Goal: Task Accomplishment & Management: Manage account settings

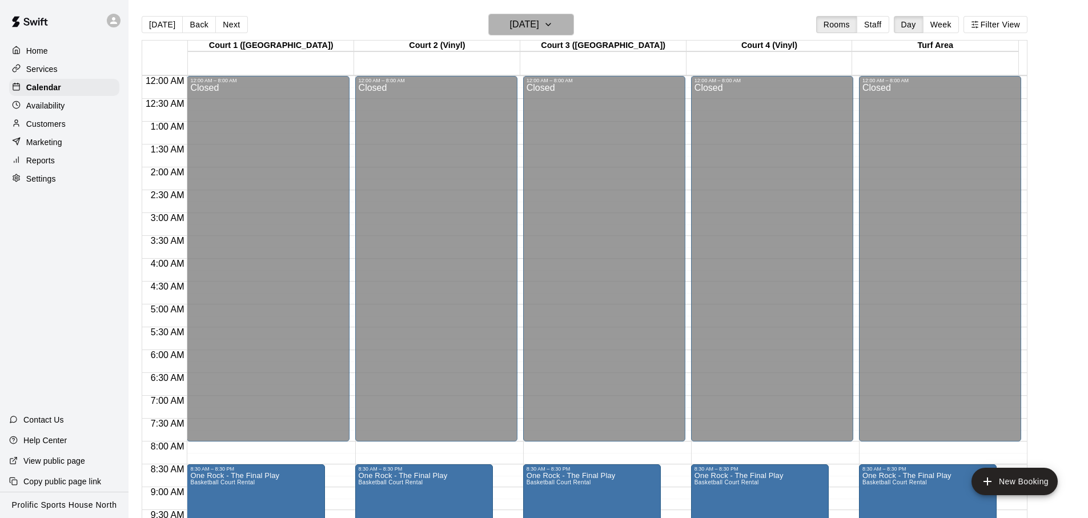
click at [536, 27] on h6 "[DATE]" at bounding box center [524, 25] width 29 height 16
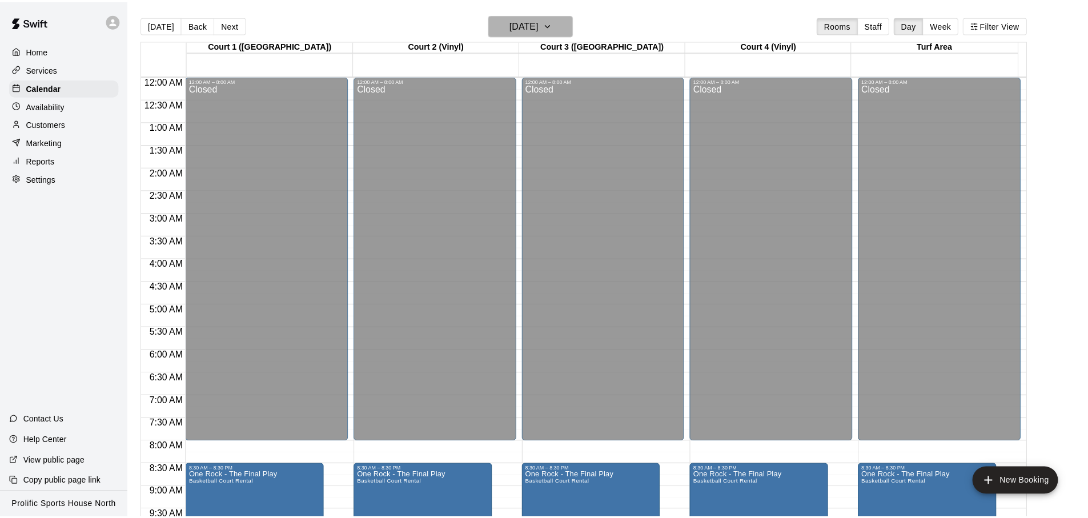
scroll to position [93, 0]
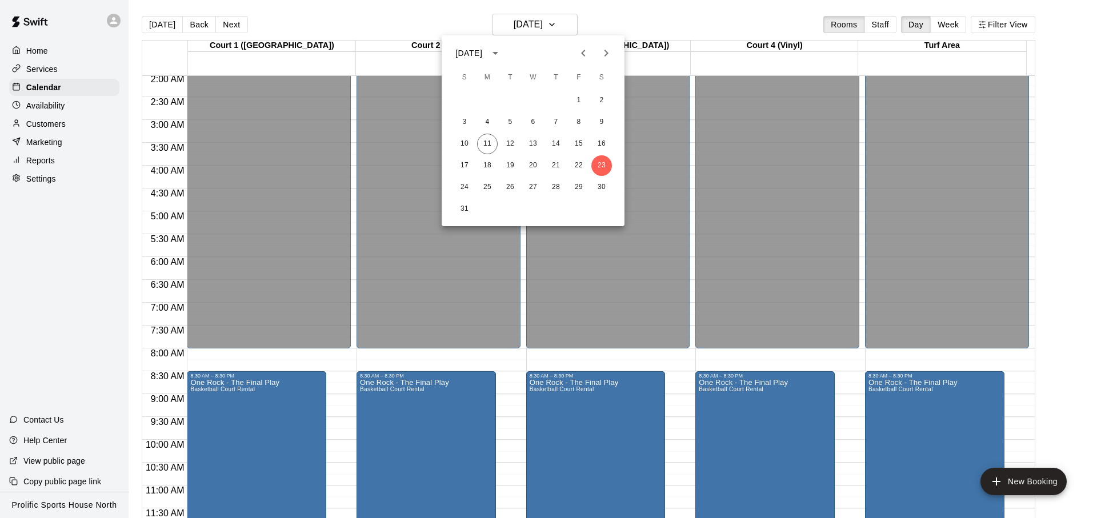
click at [695, 17] on div at bounding box center [548, 259] width 1097 height 518
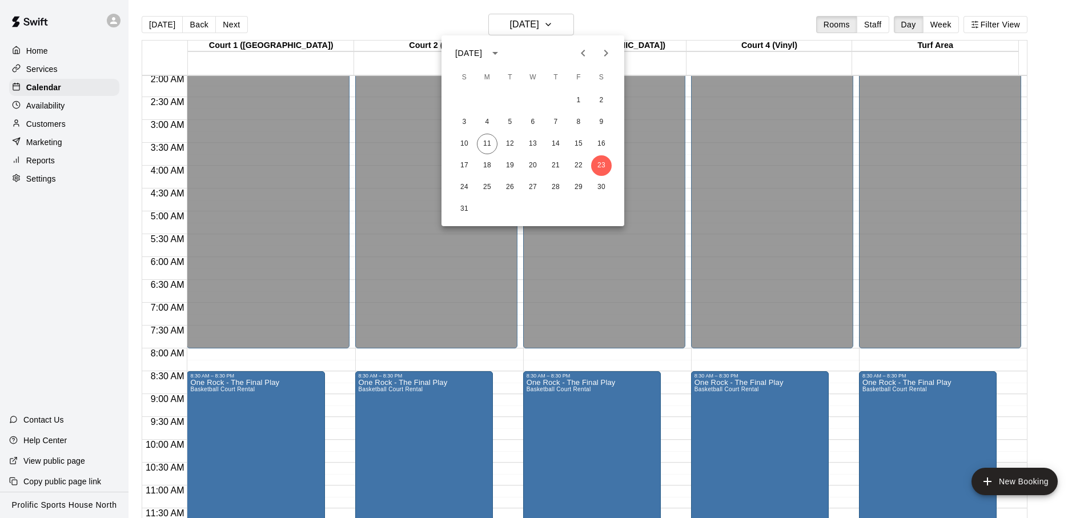
click at [695, 17] on div at bounding box center [544, 259] width 1088 height 518
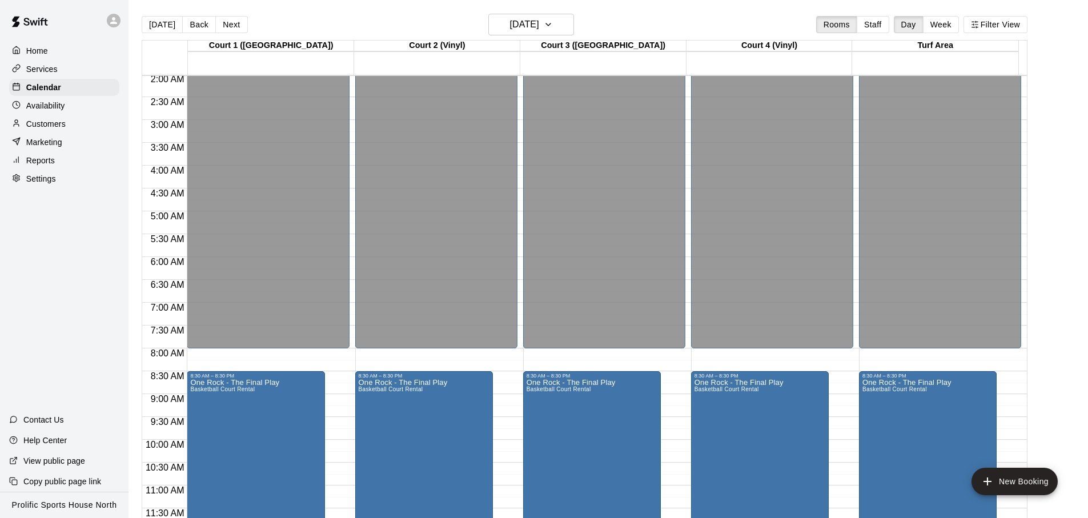
click at [695, 17] on div "August 2025 S M T W T F S 1 2 3 4 5 6 7 8 9 10 11 12 13 14 15 16 17 18 19 20 21…" at bounding box center [544, 259] width 1088 height 518
click at [521, 28] on h6 "Saturday Aug 23" at bounding box center [524, 25] width 29 height 16
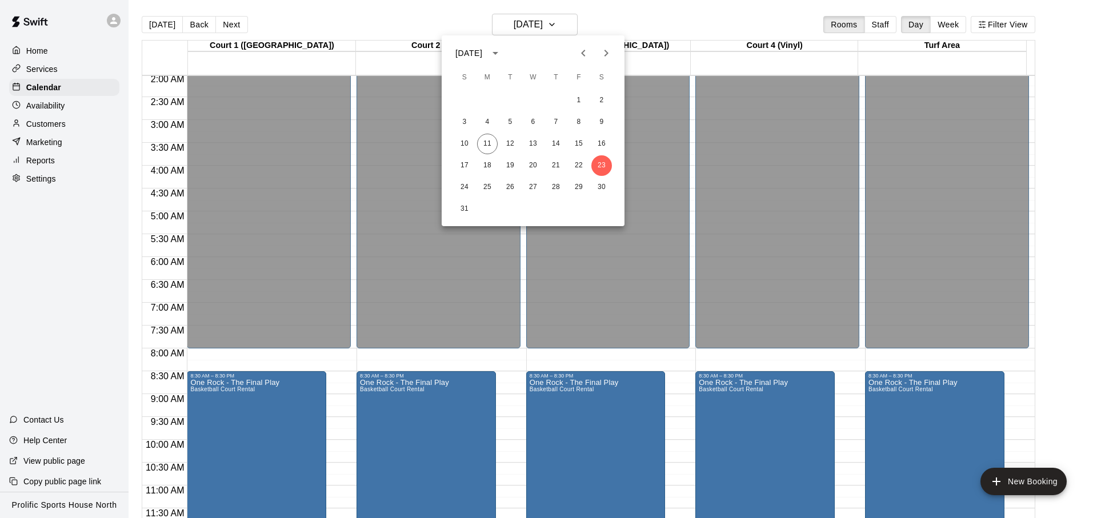
click at [129, 14] on div at bounding box center [548, 259] width 1097 height 518
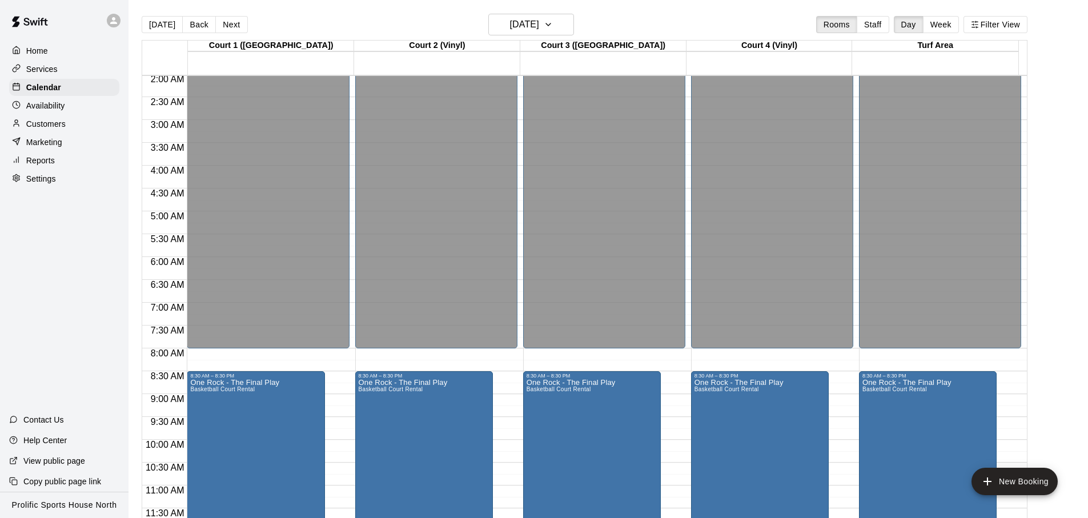
click at [112, 22] on div "August 2025 S M T W T F S 1 2 3 4 5 6 7 8 9 10 11 12 13 14 15 16 17 18 19 20 21…" at bounding box center [544, 259] width 1088 height 518
click at [111, 21] on icon at bounding box center [114, 20] width 10 height 10
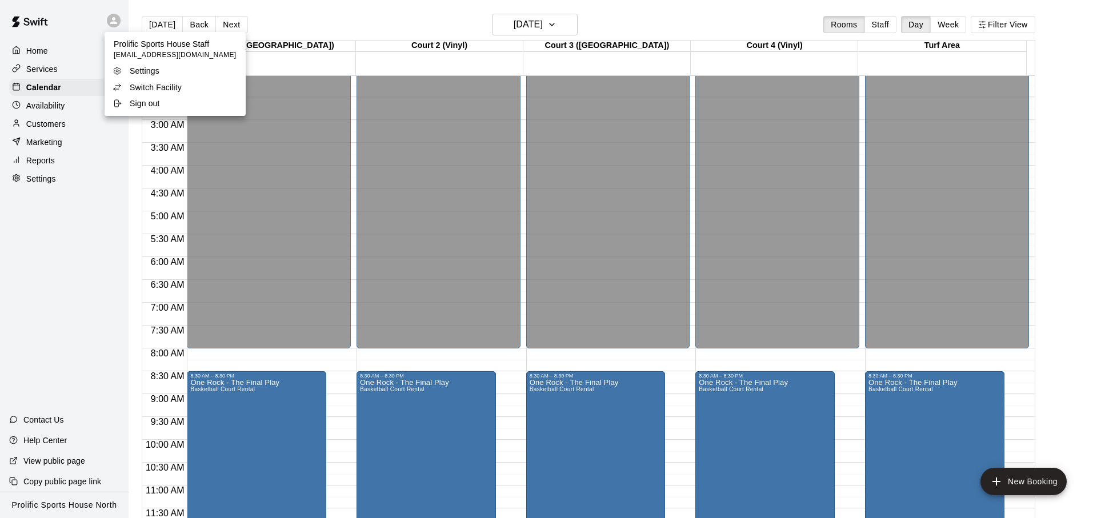
click at [171, 83] on p "Switch Facility" at bounding box center [156, 87] width 52 height 11
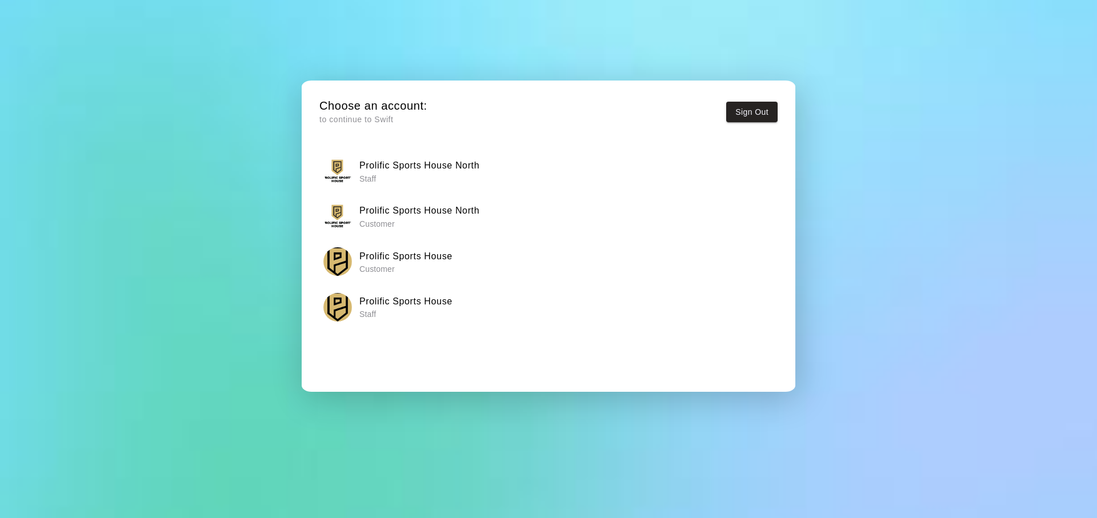
click at [420, 311] on p "Staff" at bounding box center [405, 313] width 93 height 11
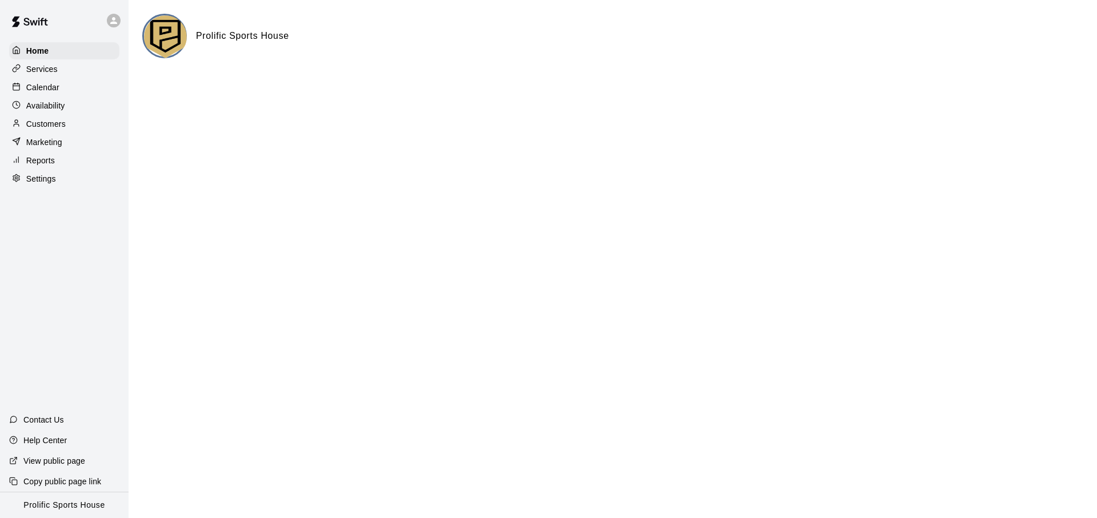
click at [87, 80] on div "Calendar" at bounding box center [64, 87] width 110 height 17
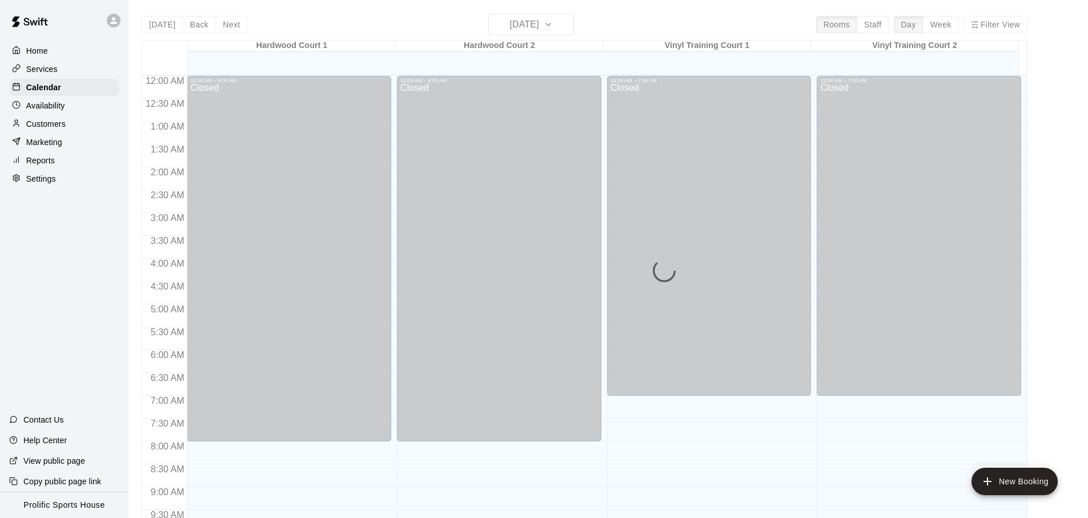
scroll to position [607, 0]
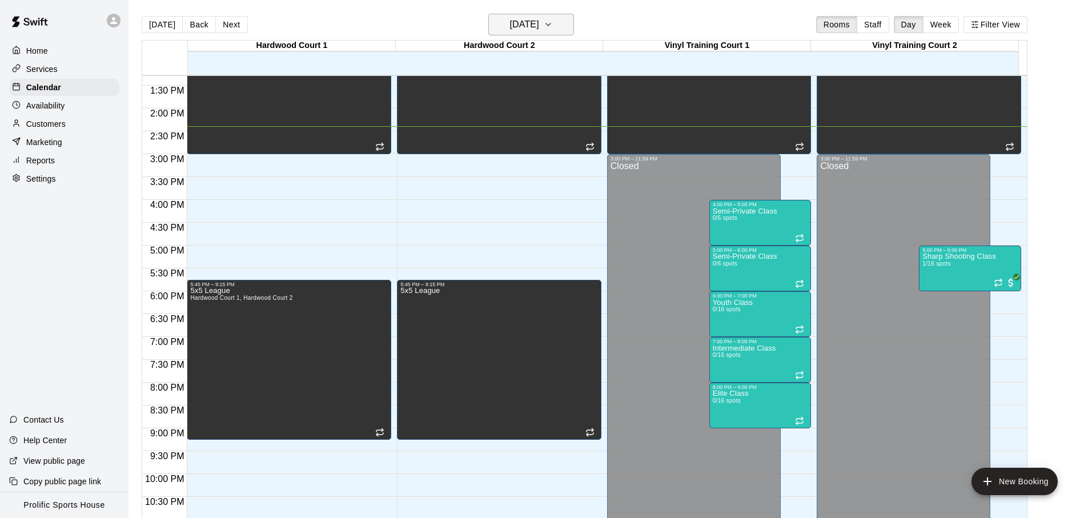
click at [539, 26] on h6 "[DATE]" at bounding box center [524, 25] width 29 height 16
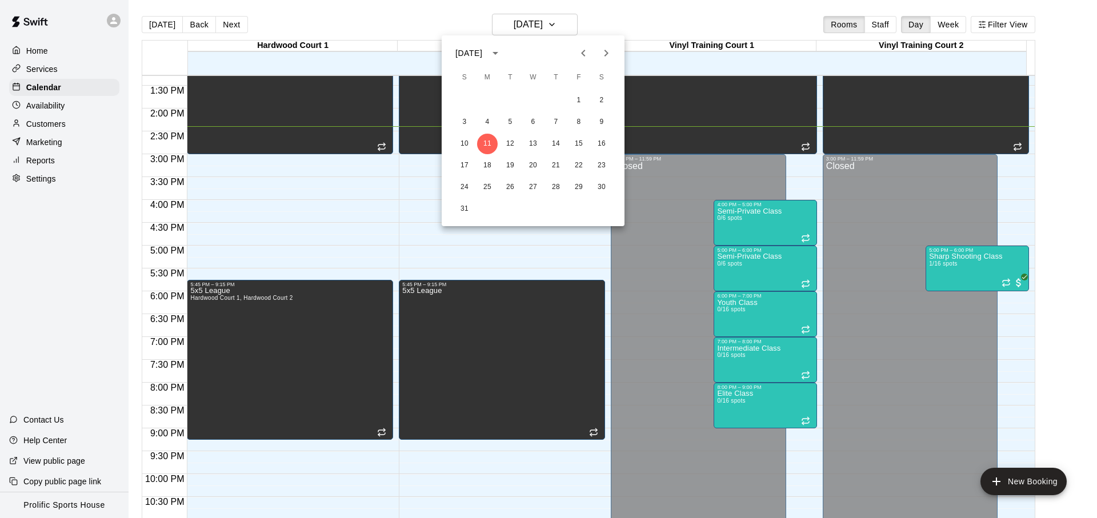
click at [609, 50] on icon "Next month" at bounding box center [606, 53] width 14 height 14
click at [575, 122] on button "12" at bounding box center [578, 122] width 21 height 21
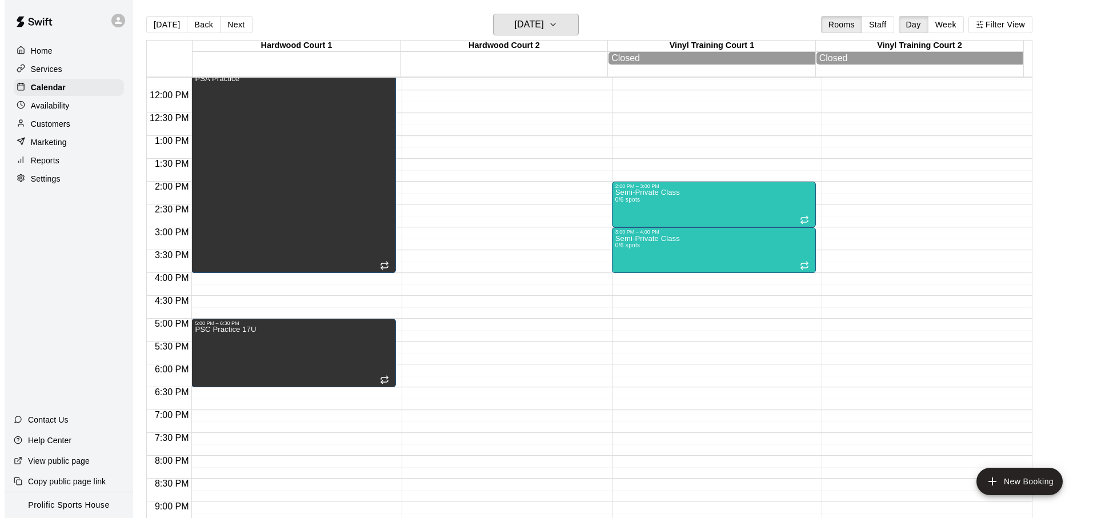
scroll to position [560, 0]
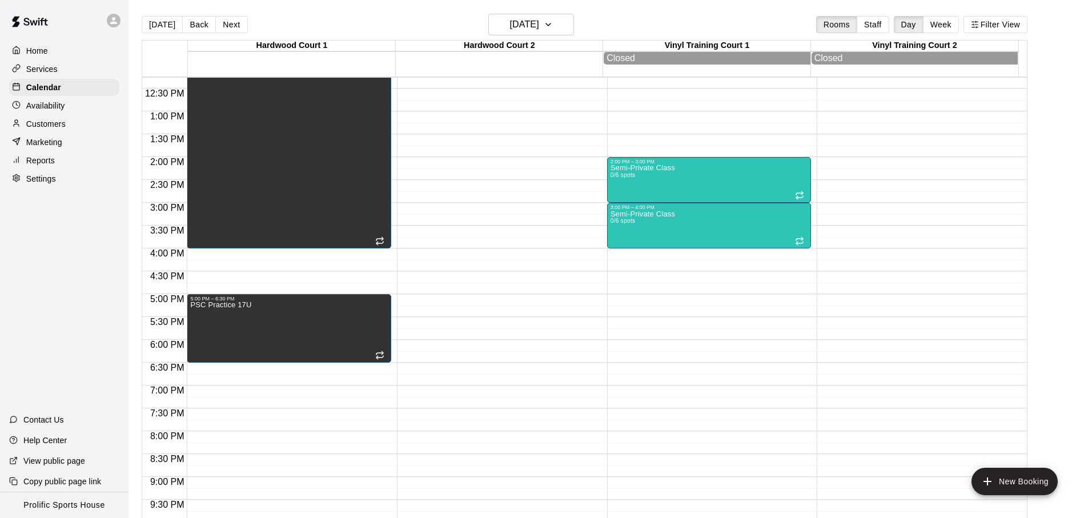
click at [426, 256] on div "12:00 AM – 8:00 AM Closed 11:00 PM – 11:59 PM Closed" at bounding box center [499, 65] width 204 height 1097
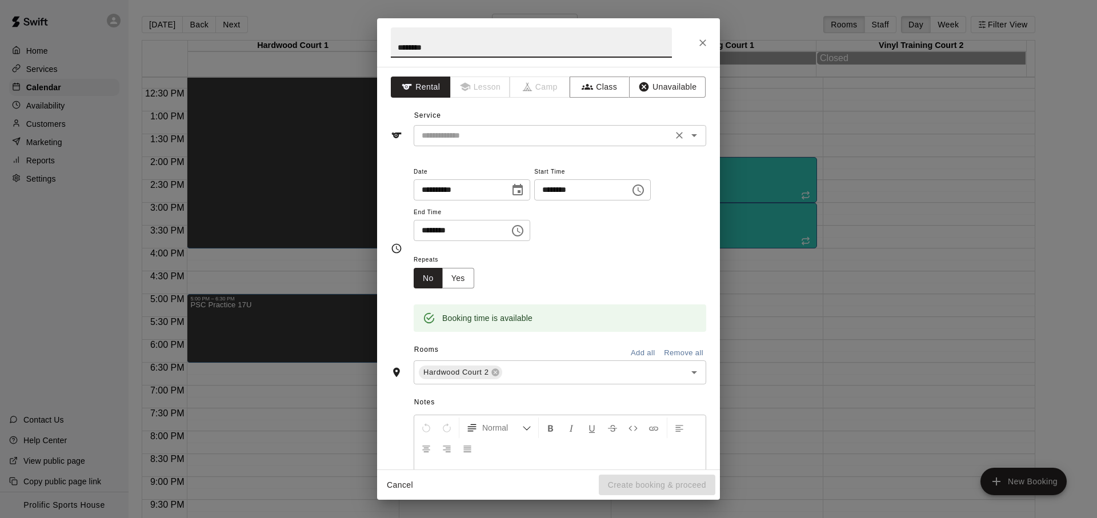
click at [556, 144] on div "​" at bounding box center [560, 135] width 292 height 21
type input "********"
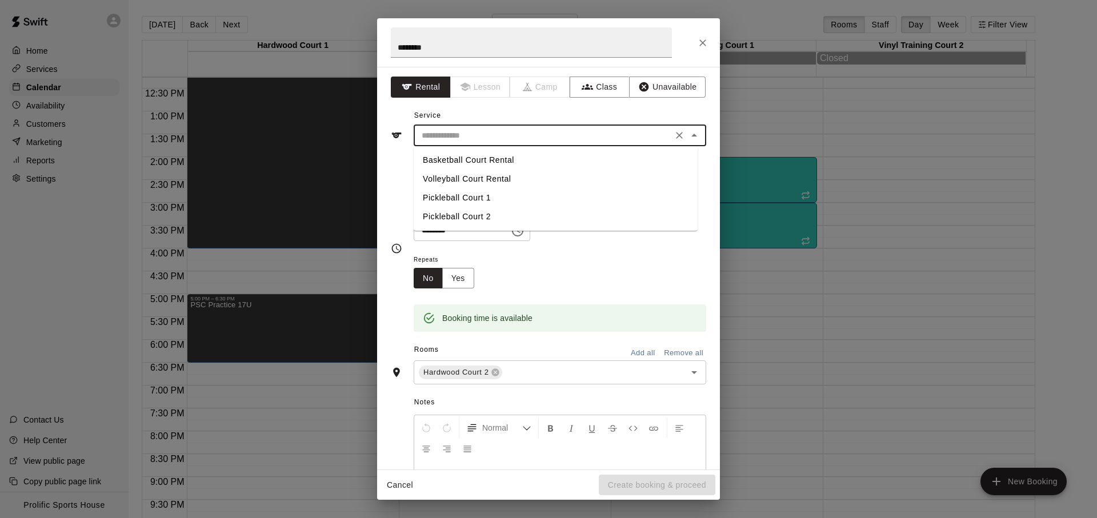
click at [500, 157] on li "Basketball Court Rental" at bounding box center [556, 160] width 284 height 19
type input "**********"
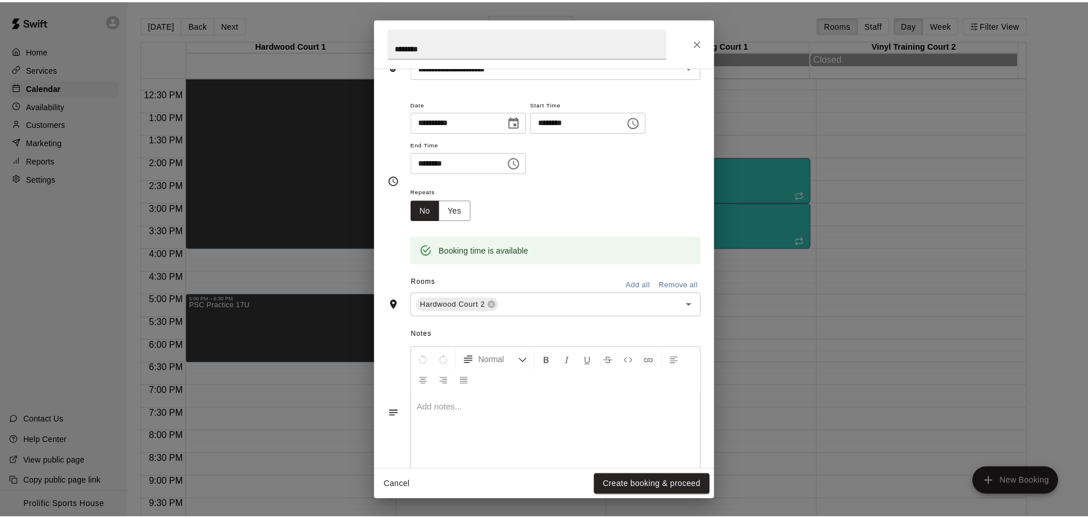
scroll to position [0, 0]
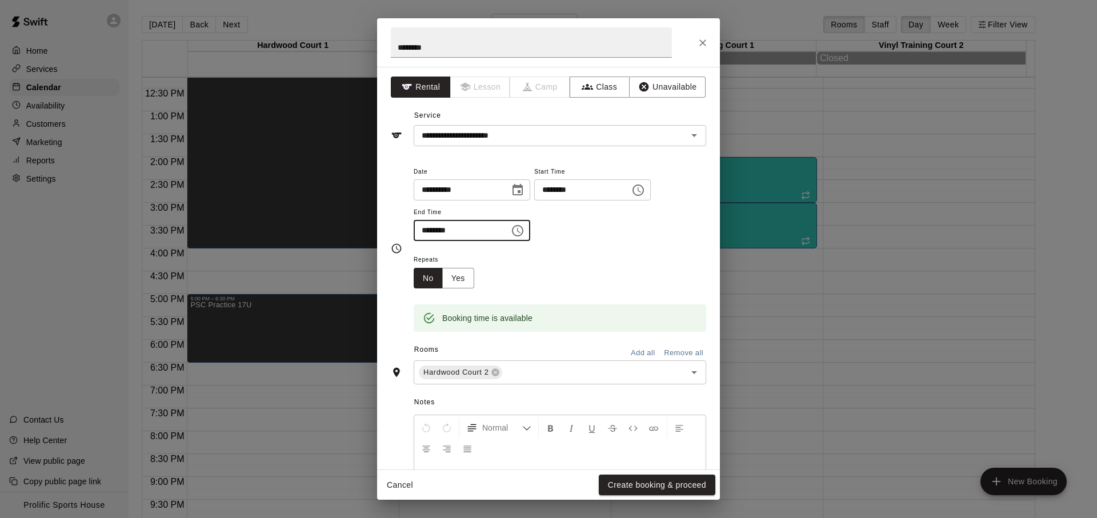
click at [419, 232] on input "********" at bounding box center [458, 230] width 88 height 21
type input "********"
click at [588, 232] on div "**********" at bounding box center [560, 203] width 292 height 77
click at [654, 482] on button "Create booking & proceed" at bounding box center [657, 485] width 117 height 21
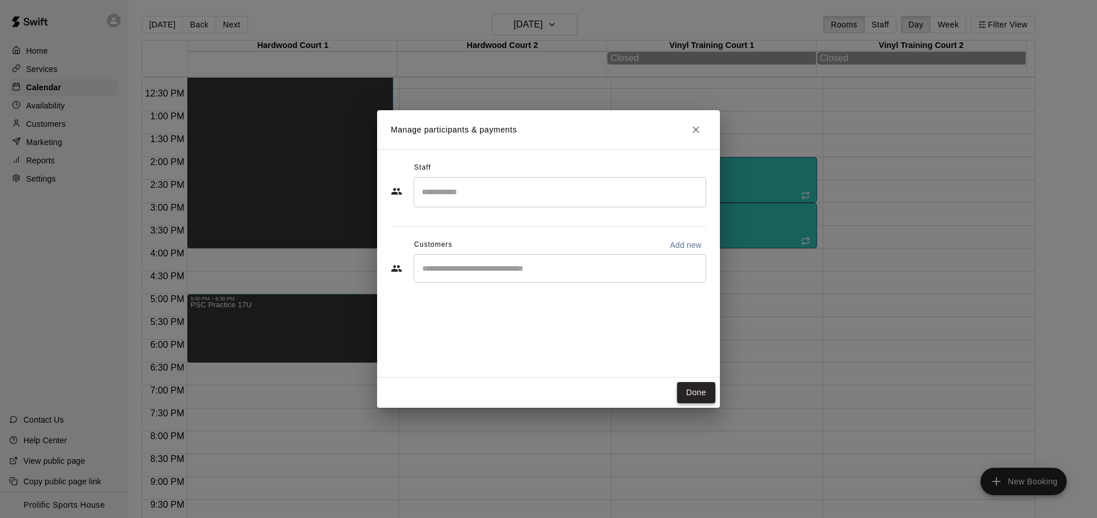
click at [701, 397] on button "Done" at bounding box center [696, 392] width 38 height 21
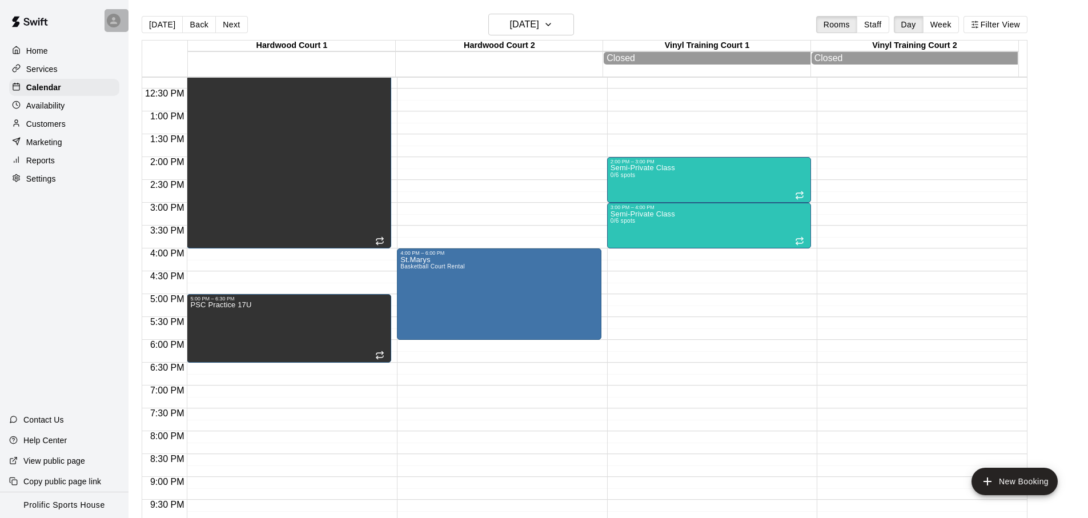
click at [105, 18] on div at bounding box center [117, 20] width 24 height 23
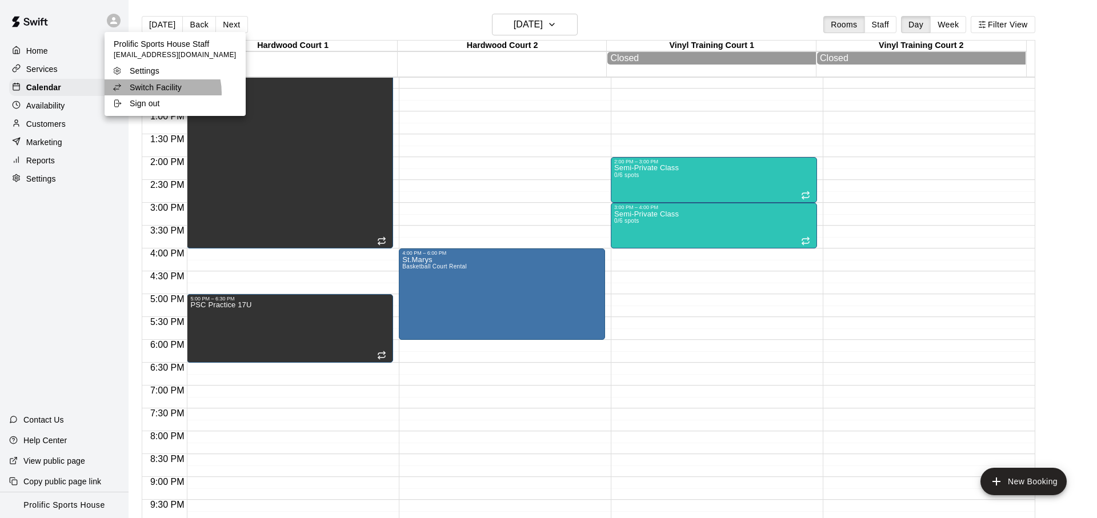
click at [154, 93] on li "Switch Facility" at bounding box center [175, 87] width 141 height 16
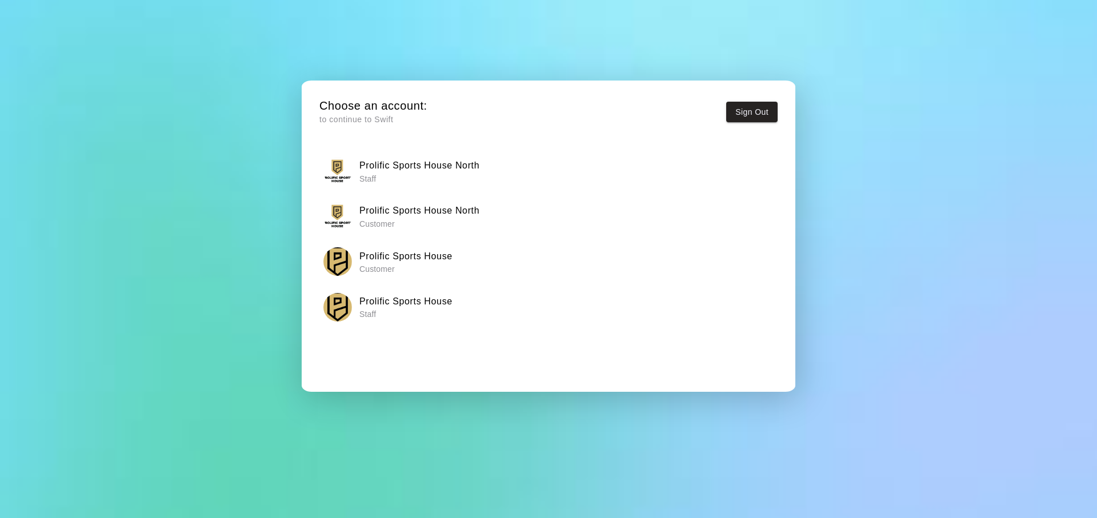
click at [412, 174] on p "Staff" at bounding box center [419, 178] width 120 height 11
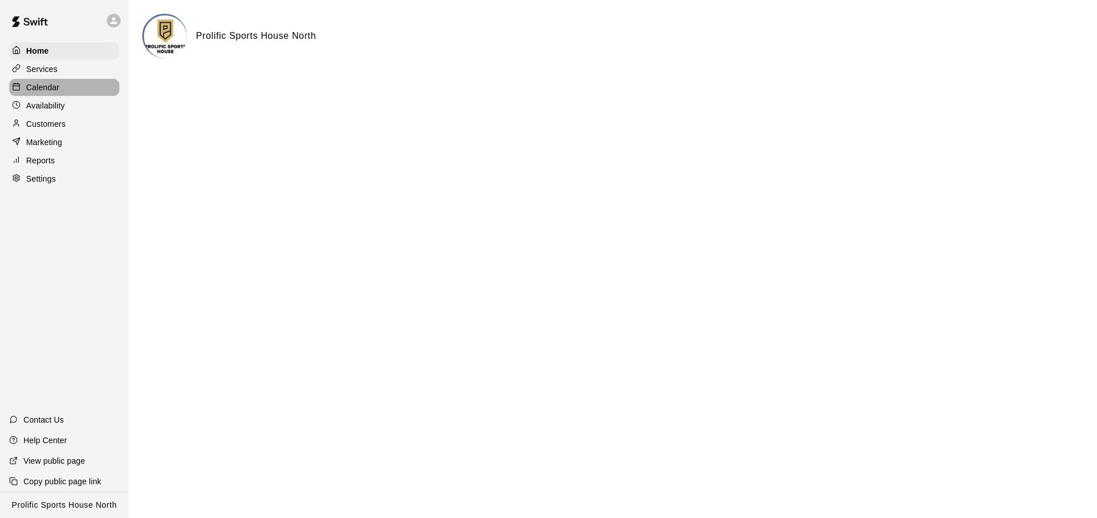
click at [67, 91] on div "Calendar" at bounding box center [64, 87] width 110 height 17
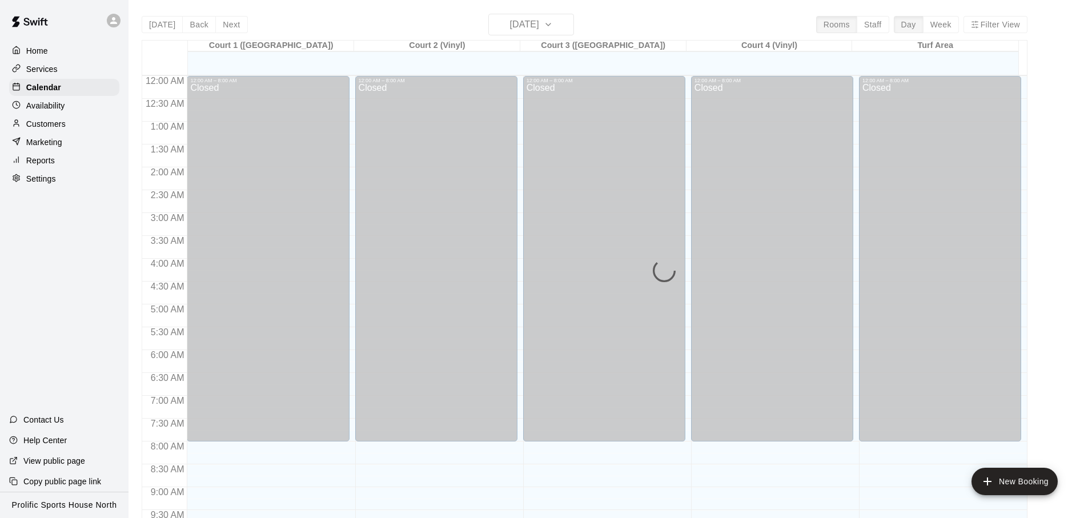
scroll to position [607, 0]
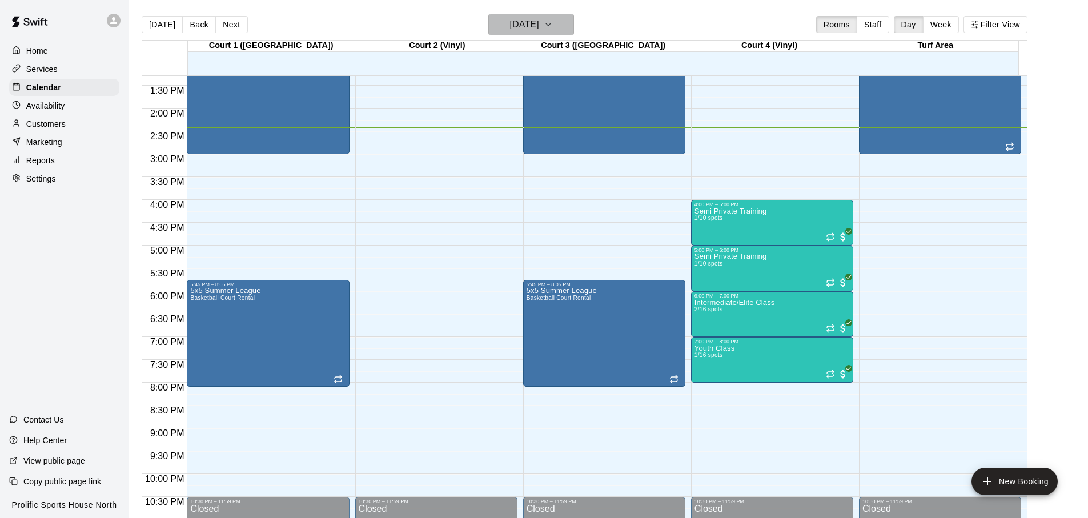
click at [515, 29] on h6 "[DATE]" at bounding box center [524, 25] width 29 height 16
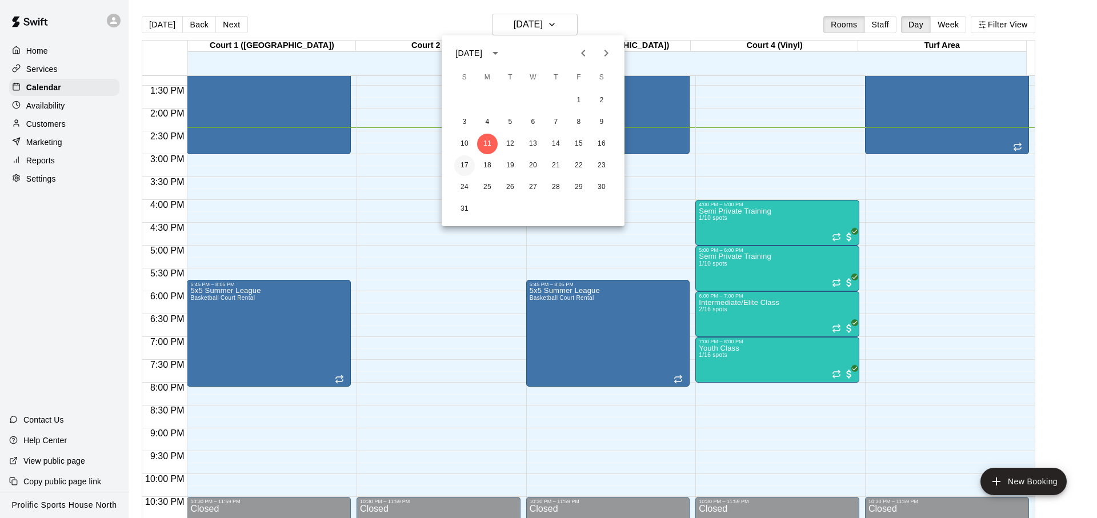
click at [466, 168] on button "17" at bounding box center [464, 165] width 21 height 21
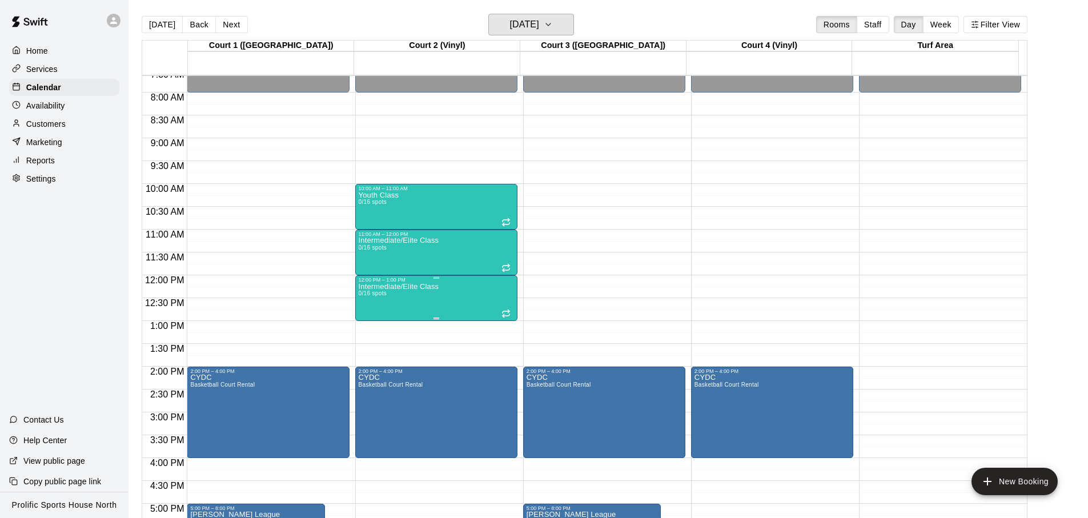
scroll to position [351, 0]
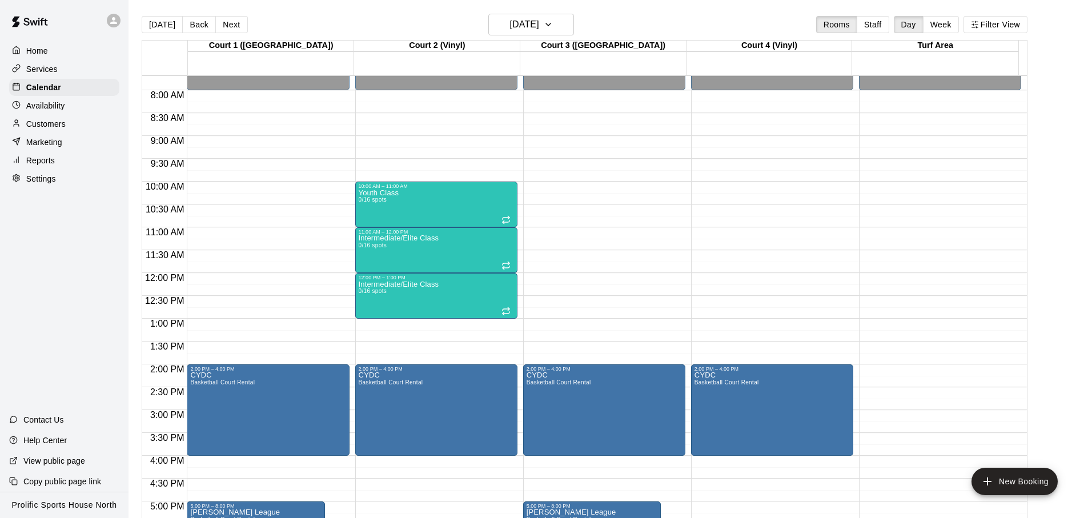
click at [292, 20] on div "Today Back Next Sunday Aug 17 Rooms Staff Day Week Filter View" at bounding box center [585, 27] width 886 height 26
click at [612, 27] on div "Today Back Next Sunday Aug 17 Rooms Staff Day Week Filter View" at bounding box center [585, 27] width 886 height 26
click at [127, 22] on div at bounding box center [117, 20] width 24 height 23
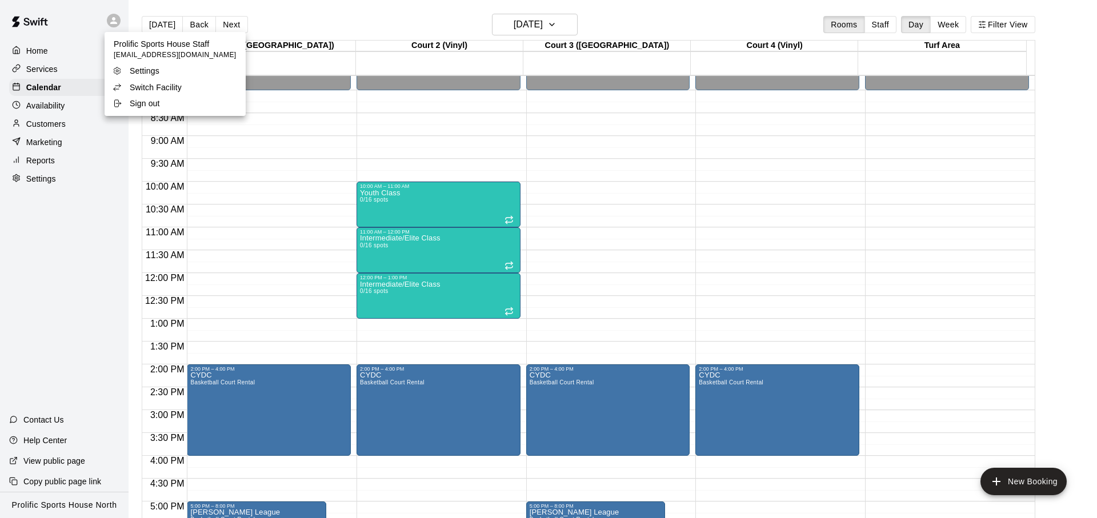
click at [147, 91] on p "Switch Facility" at bounding box center [156, 87] width 52 height 11
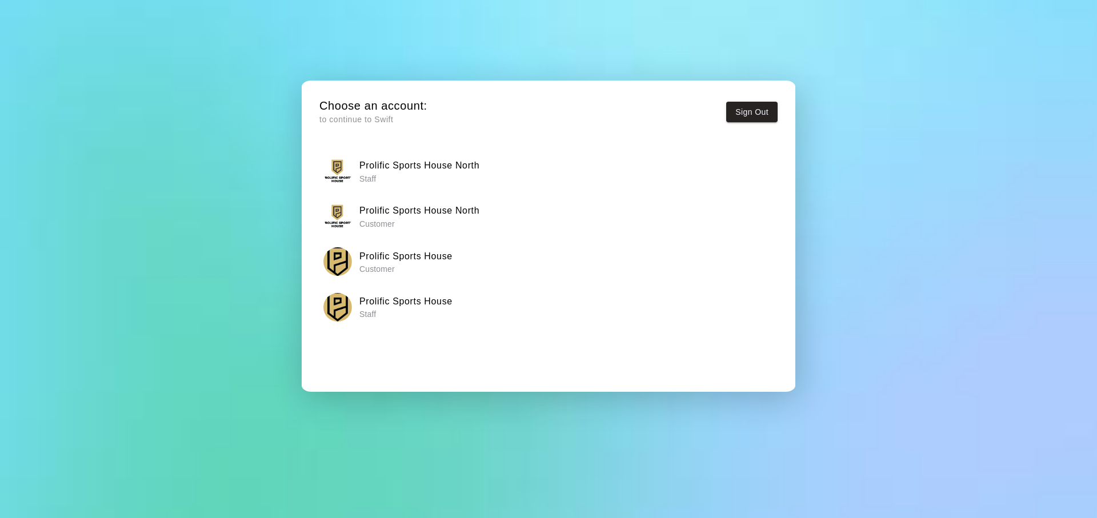
click at [411, 306] on h6 "Prolific Sports House" at bounding box center [405, 301] width 93 height 15
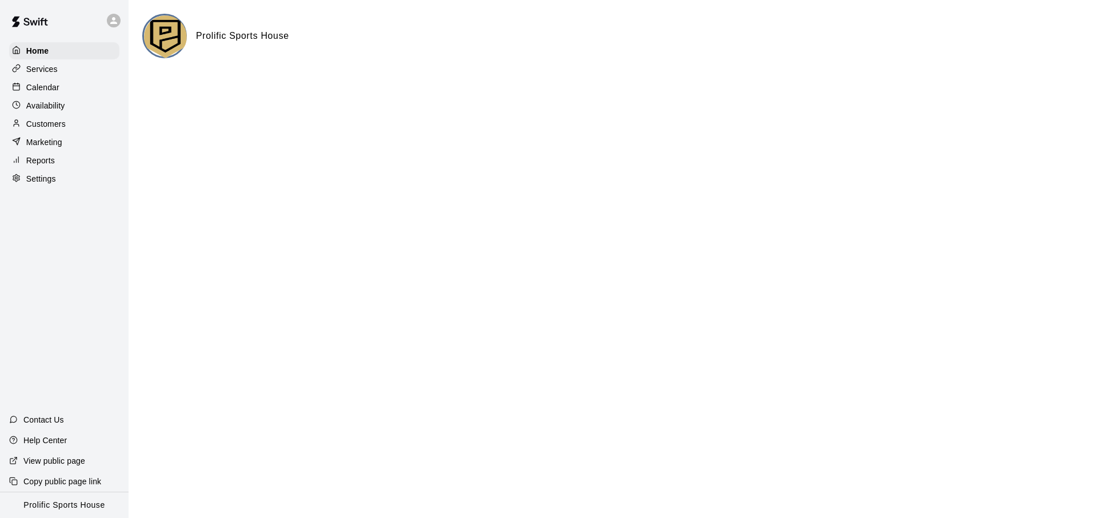
click at [71, 94] on div "Calendar" at bounding box center [64, 87] width 110 height 17
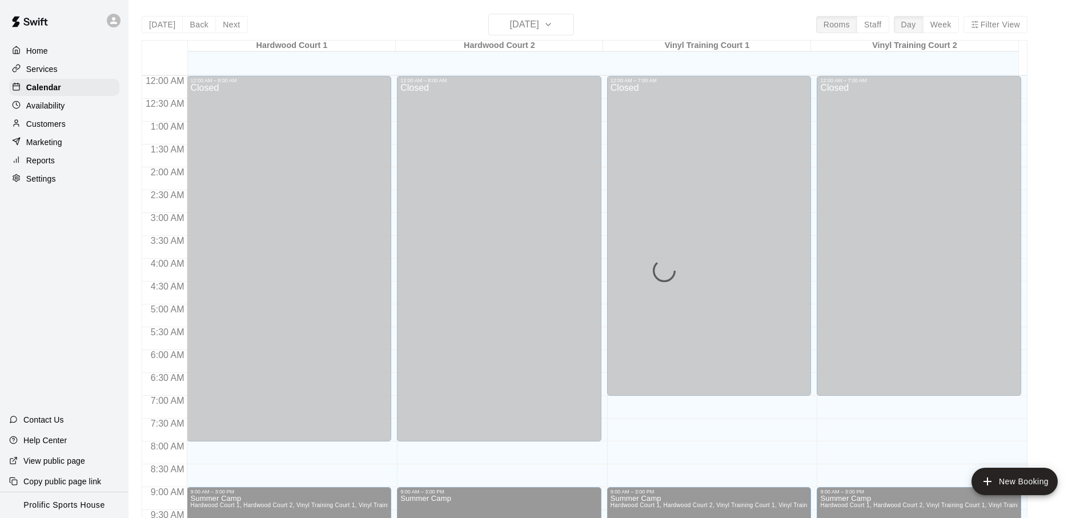
click at [535, 29] on div "Today Back Next Monday Aug 11 Rooms Staff Day Week Filter View Hardwood Court 1…" at bounding box center [585, 273] width 886 height 518
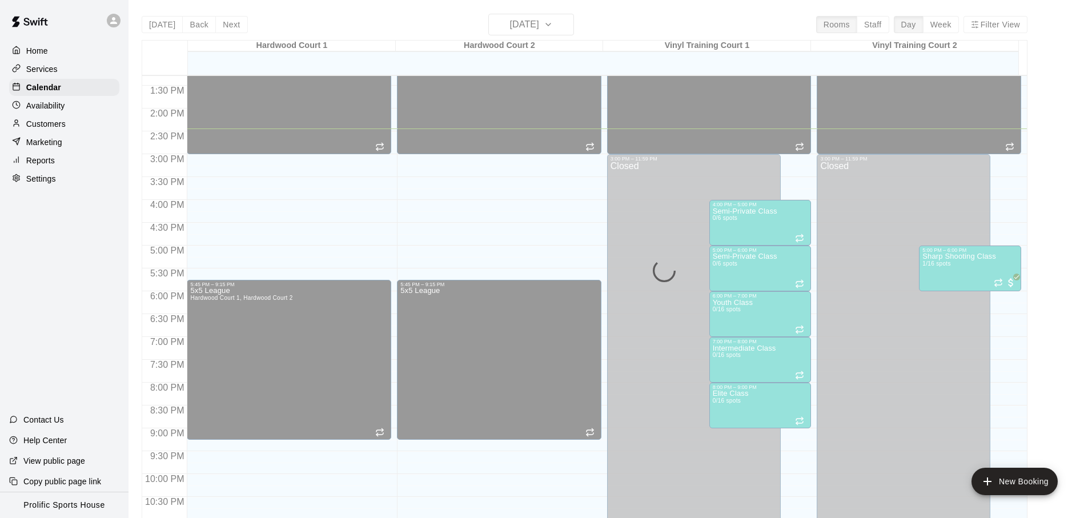
click at [527, 24] on div "Today Back Next Monday Aug 11 Rooms Staff Day Week Filter View Hardwood Court 1…" at bounding box center [585, 273] width 886 height 518
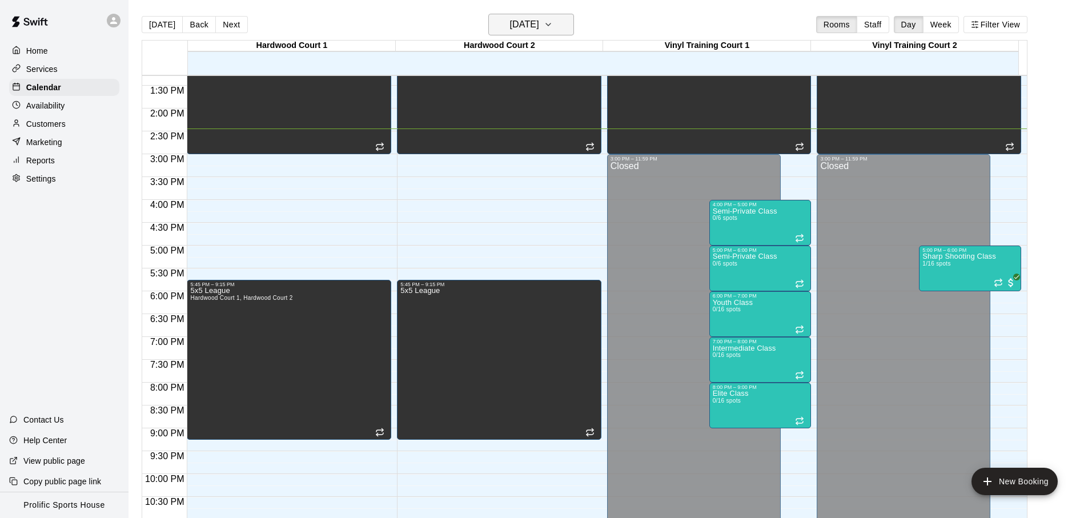
click at [526, 23] on h6 "[DATE]" at bounding box center [524, 25] width 29 height 16
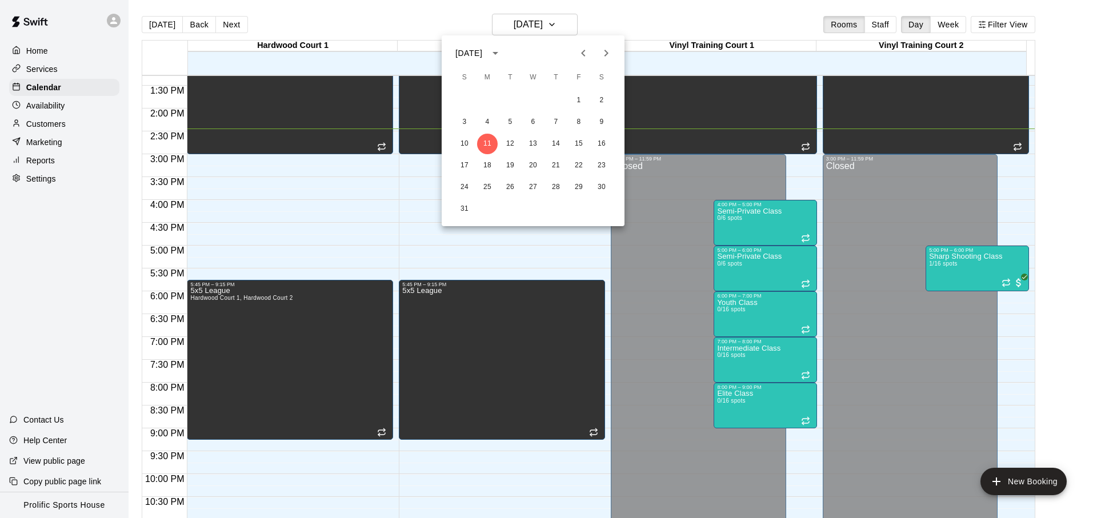
click at [614, 55] on button "Next month" at bounding box center [606, 53] width 23 height 23
click at [583, 122] on button "12" at bounding box center [578, 122] width 21 height 21
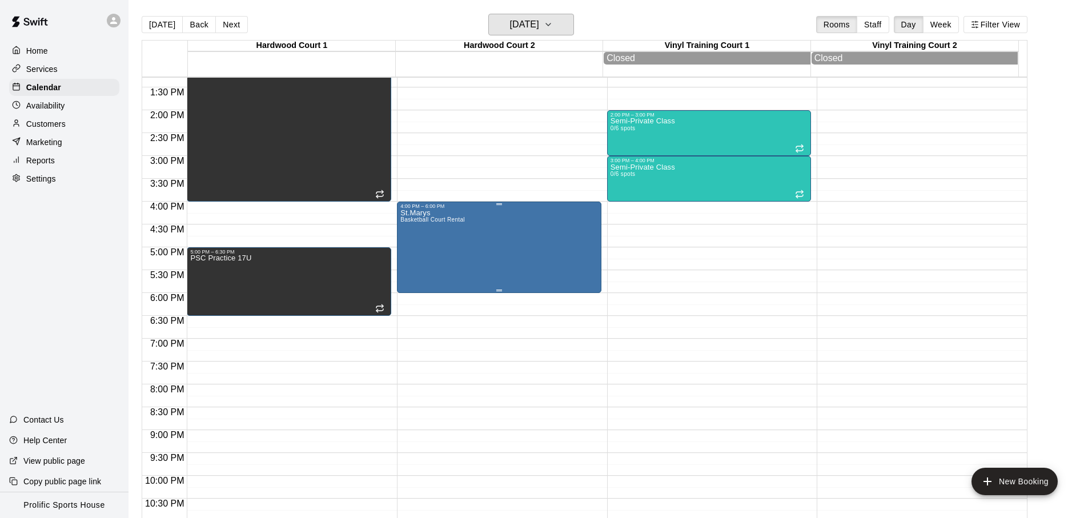
scroll to position [609, 0]
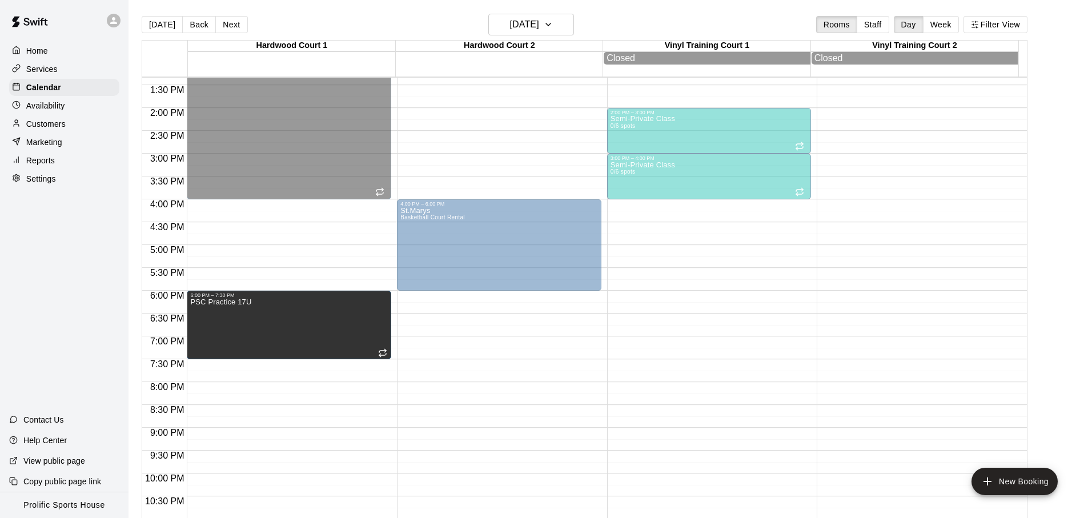
drag, startPoint x: 322, startPoint y: 273, endPoint x: 393, endPoint y: 332, distance: 92.1
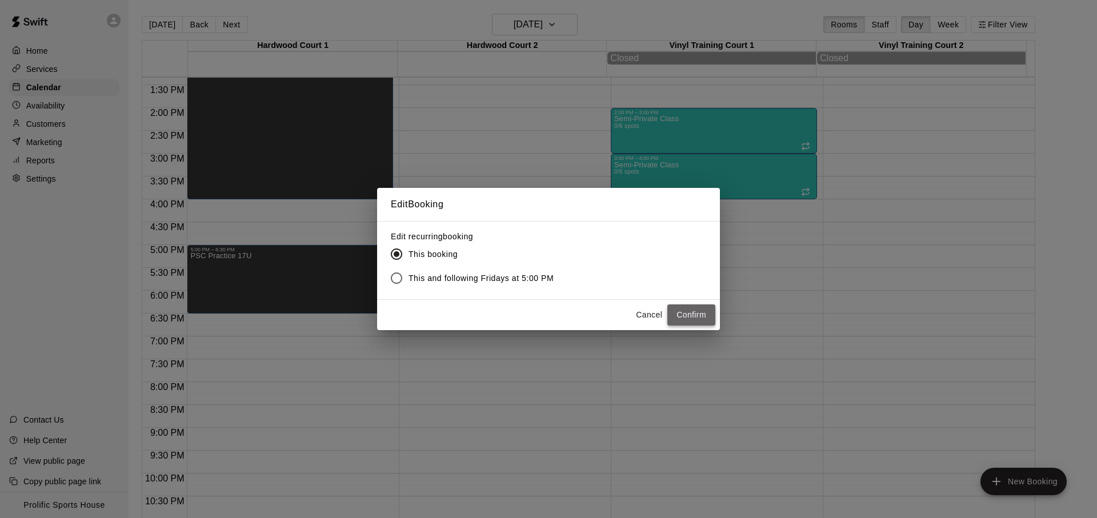
click at [683, 319] on button "Confirm" at bounding box center [691, 314] width 48 height 21
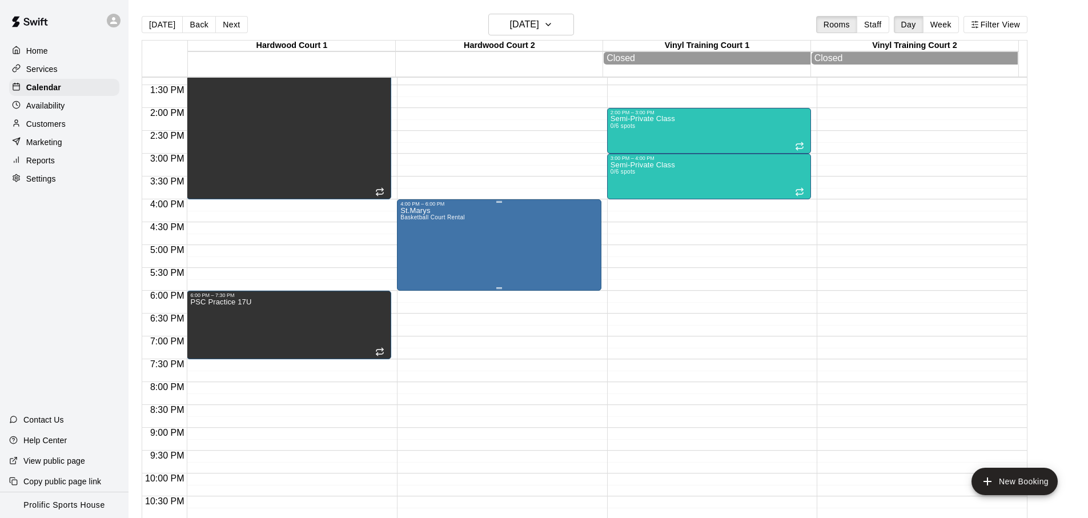
click at [435, 213] on div "St.Marys Basketball Court Rental" at bounding box center [432, 466] width 65 height 518
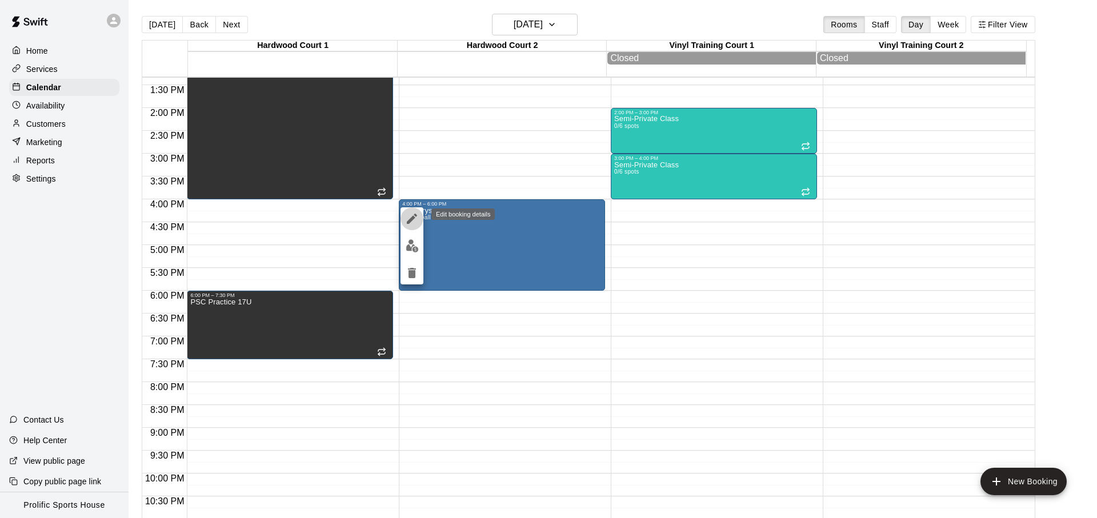
click at [410, 218] on icon "edit" at bounding box center [412, 219] width 10 height 10
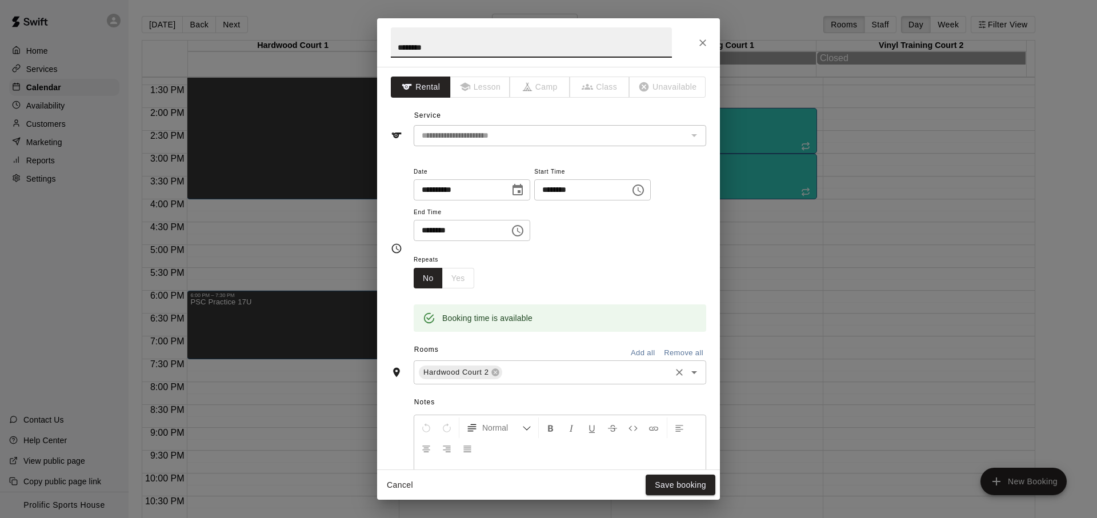
click at [534, 374] on input "text" at bounding box center [586, 373] width 165 height 14
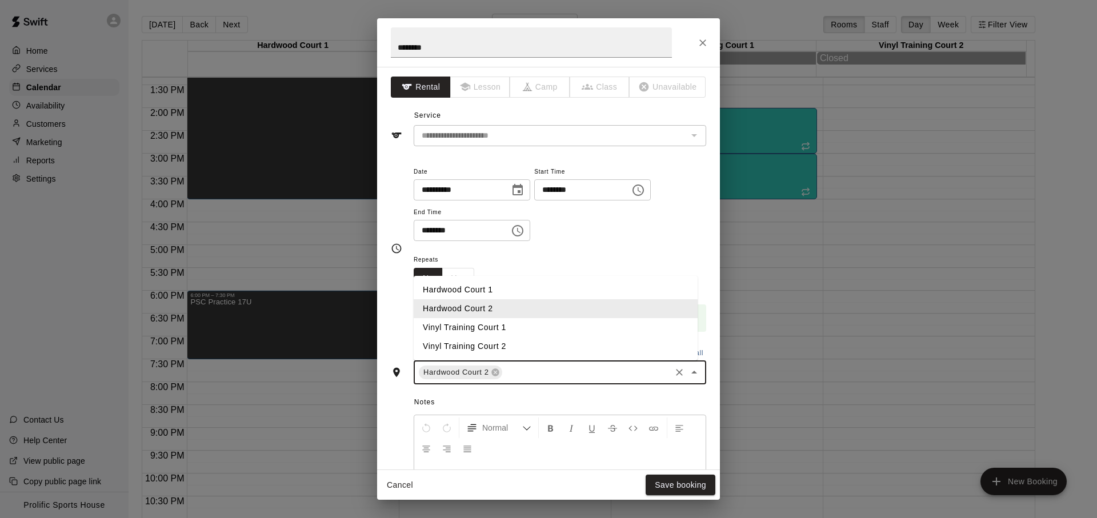
click at [503, 292] on li "Hardwood Court 1" at bounding box center [556, 289] width 284 height 19
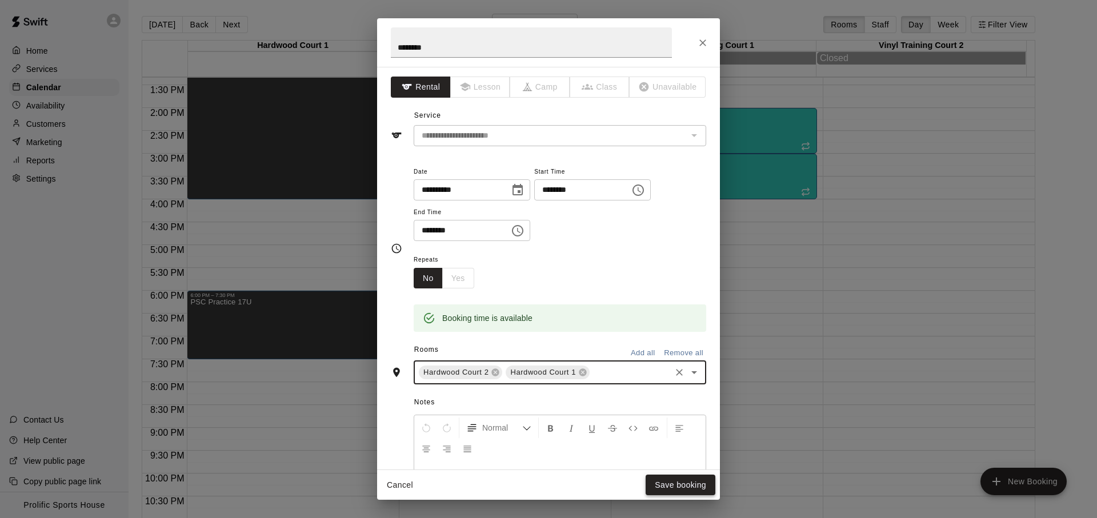
click at [679, 480] on button "Save booking" at bounding box center [680, 485] width 70 height 21
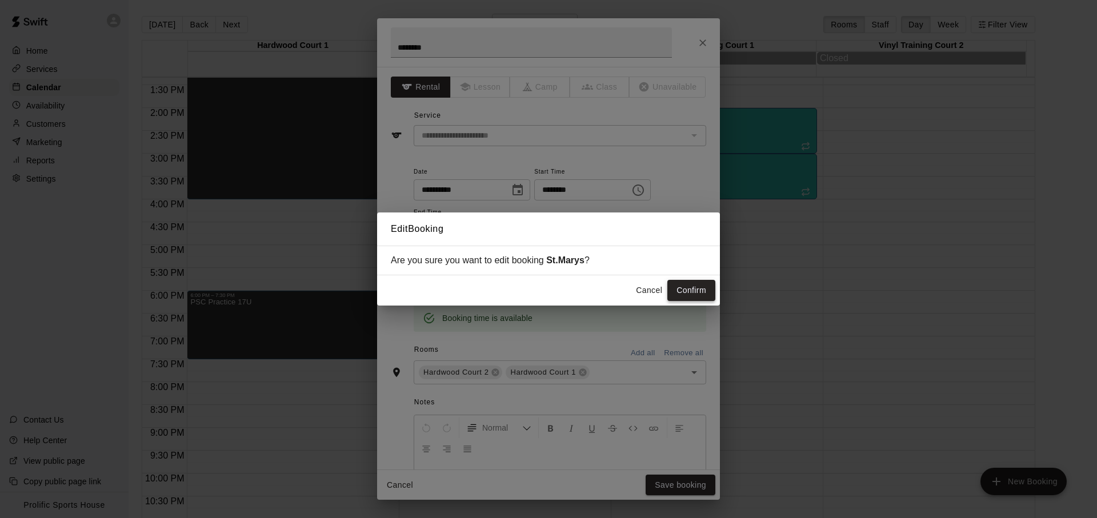
click at [682, 286] on button "Confirm" at bounding box center [691, 290] width 48 height 21
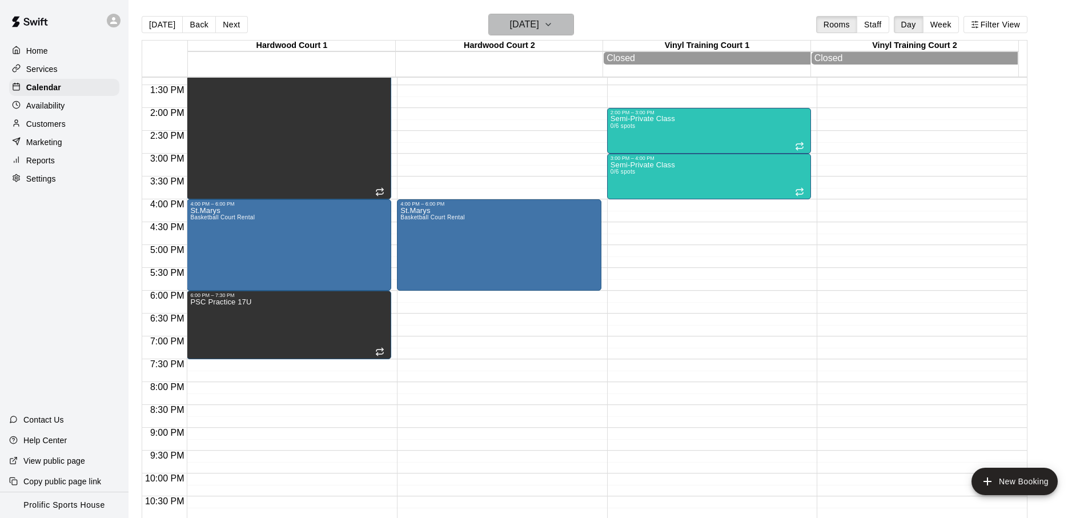
click at [539, 25] on h6 "Friday Sep 12" at bounding box center [524, 25] width 29 height 16
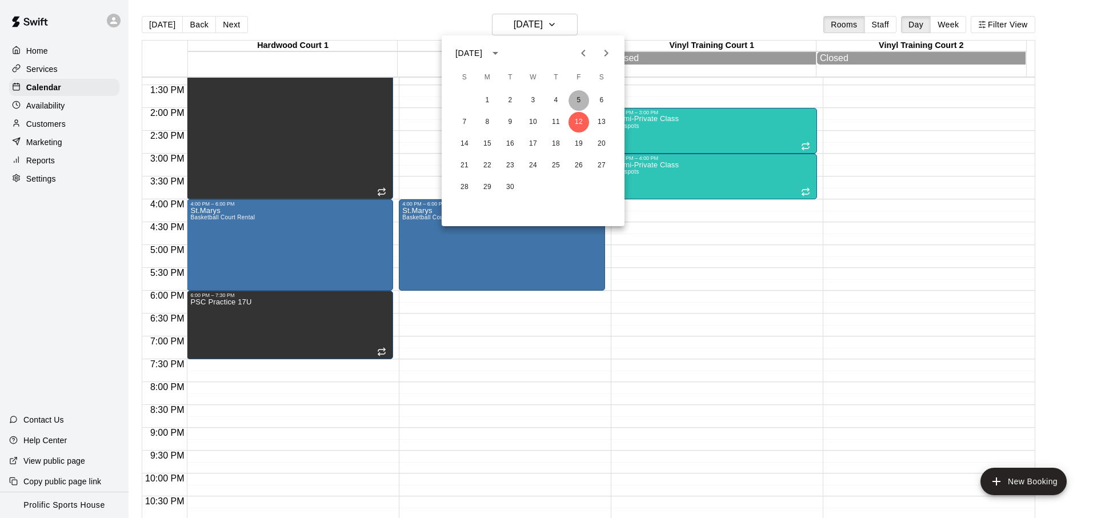
click at [586, 106] on button "5" at bounding box center [578, 100] width 21 height 21
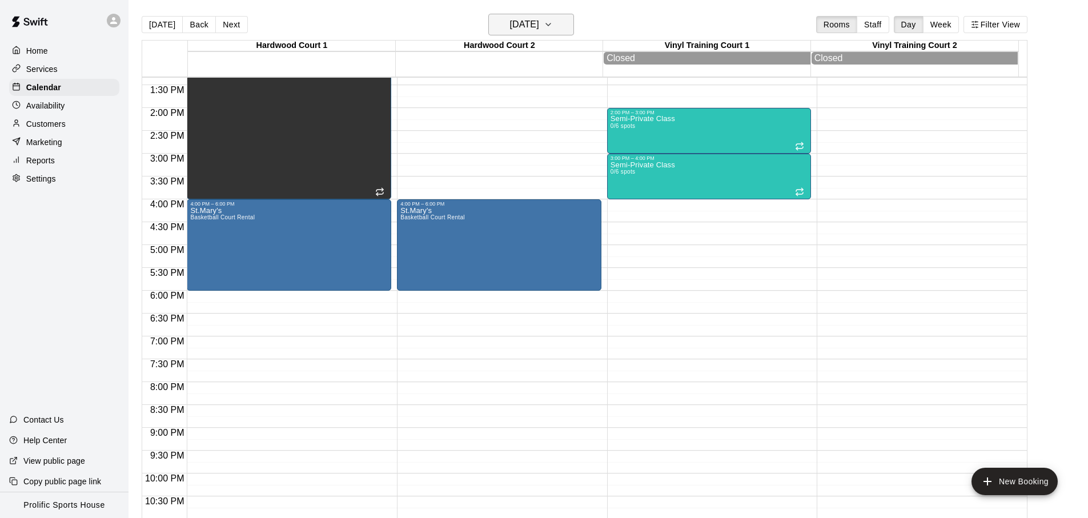
click at [539, 20] on h6 "Friday Sep 05" at bounding box center [524, 25] width 29 height 16
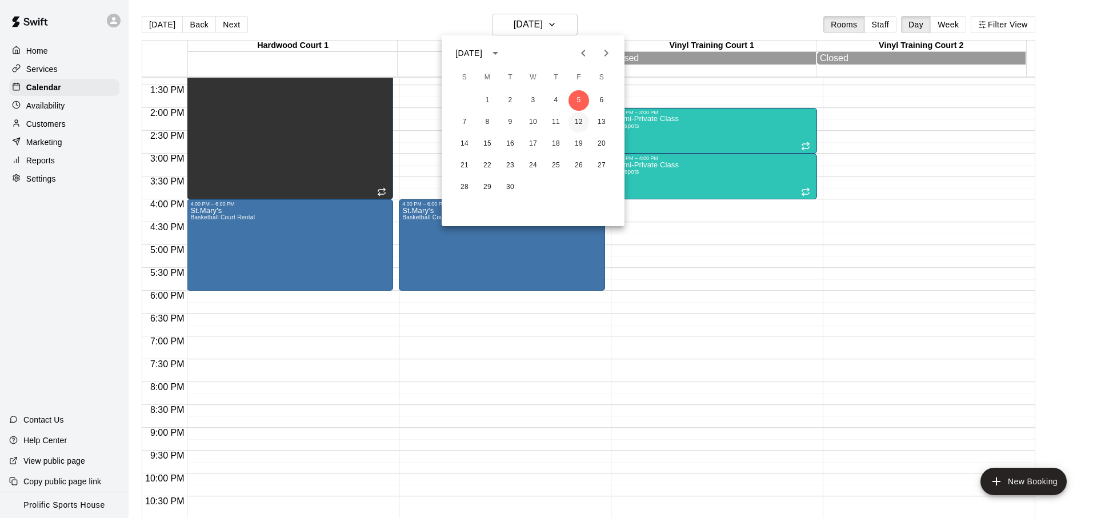
click at [579, 122] on button "12" at bounding box center [578, 122] width 21 height 21
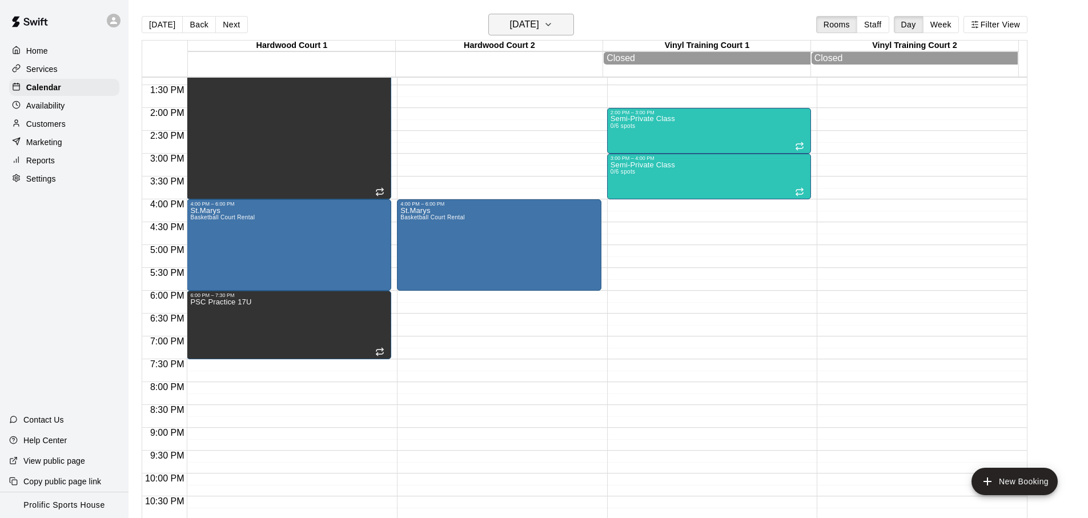
click at [531, 34] on button "Friday Sep 12" at bounding box center [531, 25] width 86 height 22
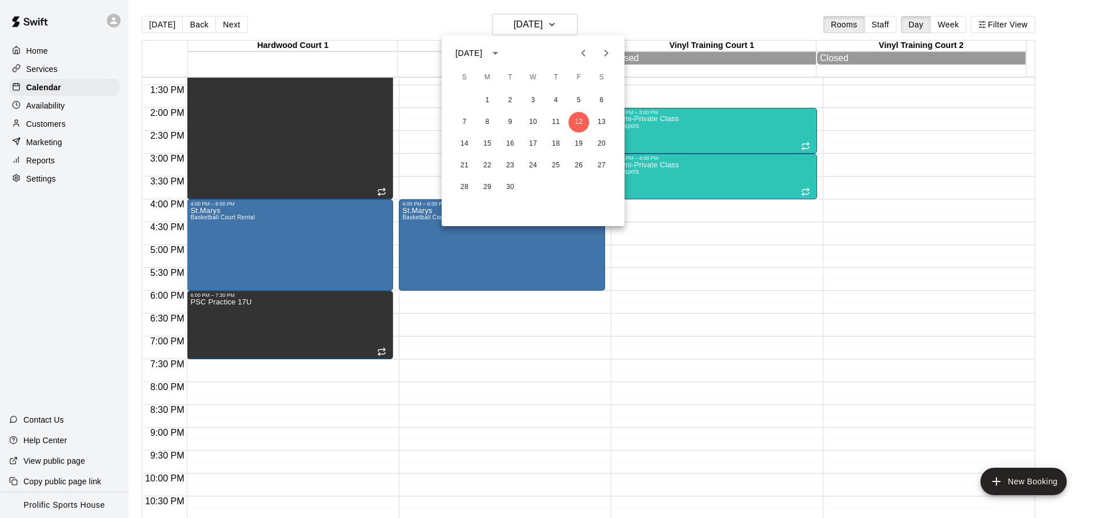
click at [605, 50] on icon "Next month" at bounding box center [606, 53] width 14 height 14
click at [491, 169] on button "20" at bounding box center [487, 165] width 21 height 21
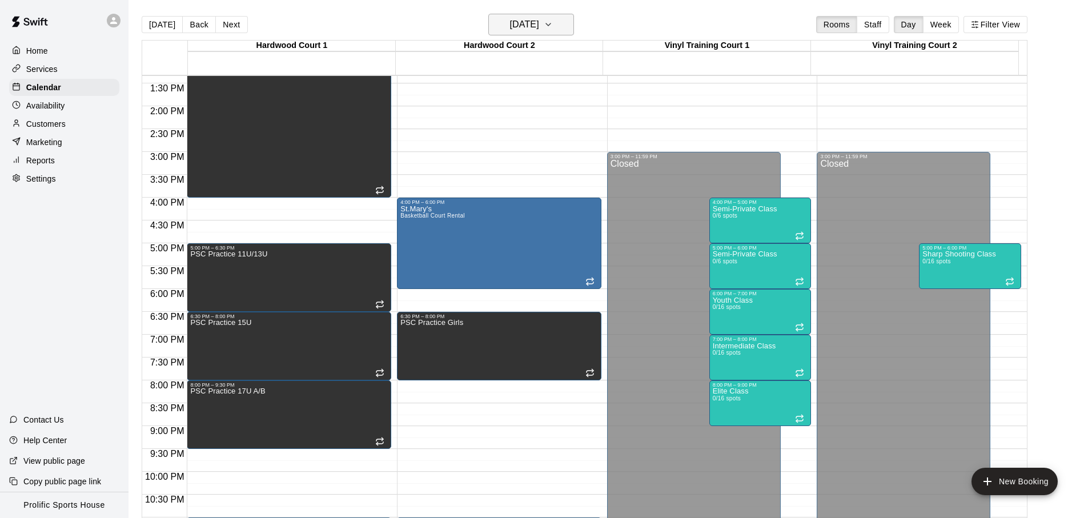
click at [533, 30] on h6 "Monday Oct 20" at bounding box center [524, 25] width 29 height 16
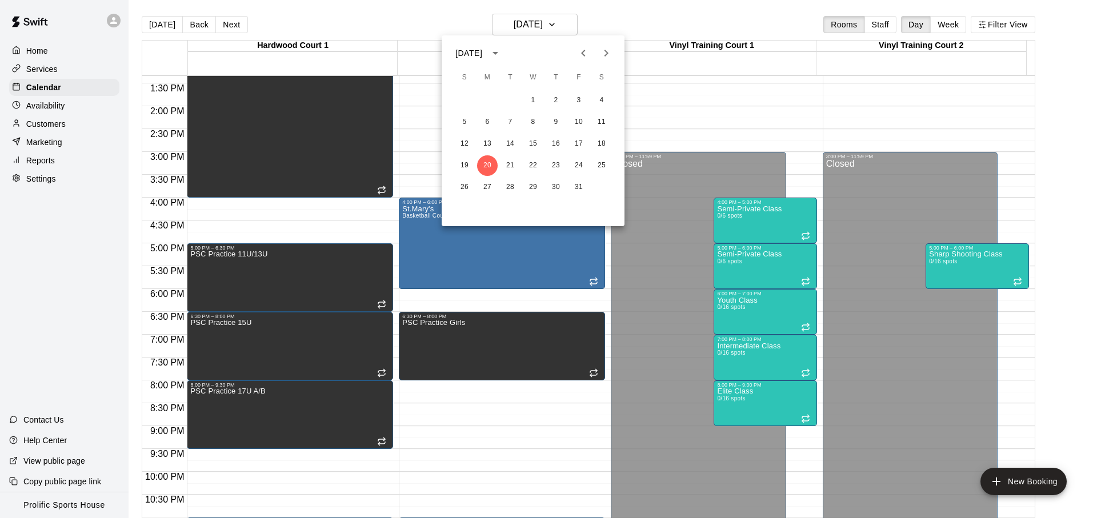
click at [538, 28] on div at bounding box center [548, 259] width 1097 height 518
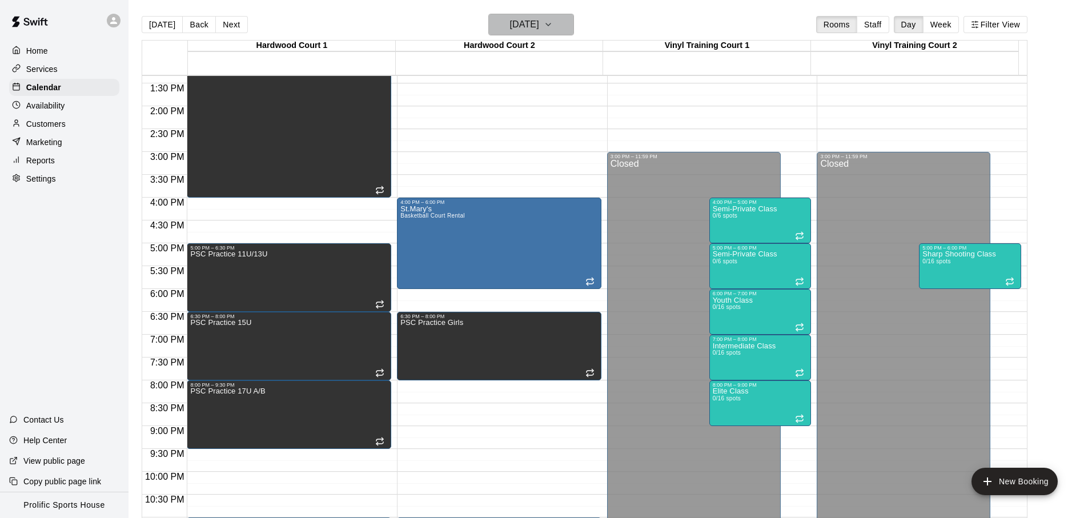
click at [574, 23] on button "Monday Oct 20" at bounding box center [531, 25] width 86 height 22
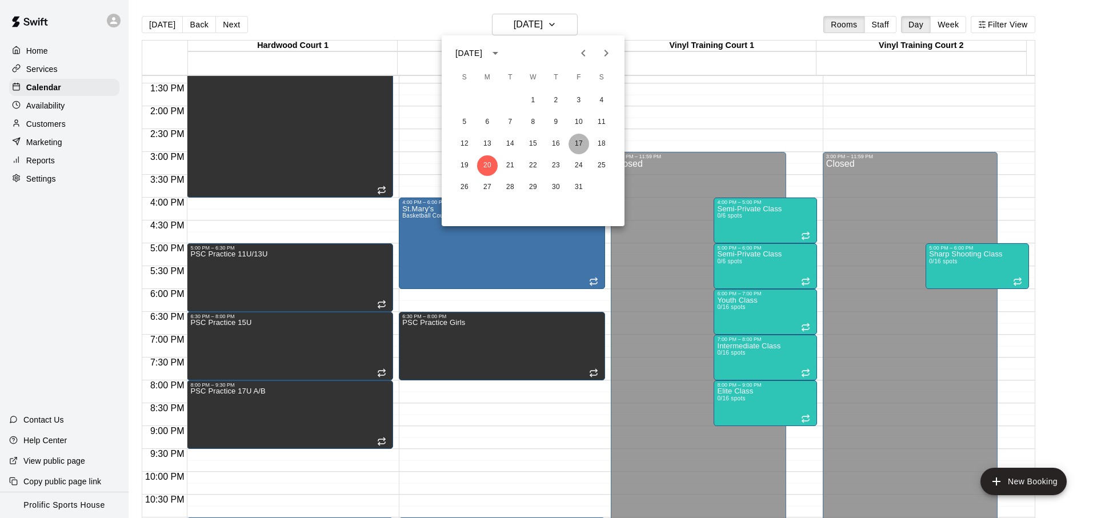
click at [583, 146] on button "17" at bounding box center [578, 144] width 21 height 21
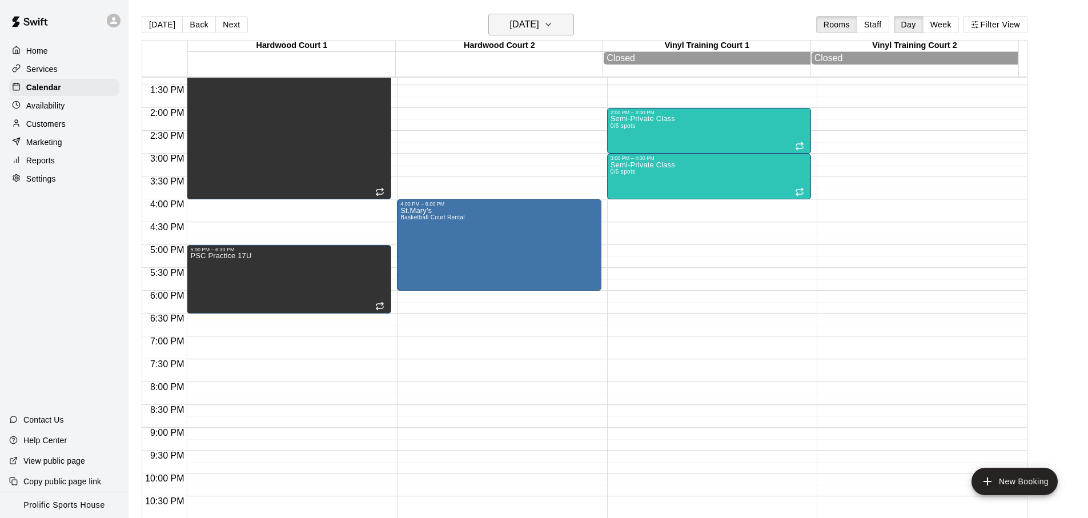
click at [539, 32] on h6 "Friday Oct 17" at bounding box center [524, 25] width 29 height 16
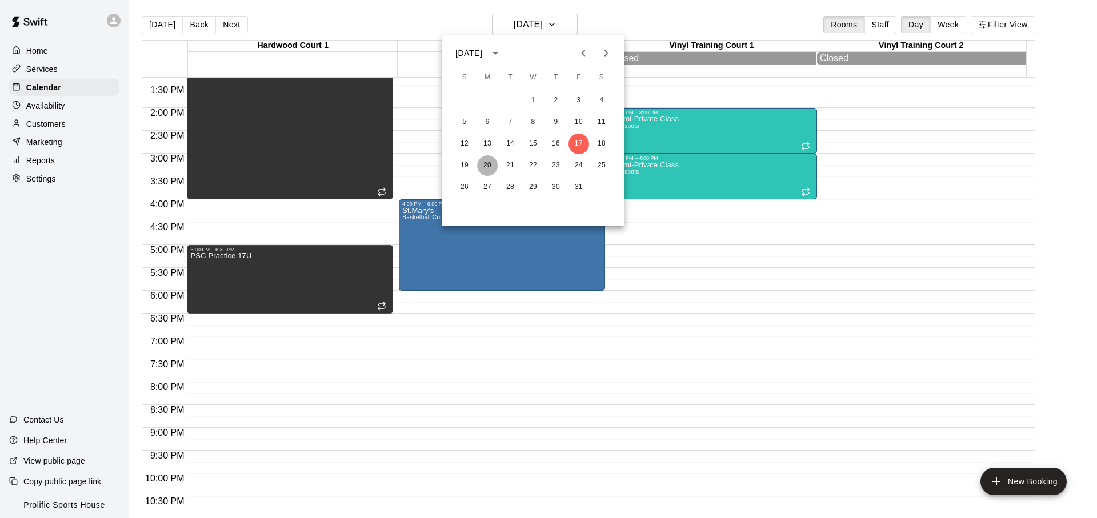
click at [484, 165] on button "20" at bounding box center [487, 165] width 21 height 21
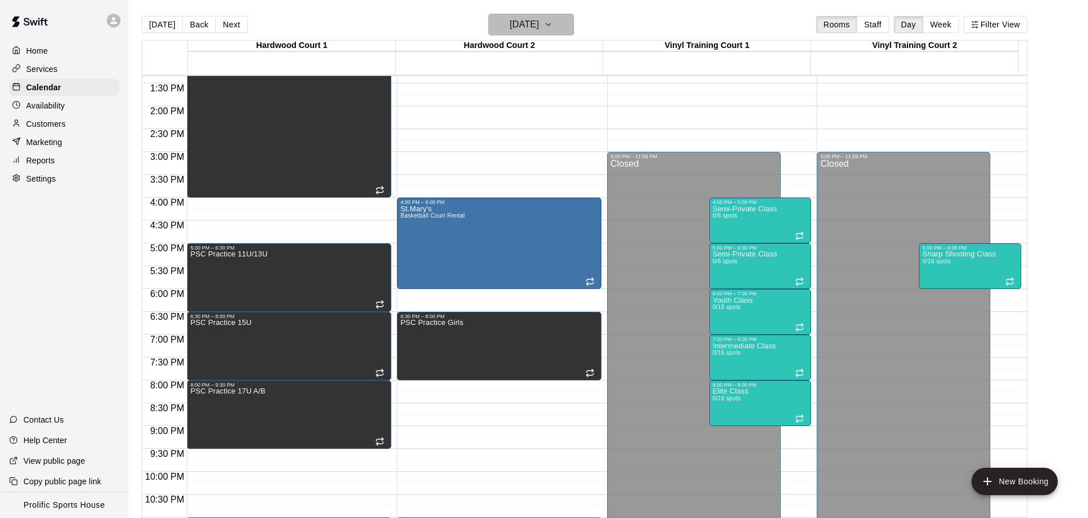
click at [561, 23] on button "Monday Oct 20" at bounding box center [531, 25] width 86 height 22
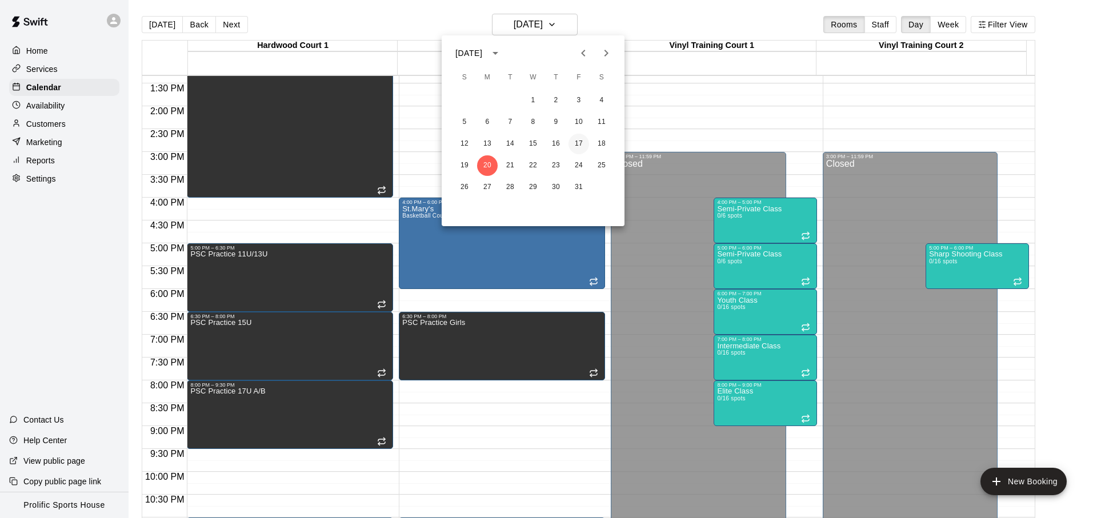
click at [579, 143] on button "17" at bounding box center [578, 144] width 21 height 21
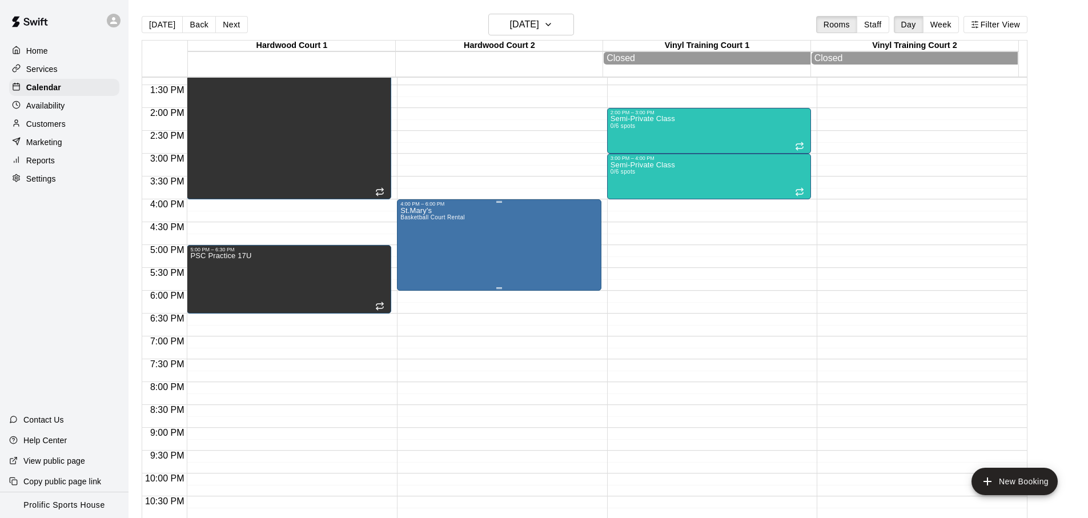
click at [452, 246] on div "St.Mary's Basketball Court Rental" at bounding box center [432, 466] width 65 height 518
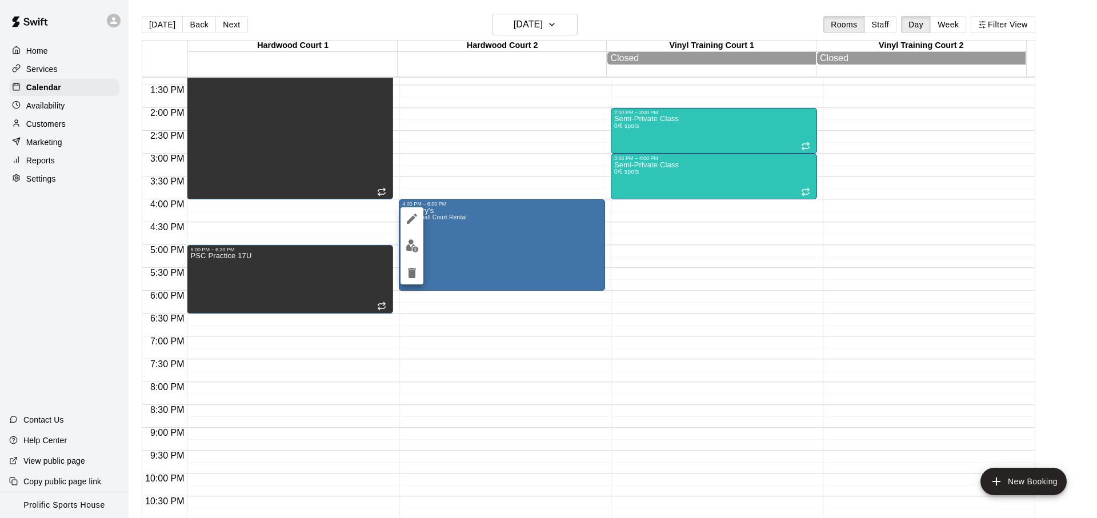
click at [566, 26] on div at bounding box center [548, 259] width 1097 height 518
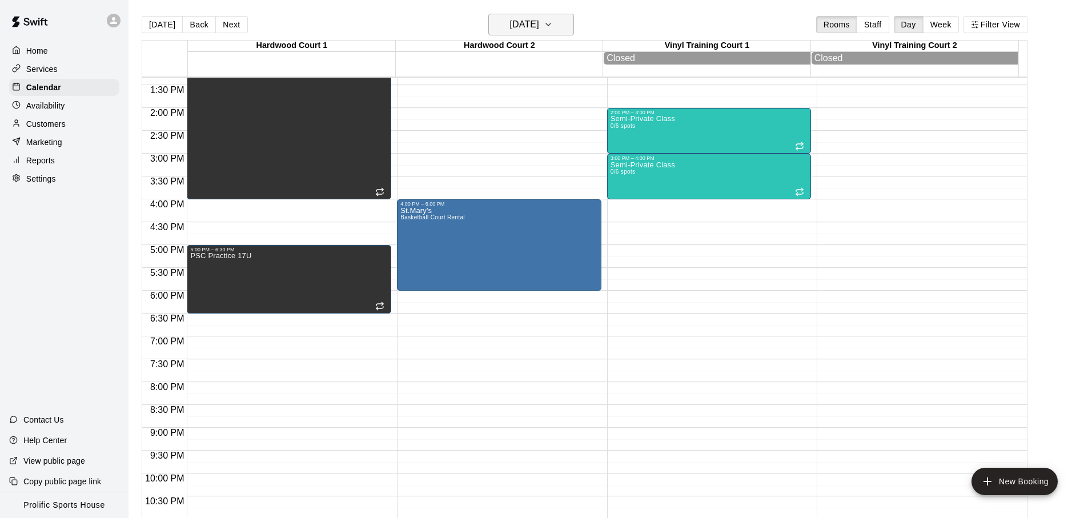
click at [553, 26] on icon "button" at bounding box center [548, 25] width 9 height 14
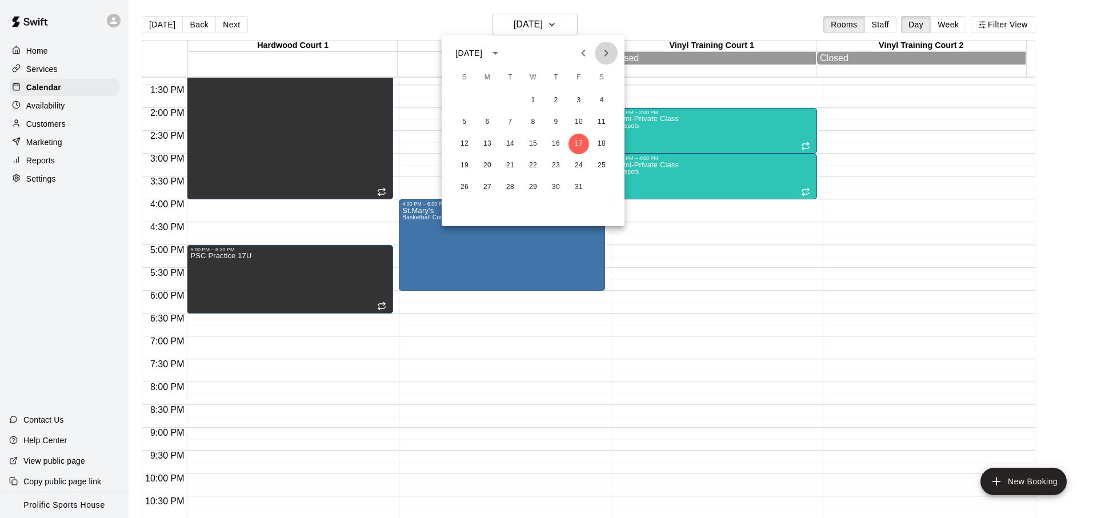
click at [605, 54] on icon "Next month" at bounding box center [606, 53] width 4 height 7
click at [555, 123] on button "6" at bounding box center [556, 122] width 21 height 21
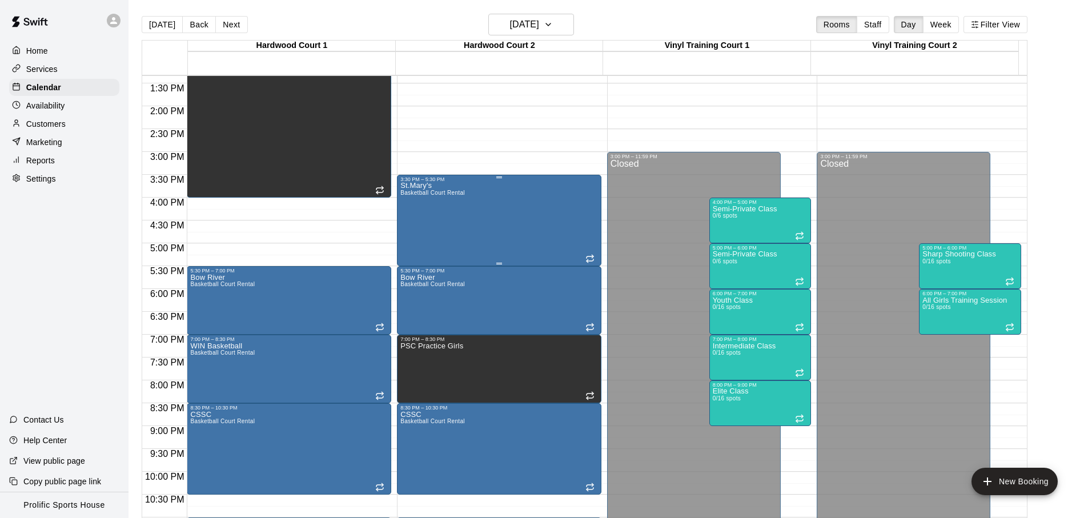
click at [480, 224] on div "St.Mary's Basketball Court Rental" at bounding box center [499, 441] width 198 height 518
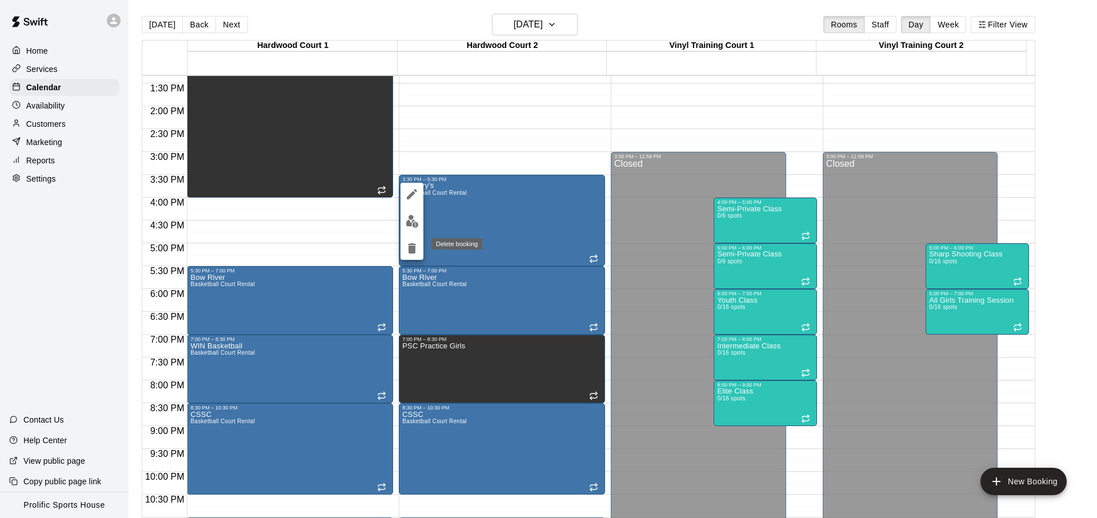
click at [412, 251] on icon "delete" at bounding box center [412, 248] width 8 height 10
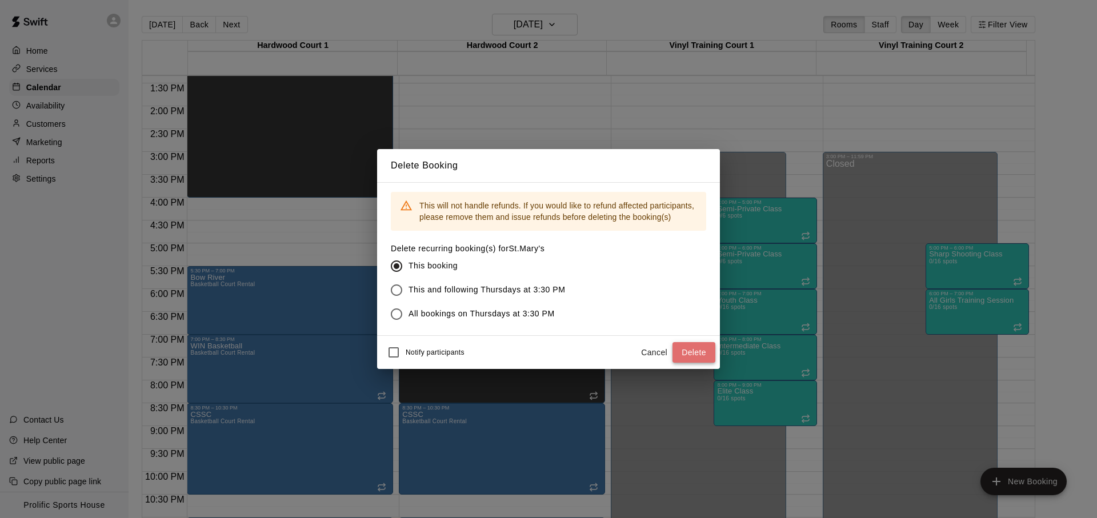
click at [688, 353] on button "Delete" at bounding box center [693, 352] width 43 height 21
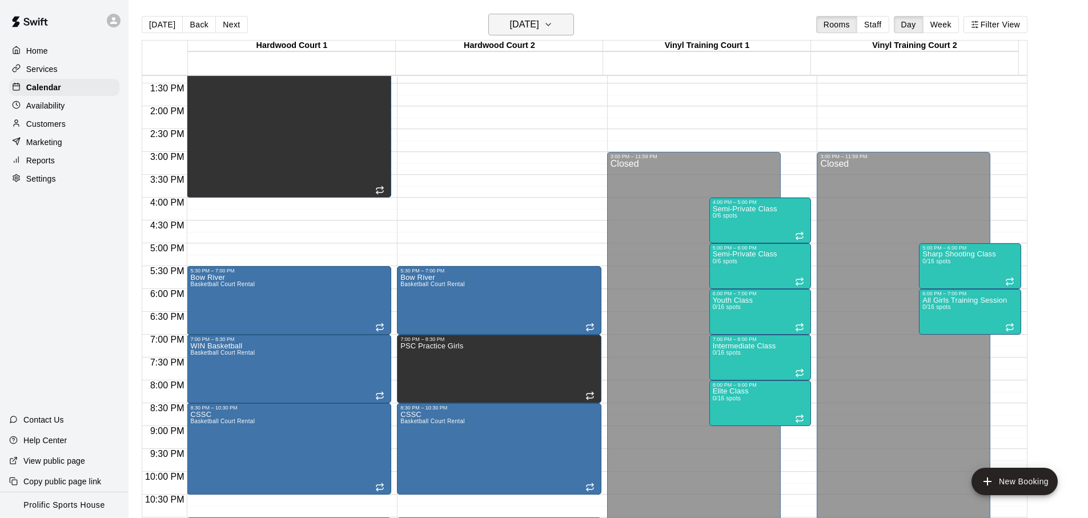
click at [539, 24] on h6 "Thursday Nov 06" at bounding box center [524, 25] width 29 height 16
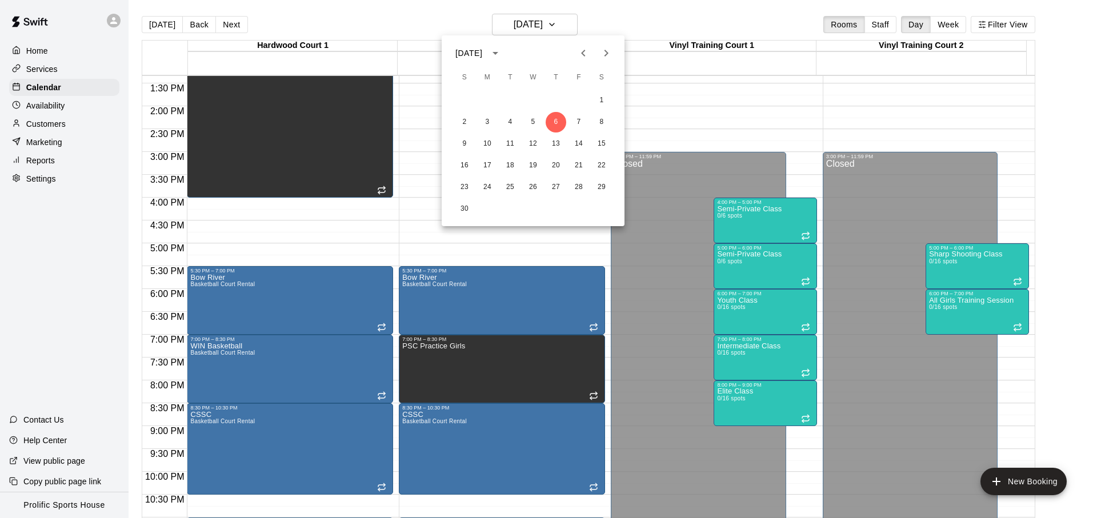
click at [586, 55] on icon "Previous month" at bounding box center [583, 53] width 14 height 14
click at [576, 123] on button "10" at bounding box center [578, 122] width 21 height 21
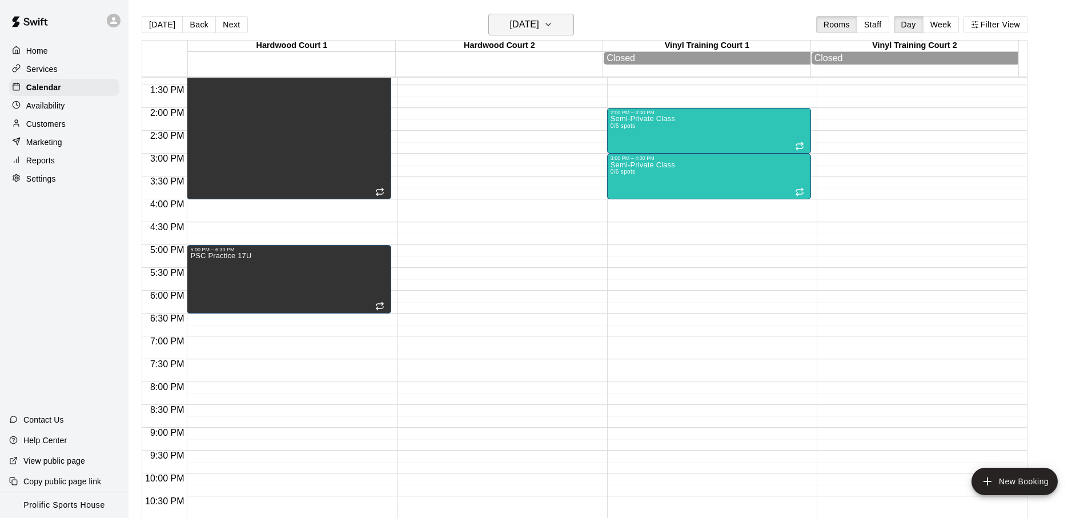
click at [538, 22] on h6 "Friday Oct 10" at bounding box center [524, 25] width 29 height 16
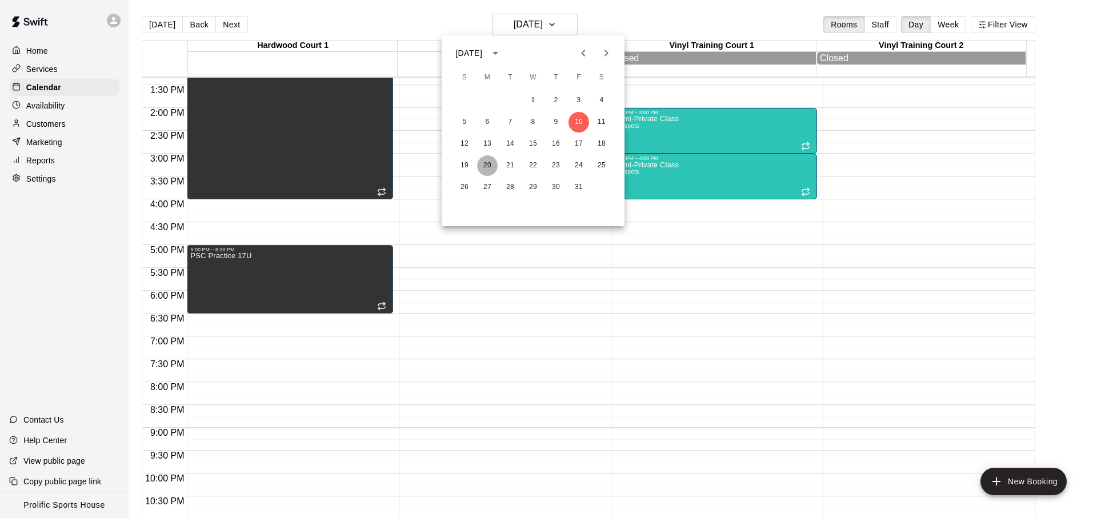
click at [485, 168] on button "20" at bounding box center [487, 165] width 21 height 21
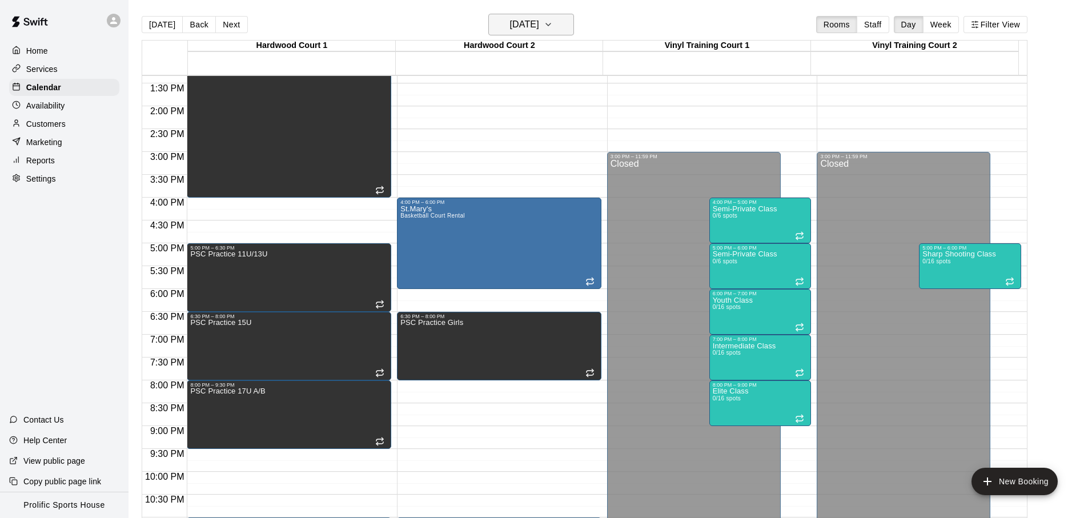
click at [539, 22] on h6 "Monday Oct 20" at bounding box center [524, 25] width 29 height 16
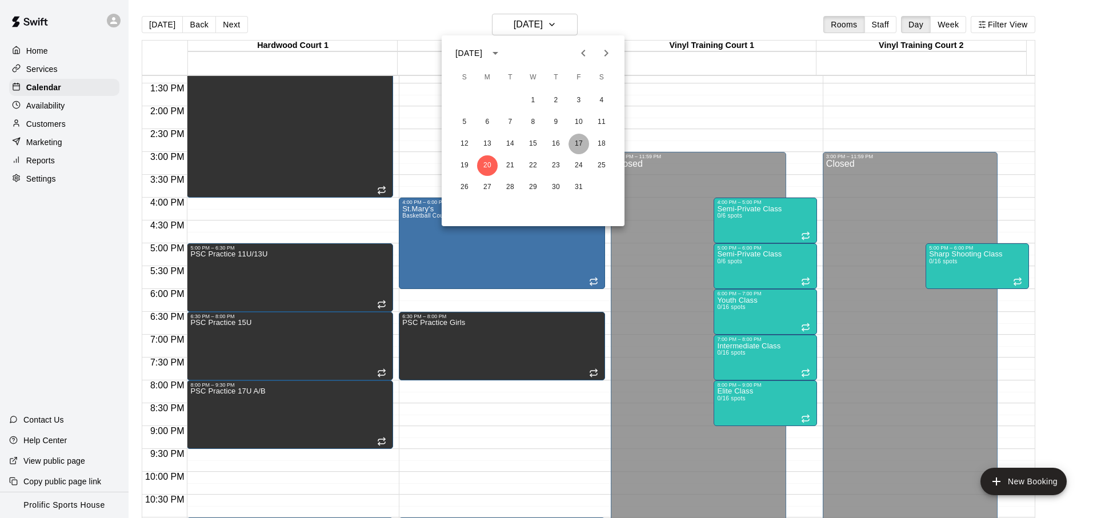
click at [575, 141] on button "17" at bounding box center [578, 144] width 21 height 21
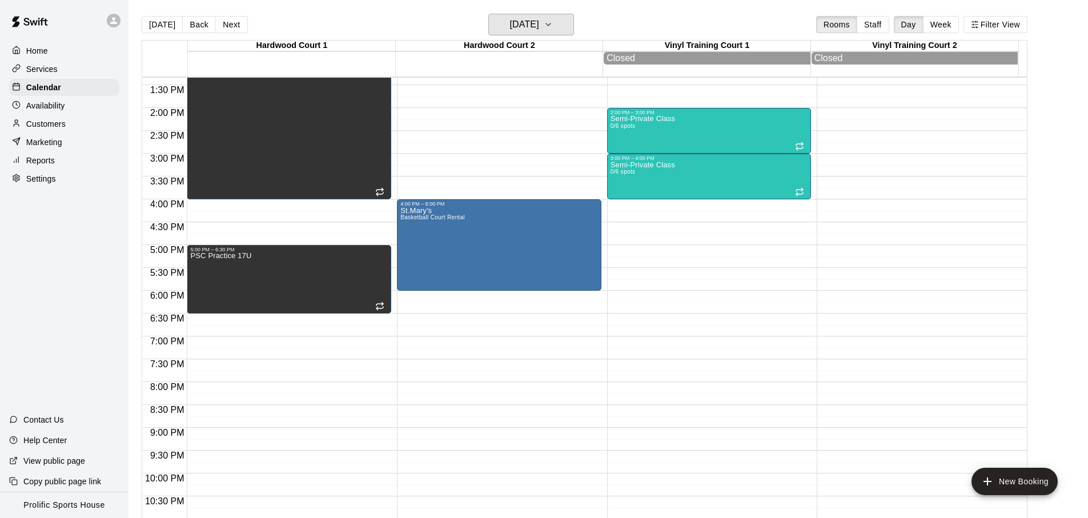
click at [534, 20] on h6 "Friday Oct 17" at bounding box center [524, 25] width 29 height 16
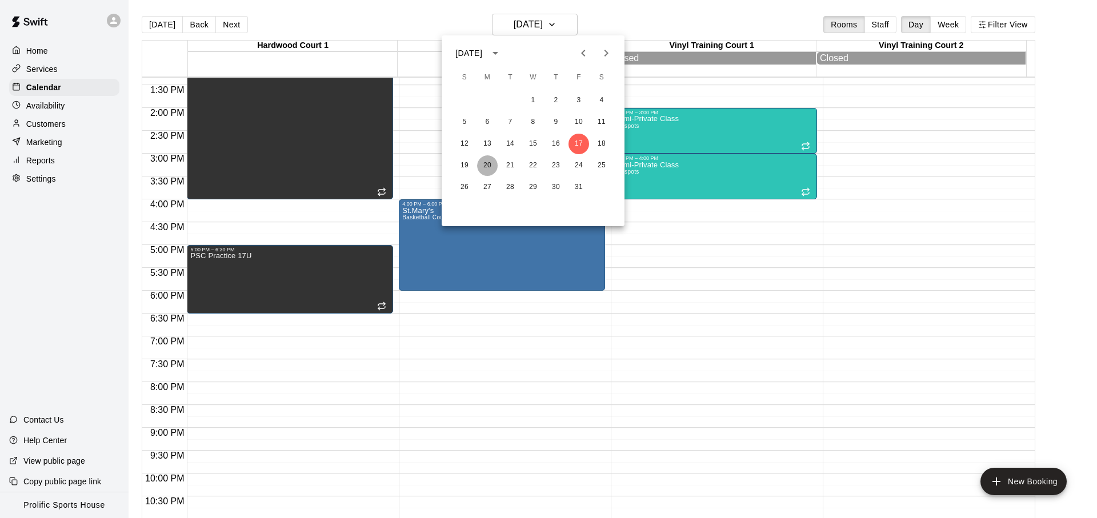
click at [486, 165] on button "20" at bounding box center [487, 165] width 21 height 21
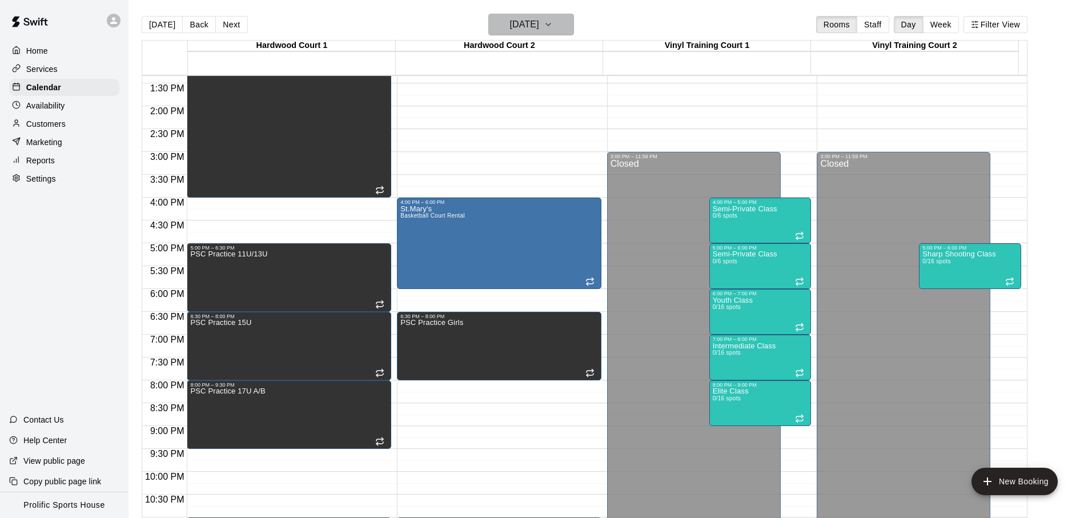
click at [553, 22] on icon "button" at bounding box center [548, 25] width 9 height 14
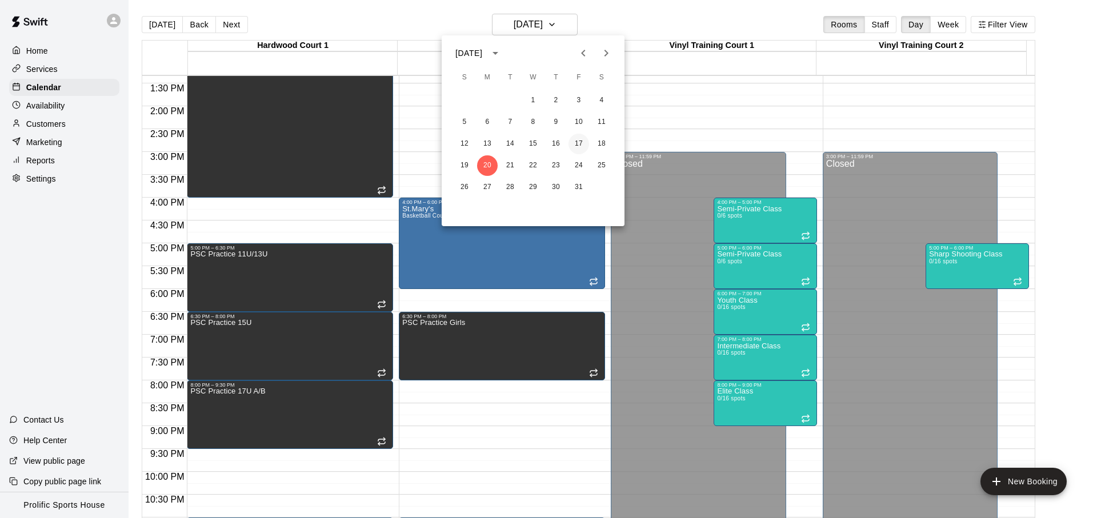
click at [581, 143] on button "17" at bounding box center [578, 144] width 21 height 21
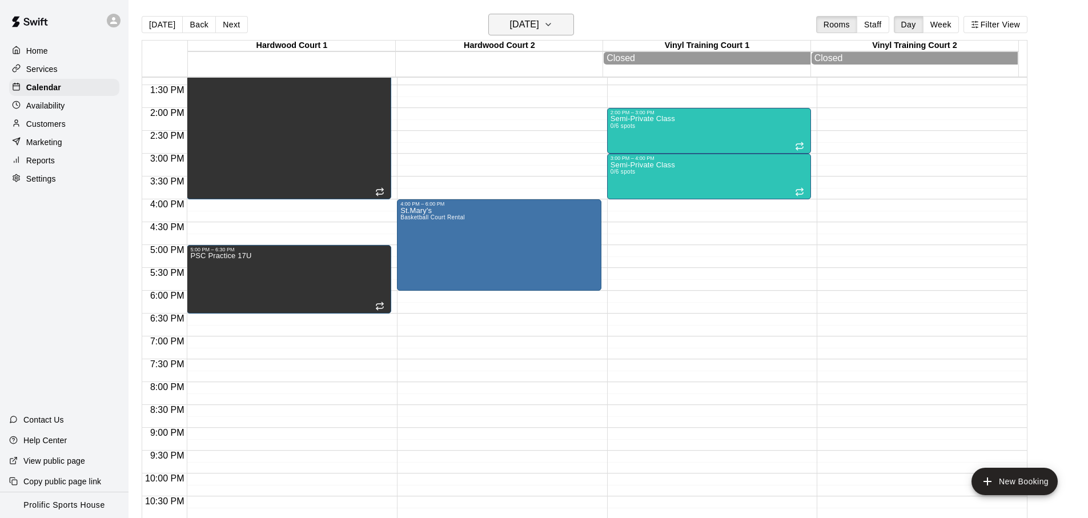
click at [530, 33] on button "Friday Oct 17" at bounding box center [531, 25] width 86 height 22
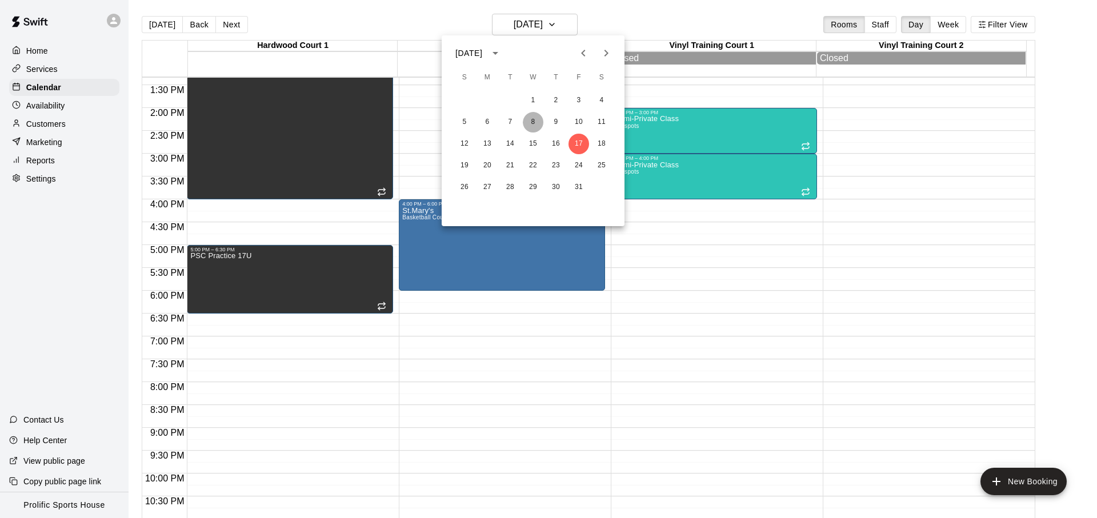
click at [528, 124] on button "8" at bounding box center [533, 122] width 21 height 21
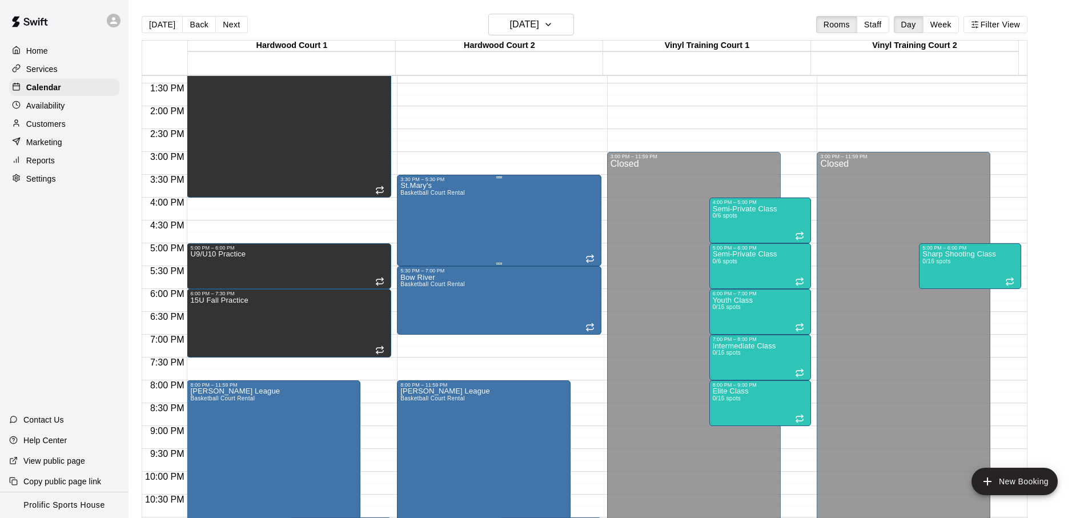
click at [491, 215] on div "St.Mary's Basketball Court Rental" at bounding box center [499, 441] width 198 height 518
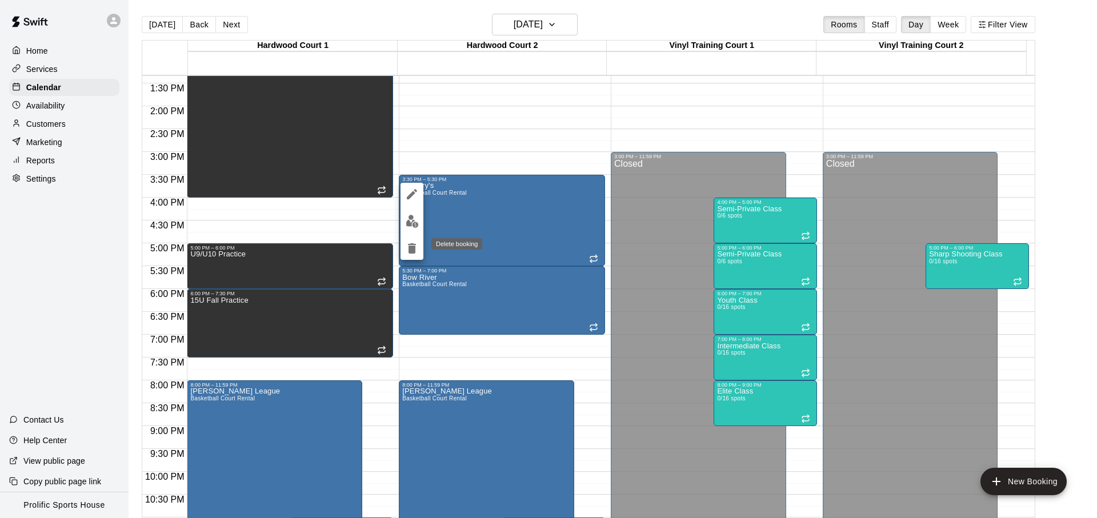
click at [414, 247] on icon "delete" at bounding box center [412, 248] width 8 height 10
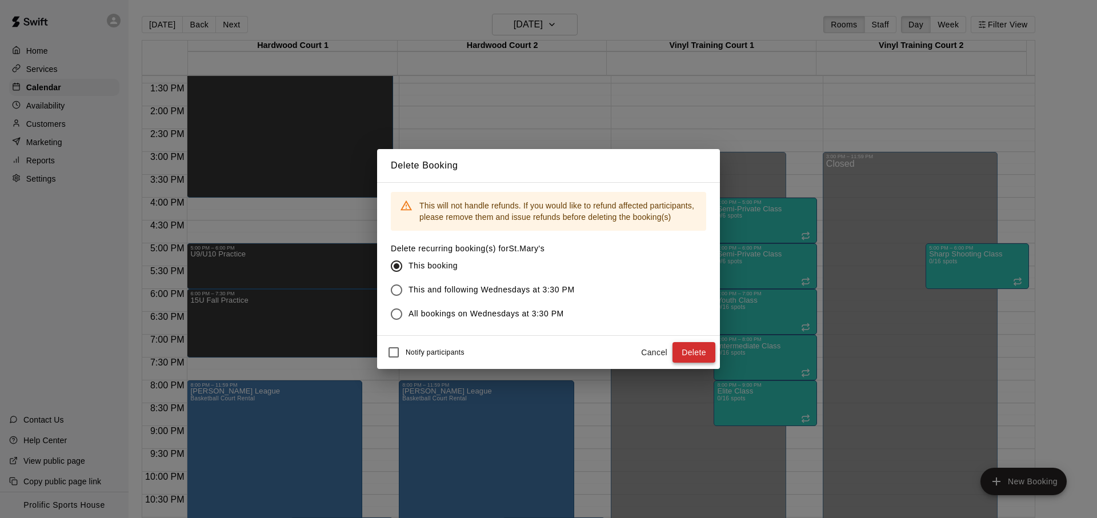
click at [680, 354] on button "Delete" at bounding box center [693, 352] width 43 height 21
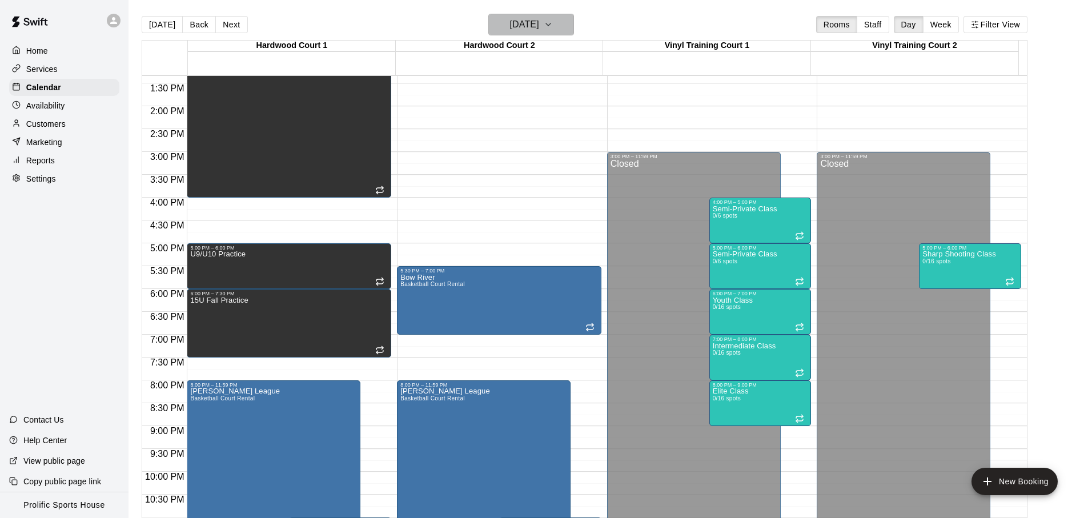
click at [531, 34] on button "Wednesday Oct 08" at bounding box center [531, 25] width 86 height 22
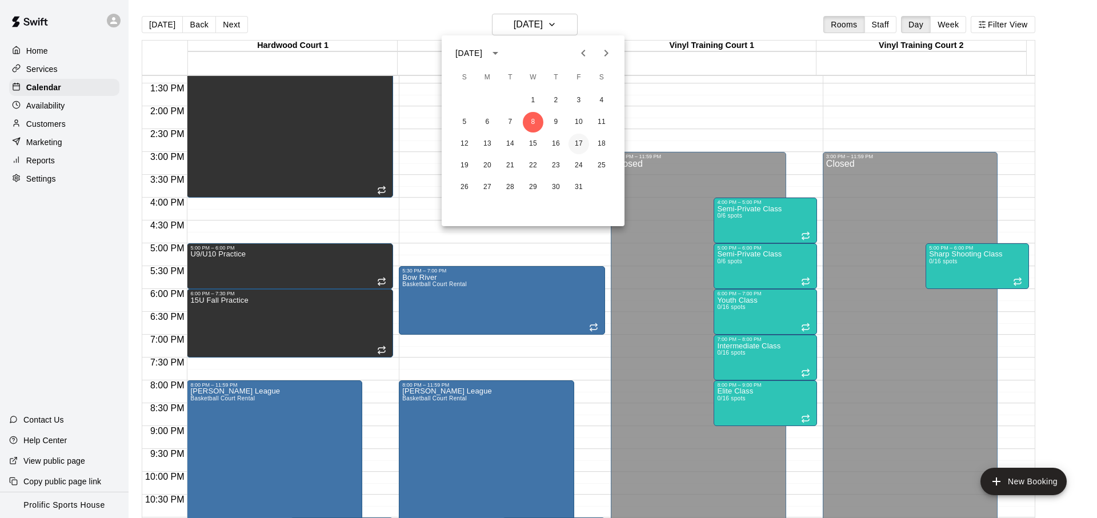
click at [579, 146] on button "17" at bounding box center [578, 144] width 21 height 21
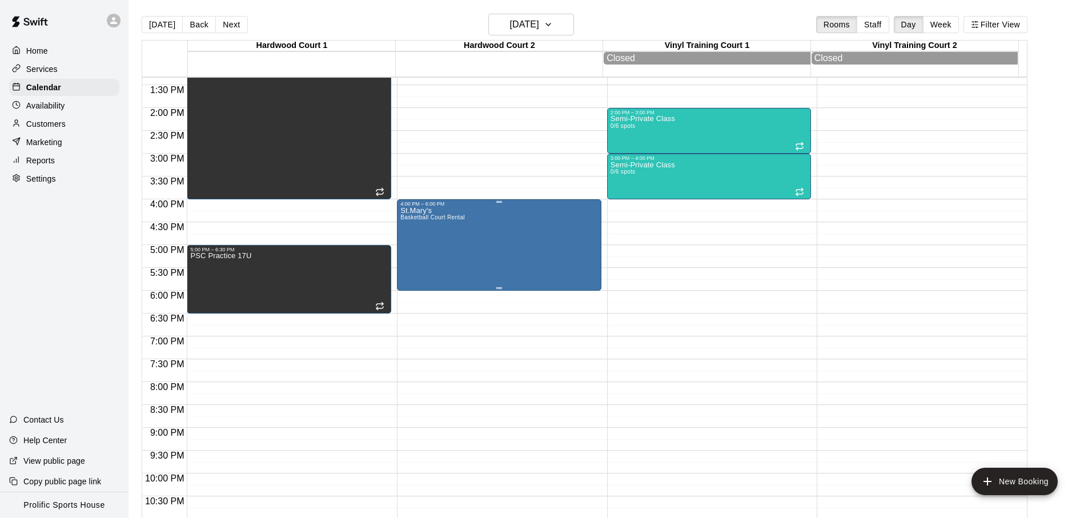
click at [467, 243] on div "St.Mary's Basketball Court Rental" at bounding box center [499, 466] width 198 height 518
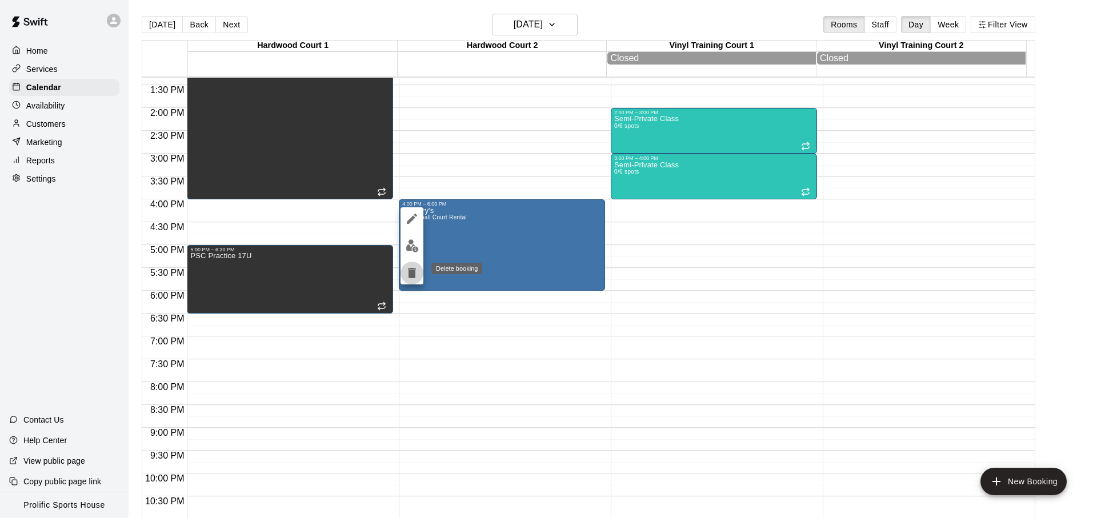
click at [417, 278] on icon "delete" at bounding box center [412, 273] width 14 height 14
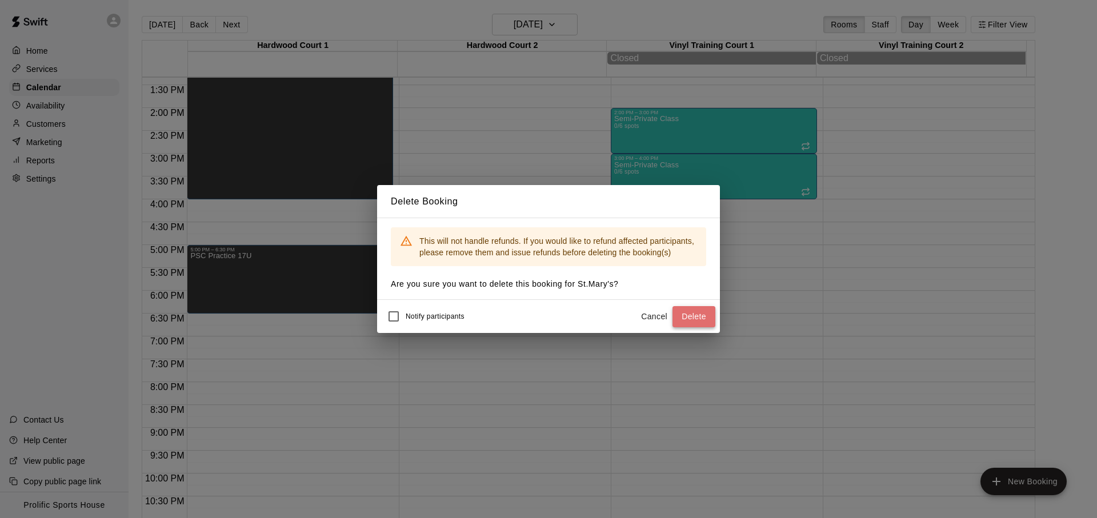
click at [685, 319] on button "Delete" at bounding box center [693, 316] width 43 height 21
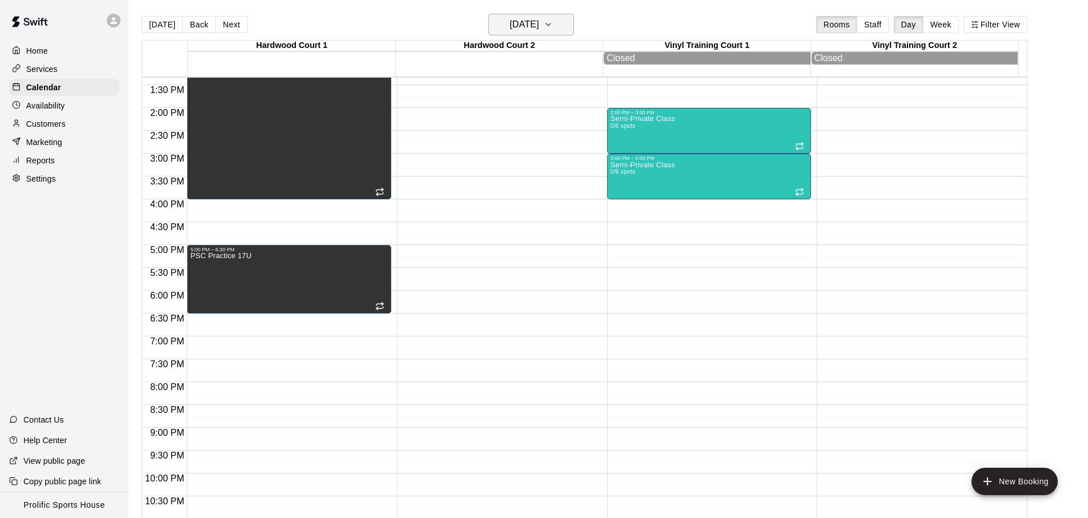
click at [539, 25] on h6 "Friday Oct 17" at bounding box center [524, 25] width 29 height 16
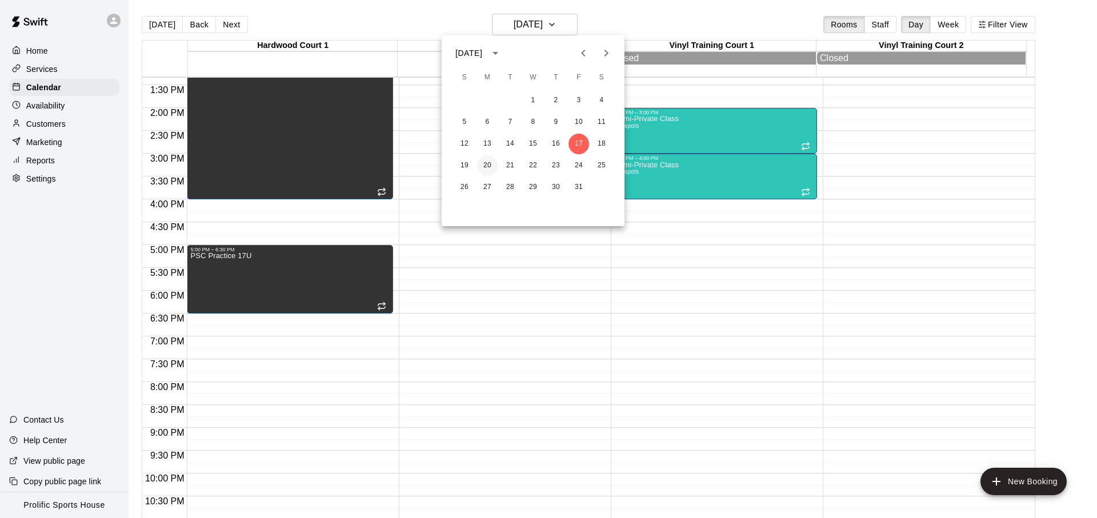
click at [495, 168] on button "20" at bounding box center [487, 165] width 21 height 21
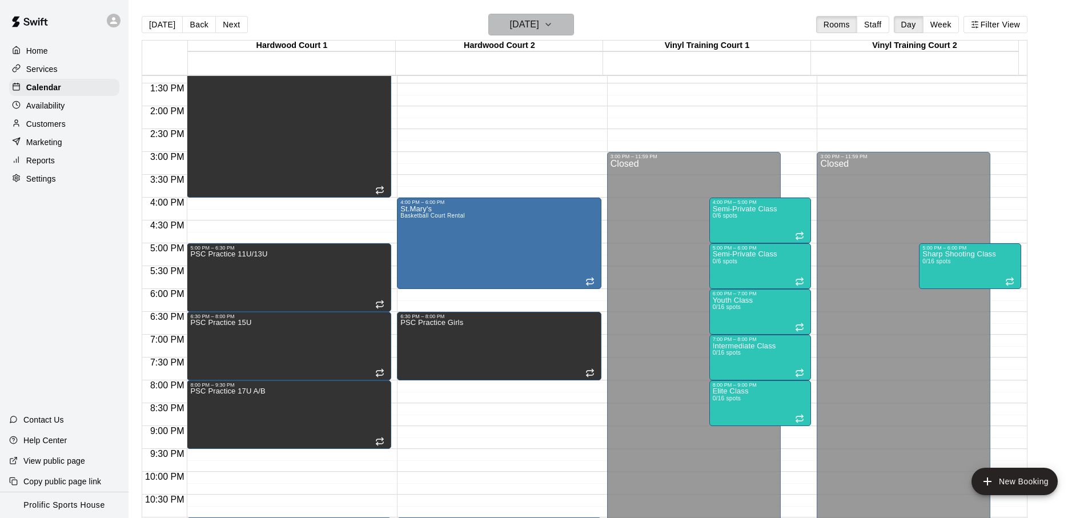
click at [560, 19] on button "Monday Oct 20" at bounding box center [531, 25] width 86 height 22
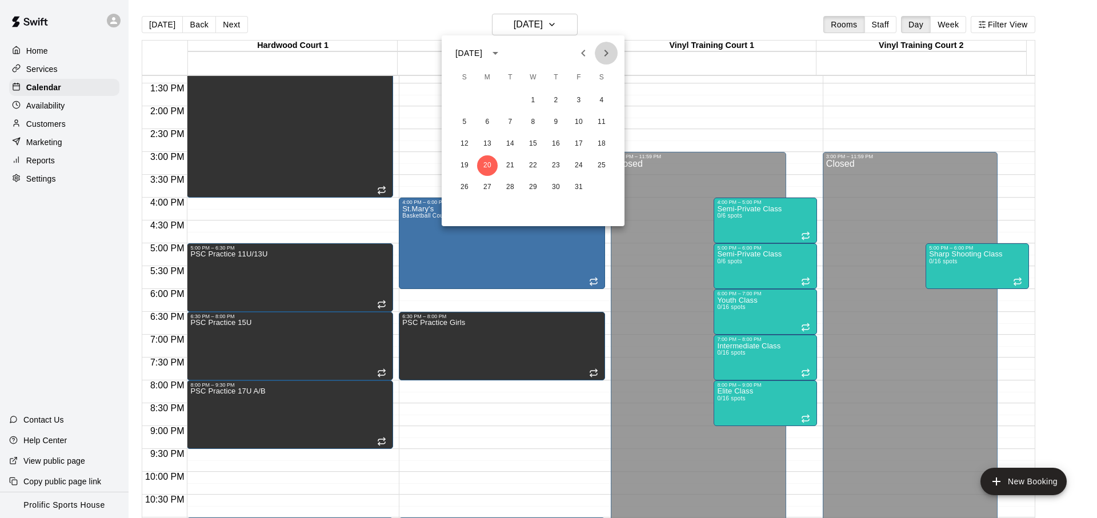
click at [603, 53] on icon "Next month" at bounding box center [606, 53] width 14 height 14
click at [582, 122] on button "7" at bounding box center [578, 122] width 21 height 21
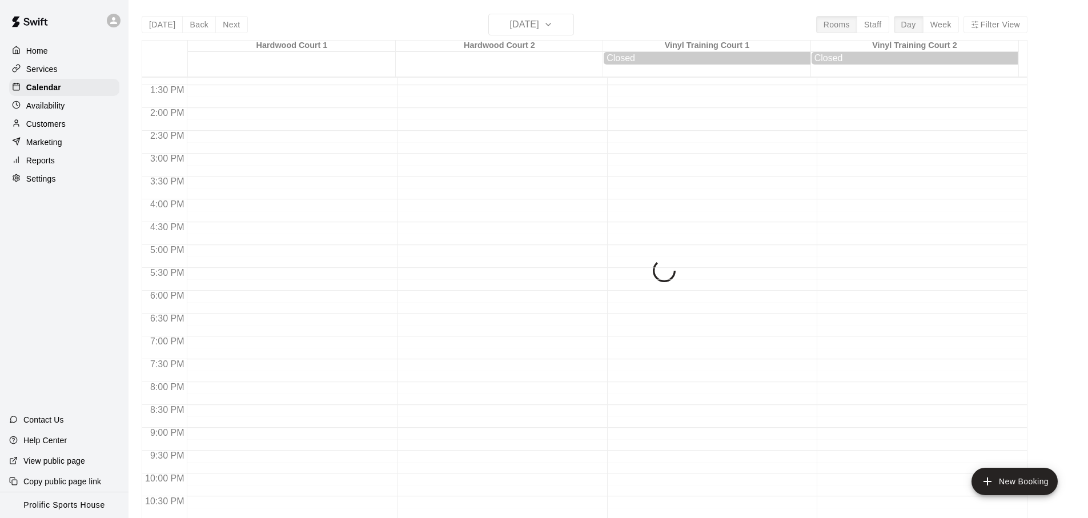
click at [544, 31] on div "Today Back Next Friday Nov 07 Rooms Staff Day Week Filter View Hardwood Court 1…" at bounding box center [585, 273] width 886 height 518
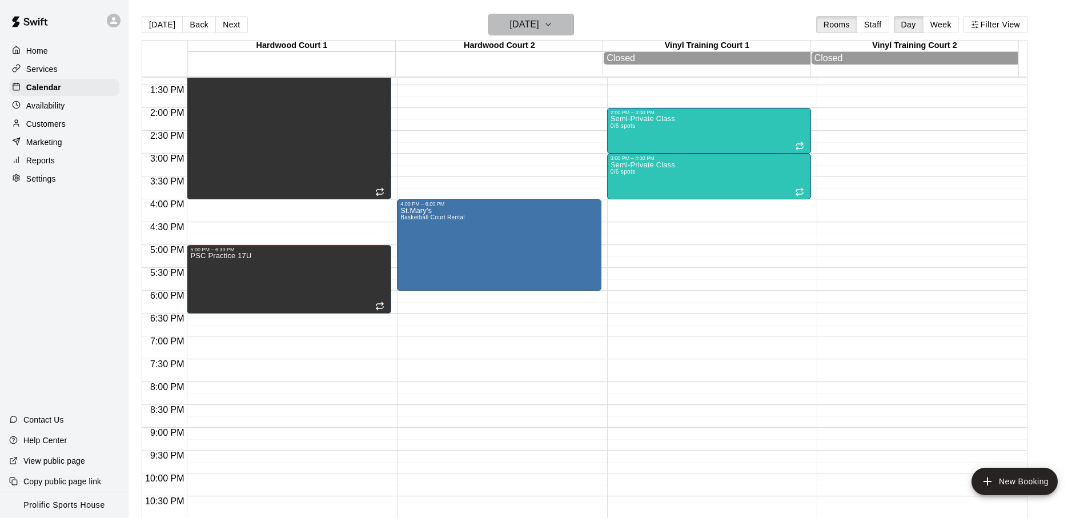
click at [539, 27] on h6 "Friday Nov 07" at bounding box center [524, 25] width 29 height 16
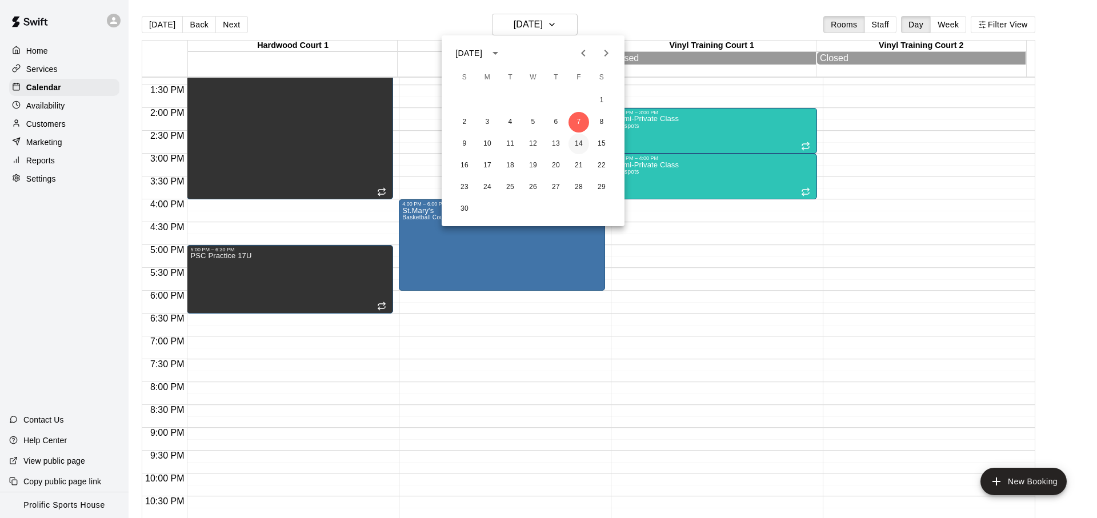
click at [583, 147] on button "14" at bounding box center [578, 144] width 21 height 21
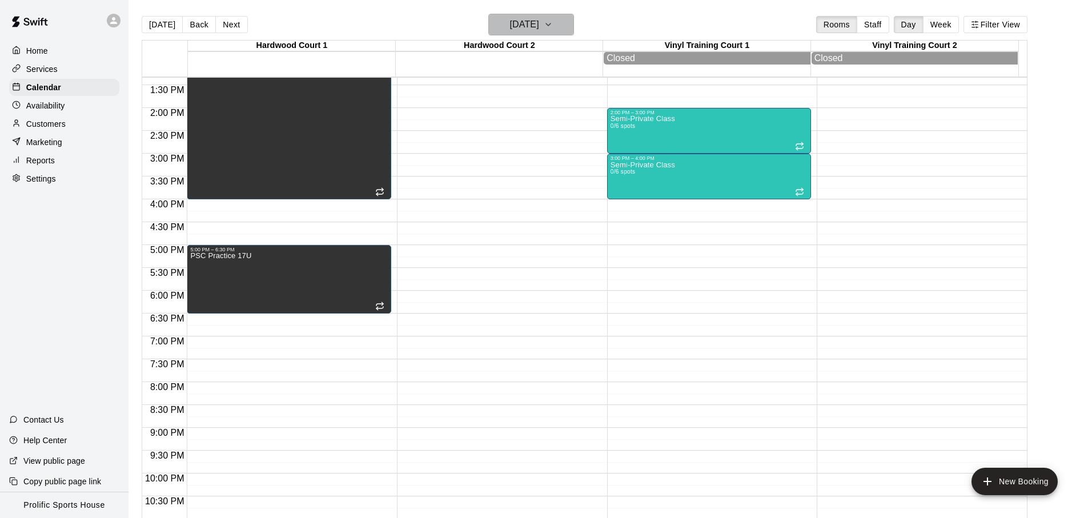
click at [539, 18] on h6 "Friday Nov 14" at bounding box center [524, 25] width 29 height 16
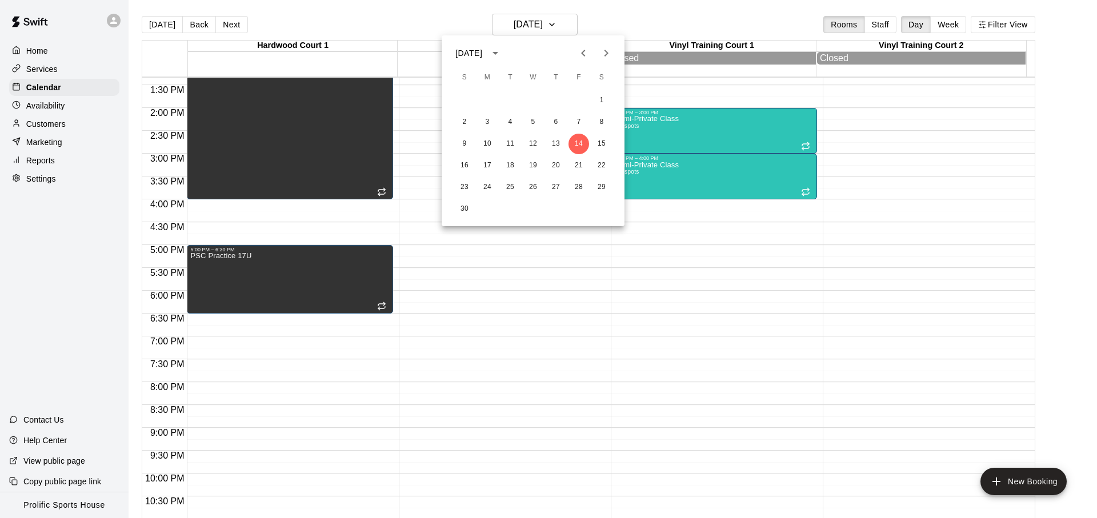
click at [609, 114] on div "2 3 4 5 6 7 8" at bounding box center [533, 122] width 183 height 21
click at [586, 53] on icon "Previous month" at bounding box center [583, 53] width 14 height 14
click at [599, 54] on icon "Next month" at bounding box center [606, 53] width 14 height 14
click at [554, 117] on button "6" at bounding box center [556, 122] width 21 height 21
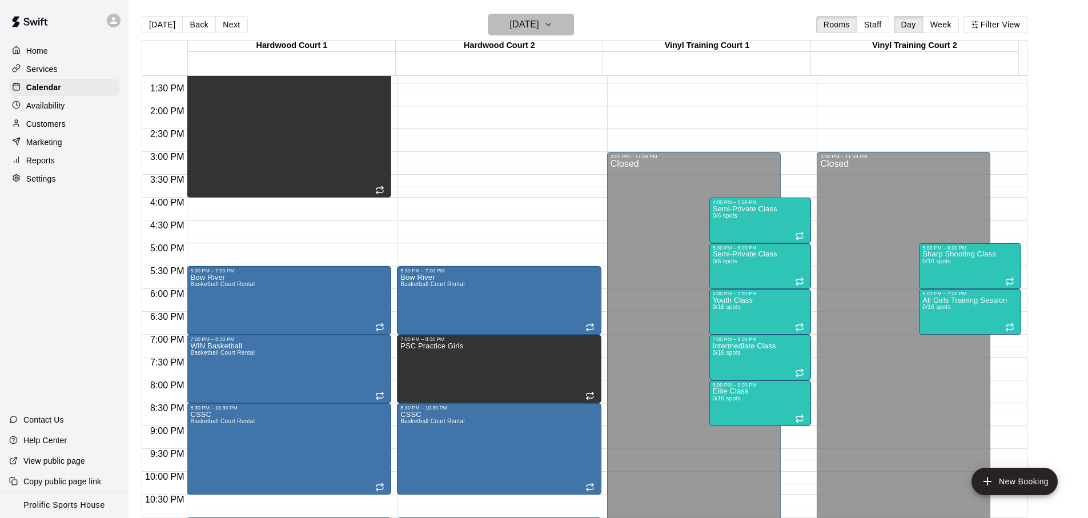
click at [538, 31] on h6 "Thursday Nov 06" at bounding box center [524, 25] width 29 height 16
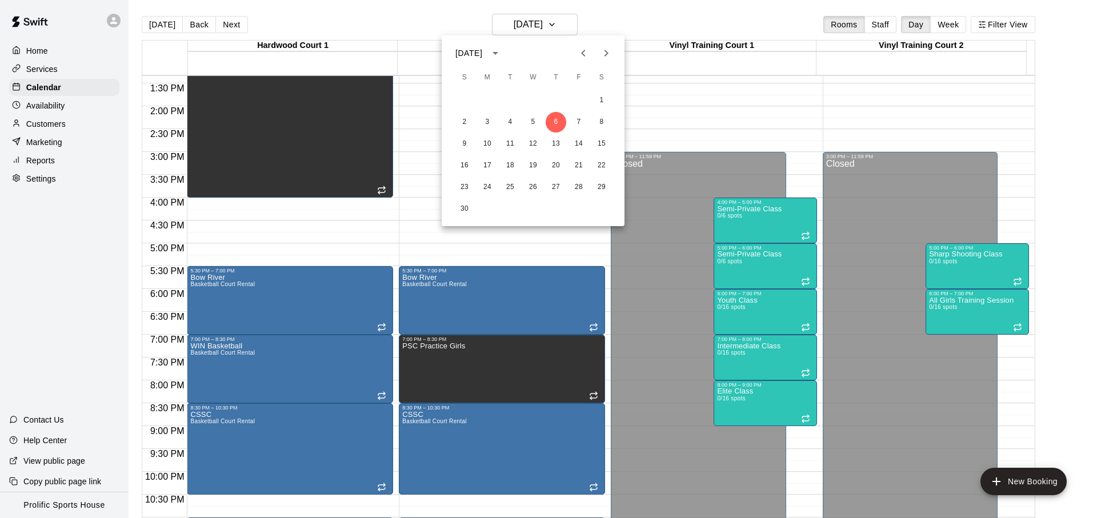
click at [582, 62] on button "Previous month" at bounding box center [583, 53] width 23 height 23
click at [605, 57] on icon "Next month" at bounding box center [606, 53] width 14 height 14
click at [572, 60] on div at bounding box center [595, 53] width 46 height 23
click at [578, 57] on icon "Previous month" at bounding box center [583, 53] width 14 height 14
click at [578, 61] on button "Previous month" at bounding box center [583, 53] width 23 height 23
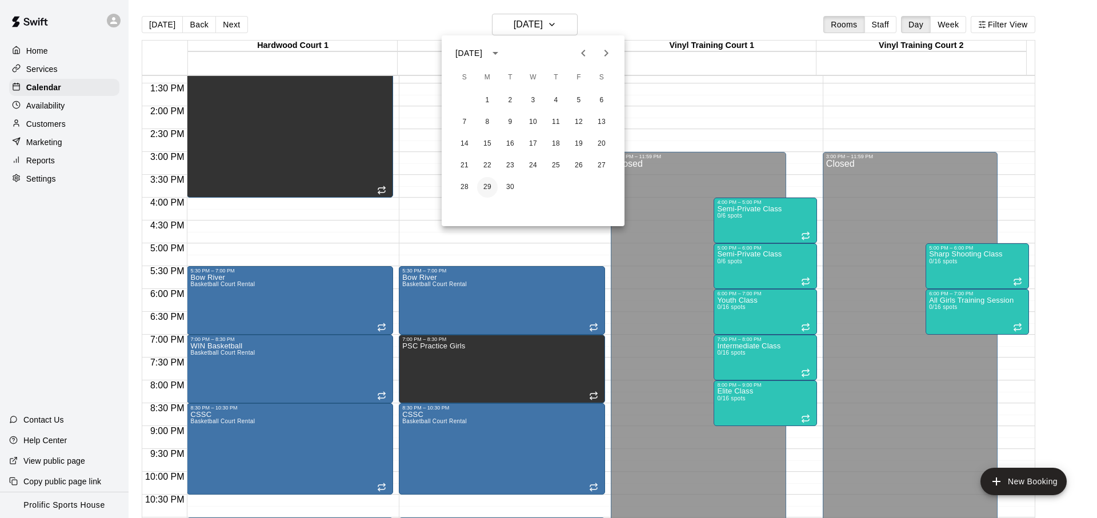
click at [486, 189] on button "29" at bounding box center [487, 187] width 21 height 21
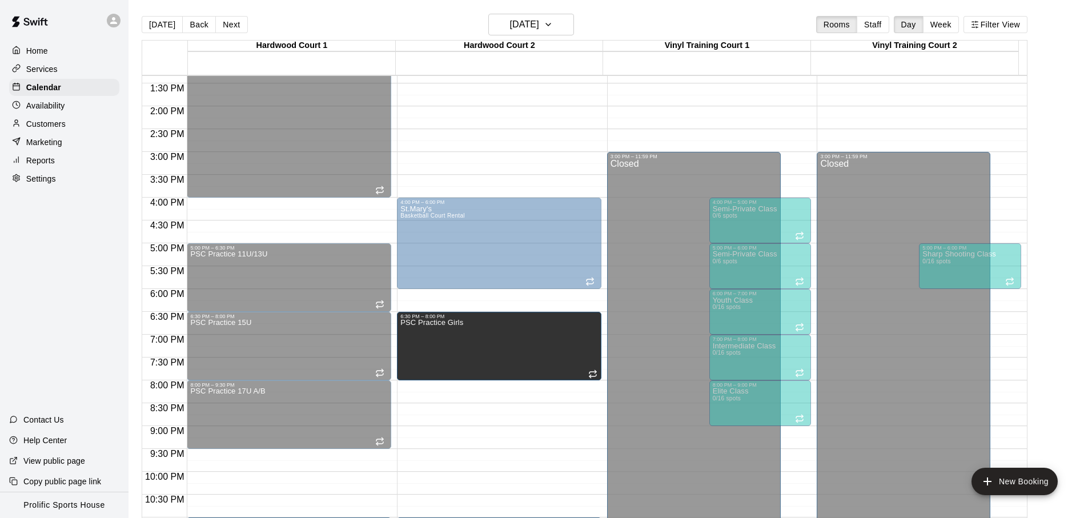
drag, startPoint x: 450, startPoint y: 330, endPoint x: 447, endPoint y: 338, distance: 8.0
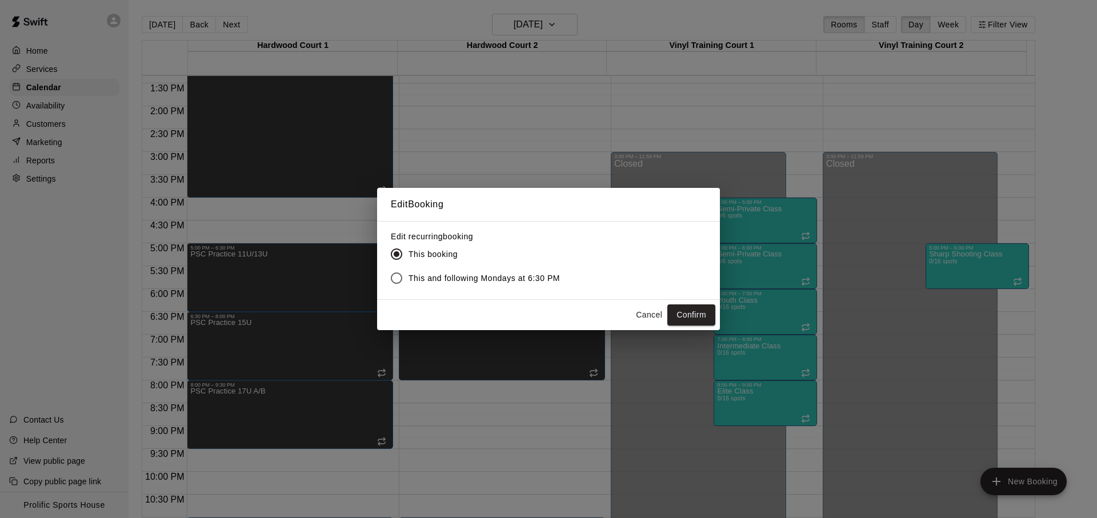
click at [641, 306] on button "Cancel" at bounding box center [649, 314] width 37 height 21
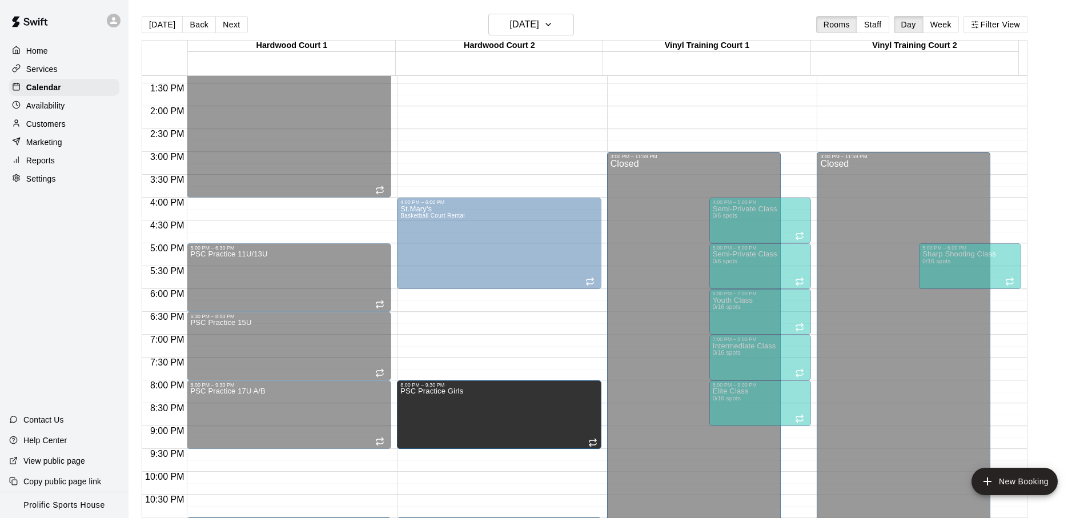
drag, startPoint x: 456, startPoint y: 338, endPoint x: 454, endPoint y: 412, distance: 74.3
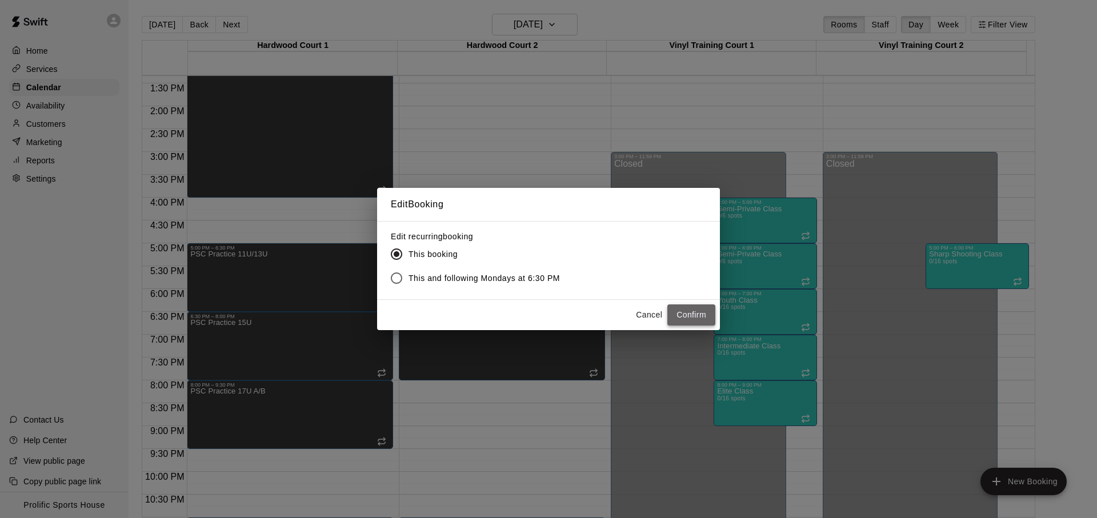
click at [692, 323] on button "Confirm" at bounding box center [691, 314] width 48 height 21
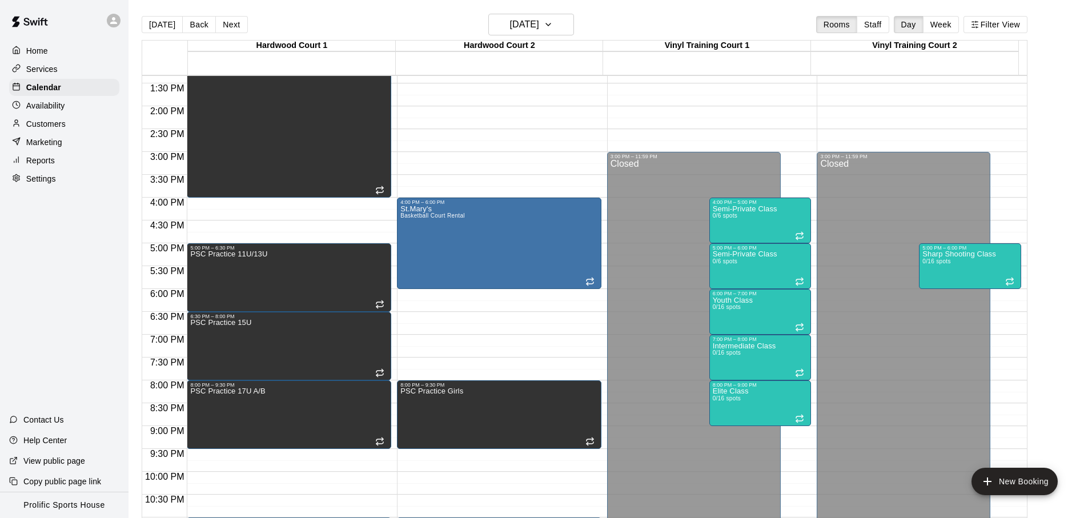
click at [436, 298] on div "12:00 AM – 8:00 AM Closed 4:00 PM – 6:00 PM St.Mary's Basketball Court Rental 8…" at bounding box center [499, 14] width 204 height 1097
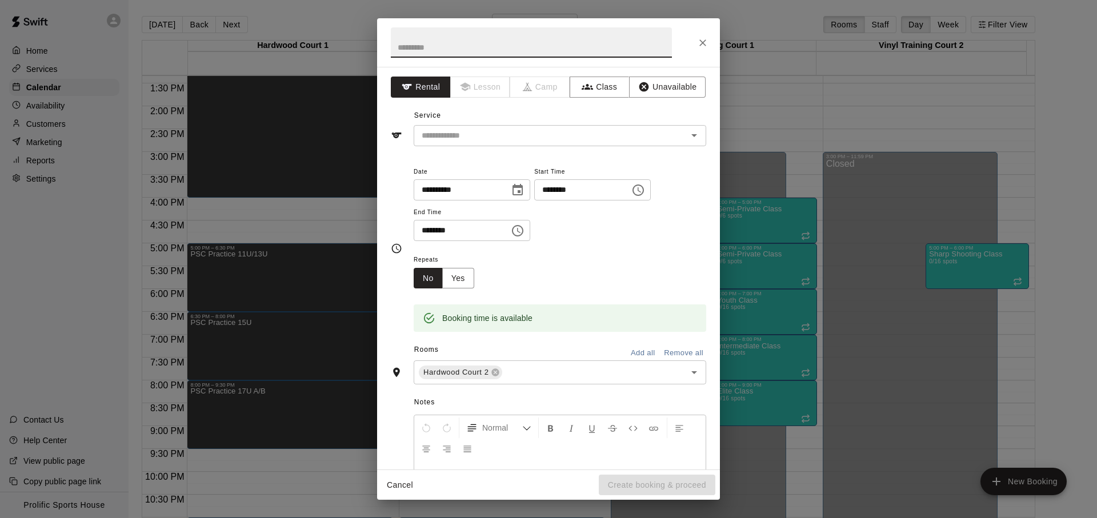
click at [550, 191] on input "********" at bounding box center [578, 189] width 88 height 21
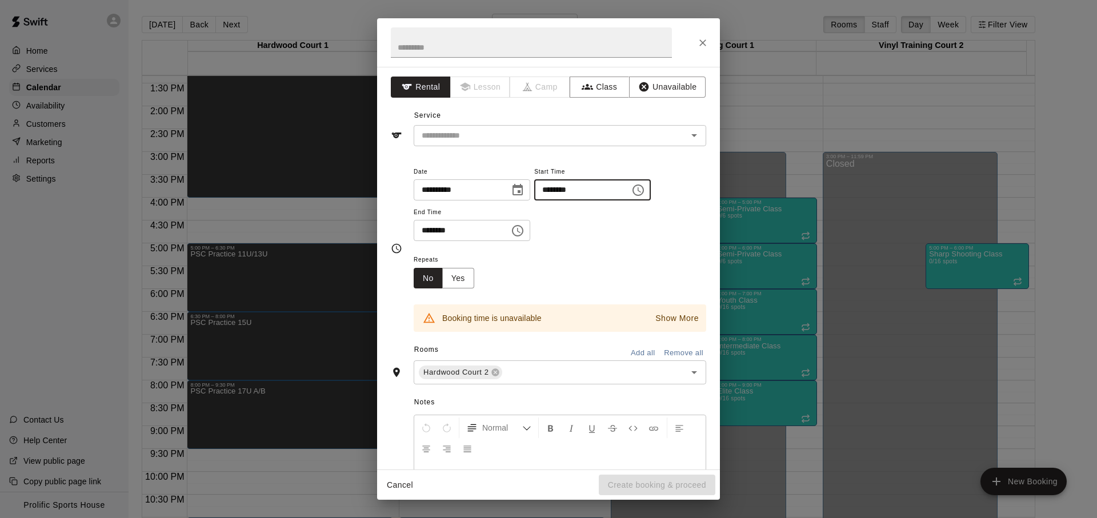
type input "********"
click at [425, 231] on input "********" at bounding box center [458, 230] width 88 height 21
click at [549, 192] on input "********" at bounding box center [578, 189] width 88 height 21
click at [698, 43] on icon "Close" at bounding box center [702, 42] width 11 height 11
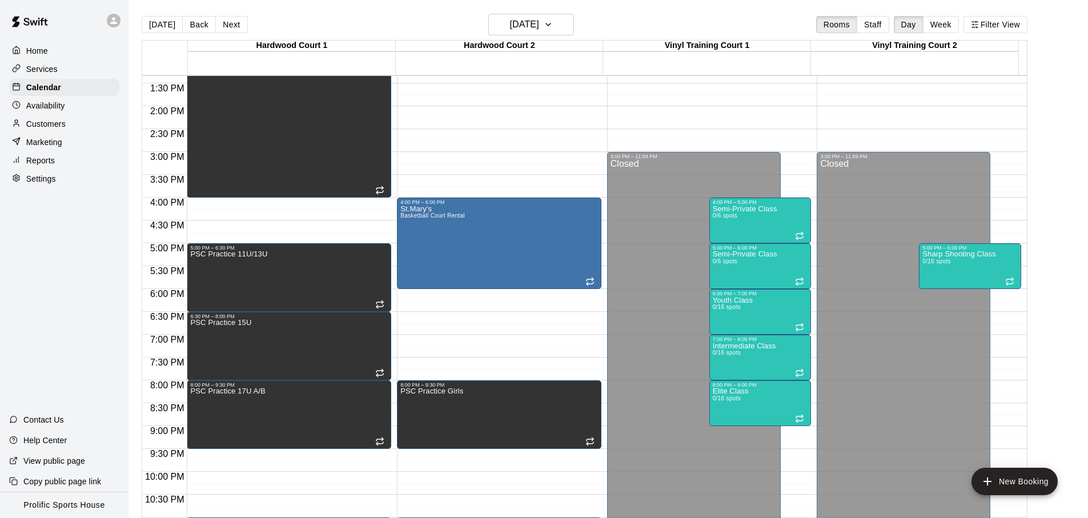
click at [428, 302] on div "12:00 AM – 8:00 AM Closed 4:00 PM – 6:00 PM St.Mary's Basketball Court Rental 8…" at bounding box center [499, 14] width 204 height 1097
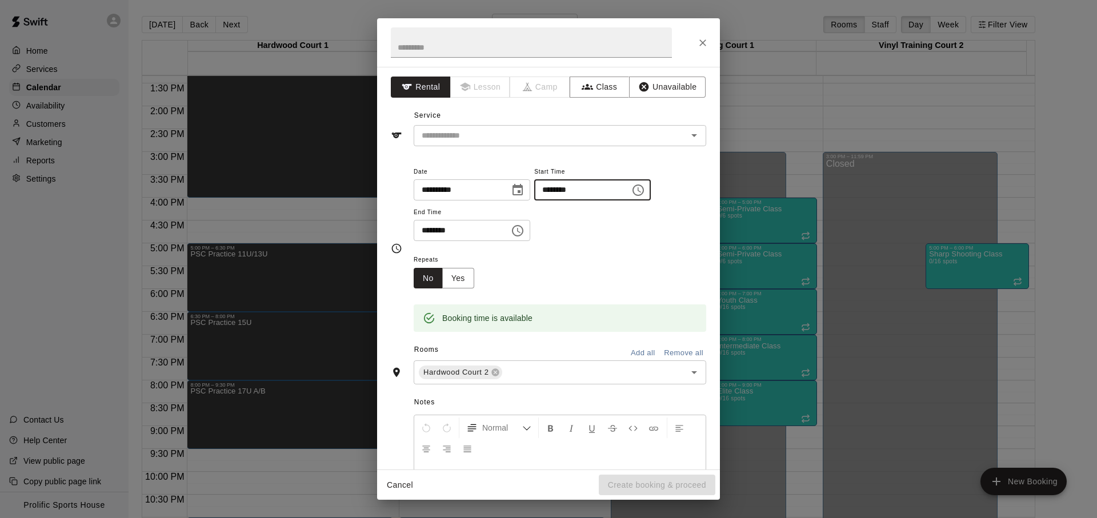
click at [559, 192] on input "********" at bounding box center [578, 189] width 88 height 21
type input "********"
click at [422, 233] on input "********" at bounding box center [458, 230] width 88 height 21
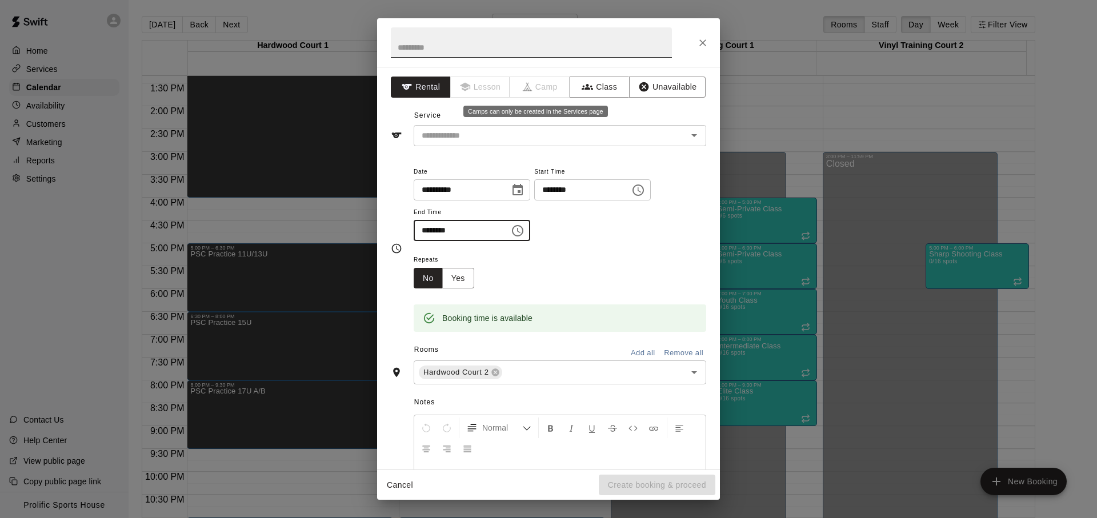
type input "********"
click at [487, 51] on input "text" at bounding box center [531, 42] width 281 height 30
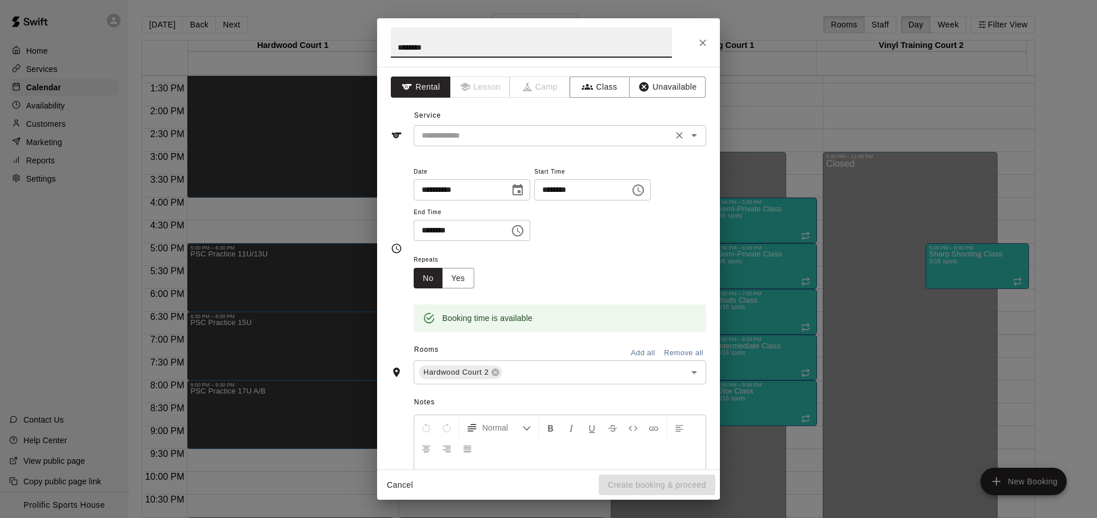
click at [595, 125] on div "​" at bounding box center [560, 135] width 292 height 21
type input "********"
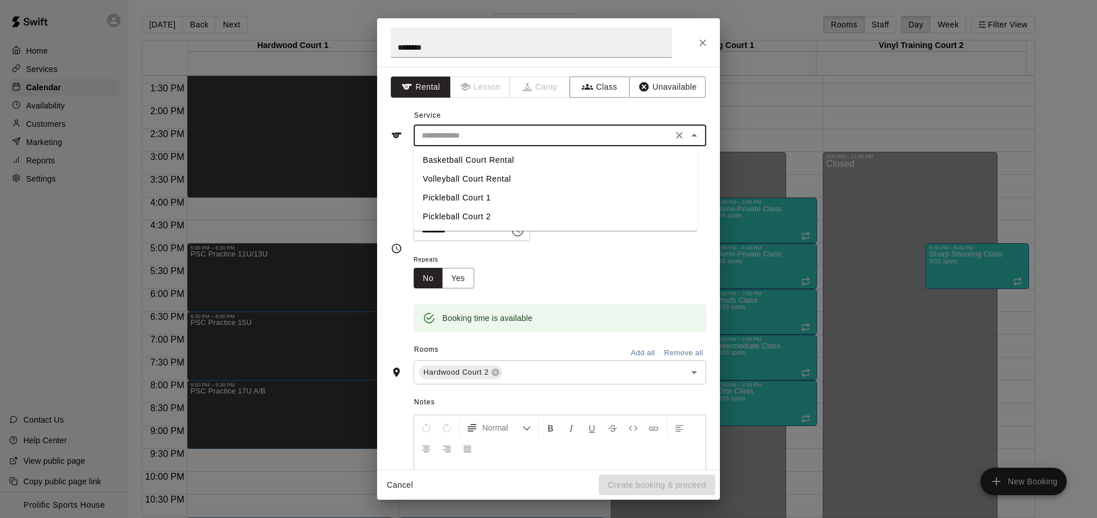
click at [538, 158] on li "Basketball Court Rental" at bounding box center [556, 160] width 284 height 19
type input "**********"
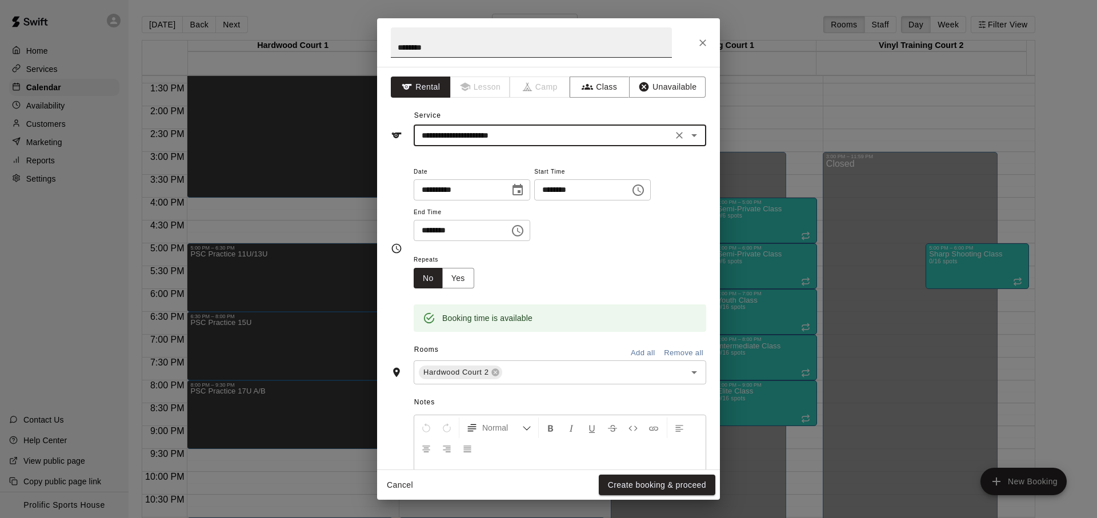
click at [511, 49] on input "********" at bounding box center [531, 42] width 281 height 30
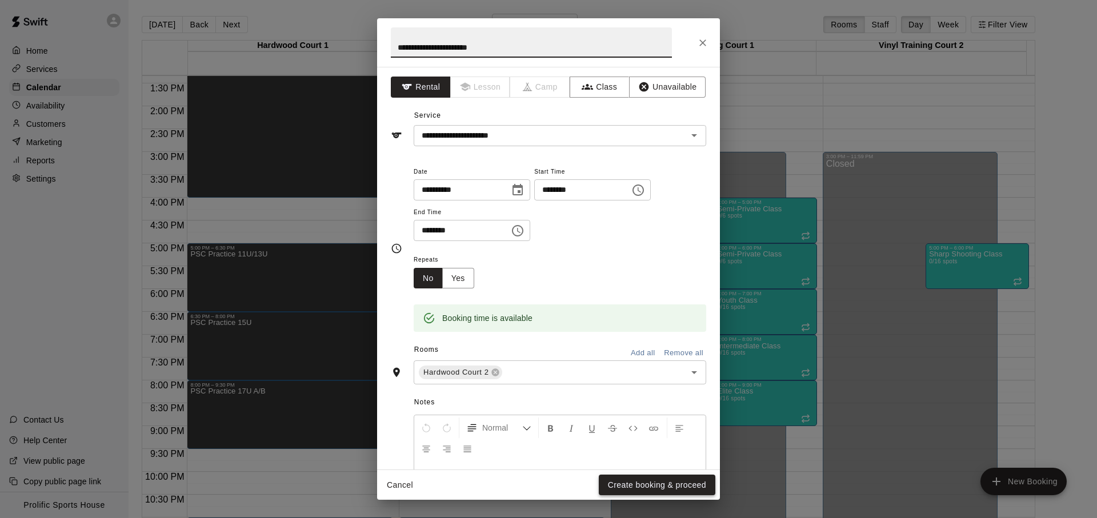
type input "**********"
click at [625, 480] on button "Create booking & proceed" at bounding box center [657, 485] width 117 height 21
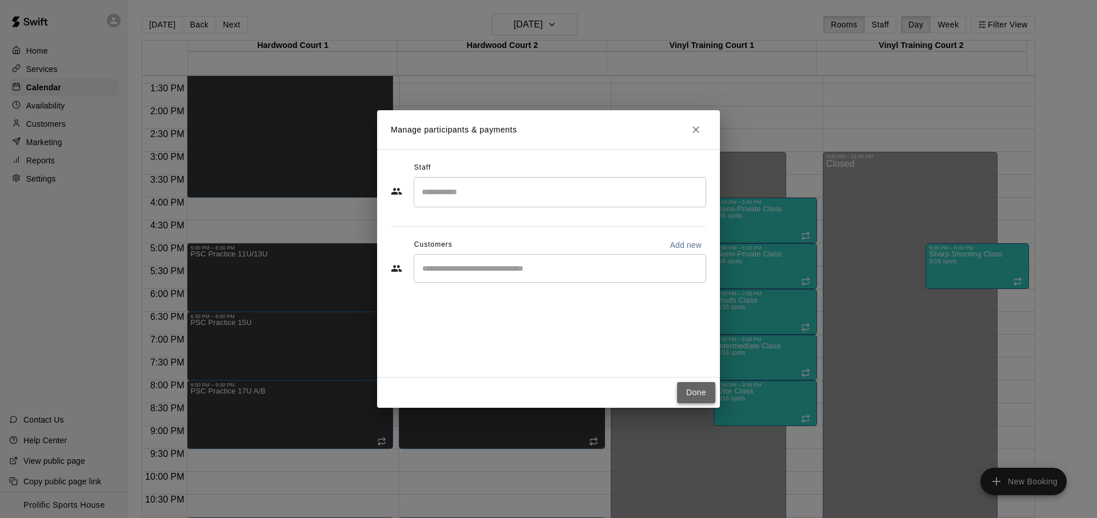
click at [701, 396] on button "Done" at bounding box center [696, 392] width 38 height 21
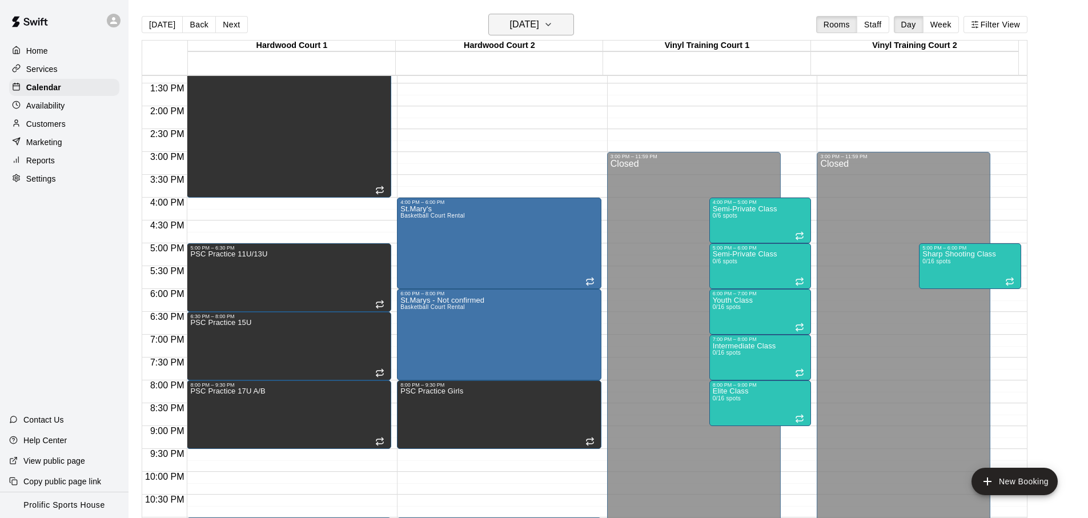
click at [560, 27] on button "Monday Sep 29" at bounding box center [531, 25] width 86 height 22
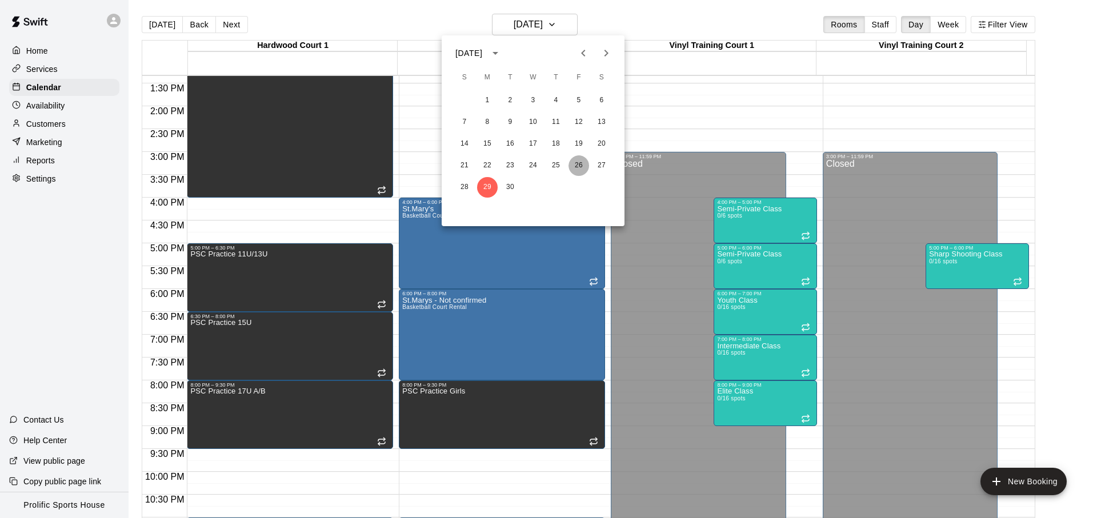
click at [571, 163] on button "26" at bounding box center [578, 165] width 21 height 21
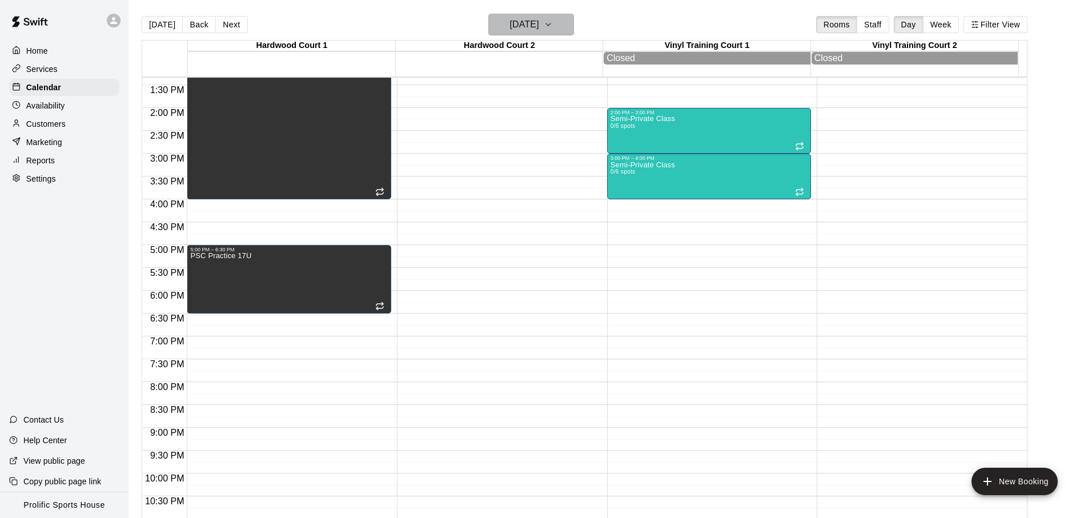
click at [539, 27] on h6 "Friday Sep 26" at bounding box center [524, 25] width 29 height 16
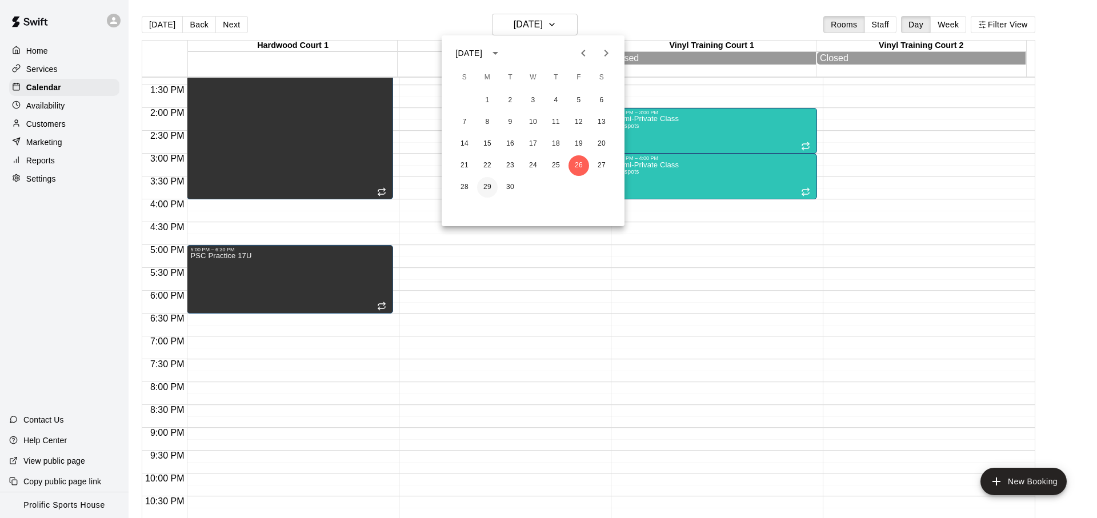
click at [488, 190] on button "29" at bounding box center [487, 187] width 21 height 21
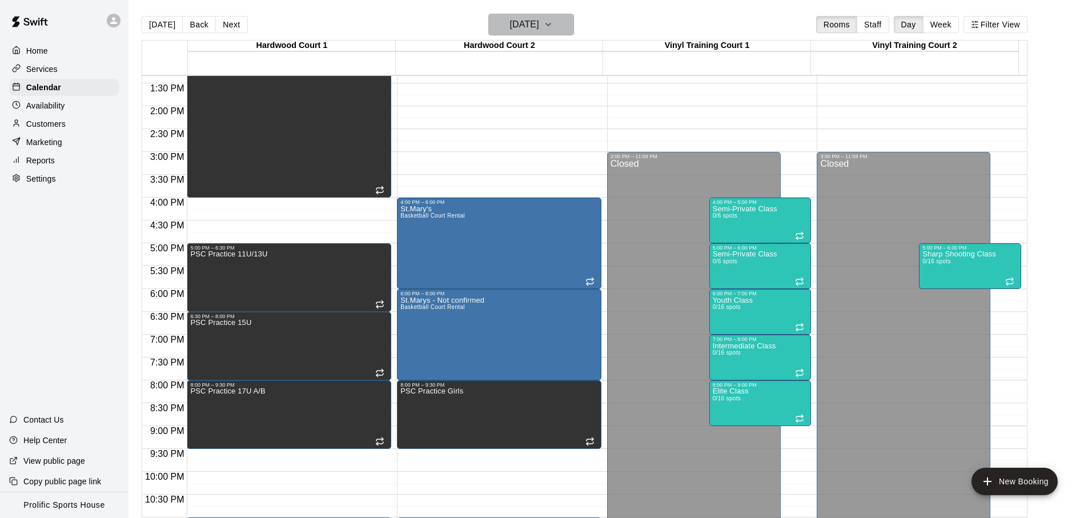
click at [512, 19] on h6 "Monday Sep 29" at bounding box center [524, 25] width 29 height 16
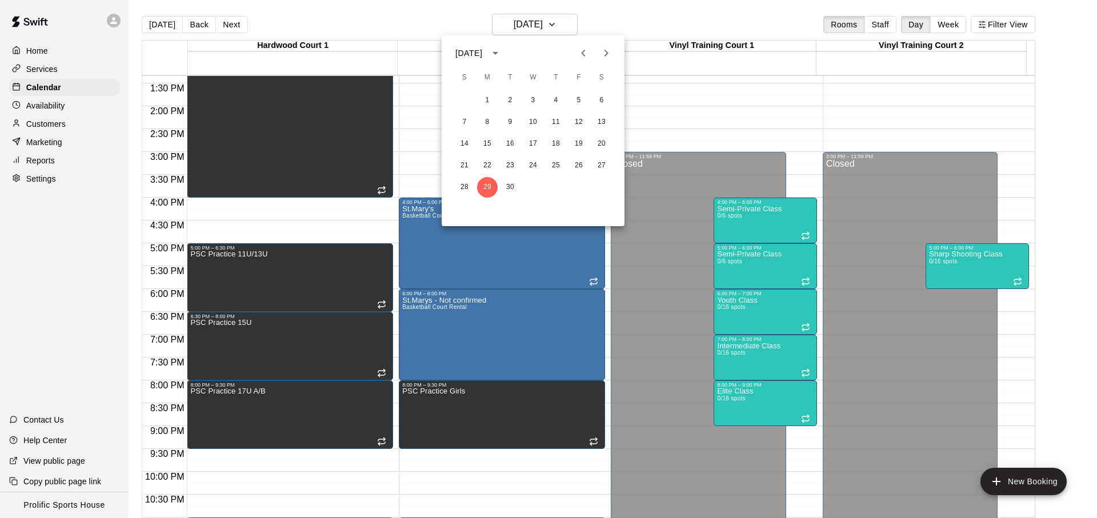
click at [601, 54] on icon "Next month" at bounding box center [606, 53] width 14 height 14
click at [534, 124] on button "8" at bounding box center [533, 122] width 21 height 21
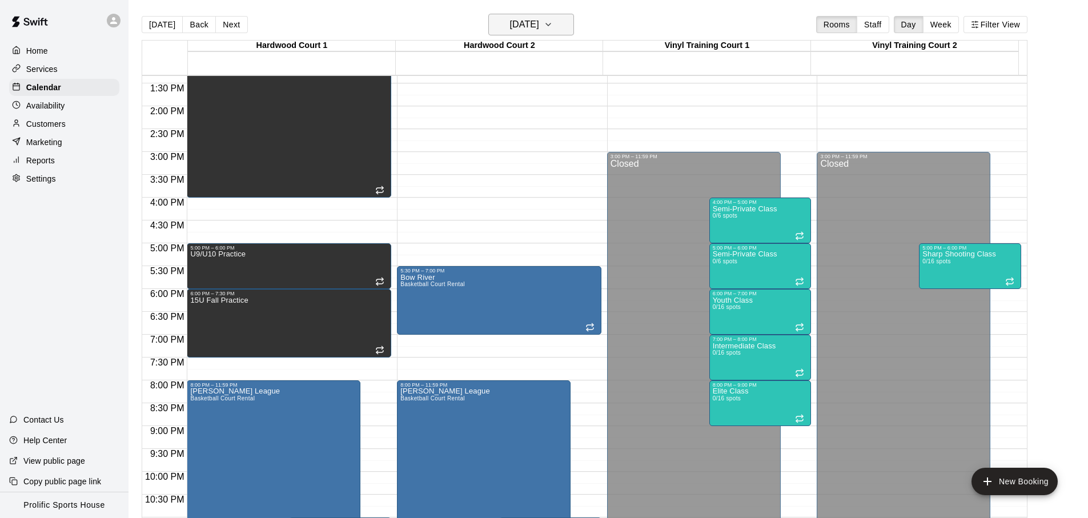
click at [539, 27] on h6 "Wednesday Oct 08" at bounding box center [524, 25] width 29 height 16
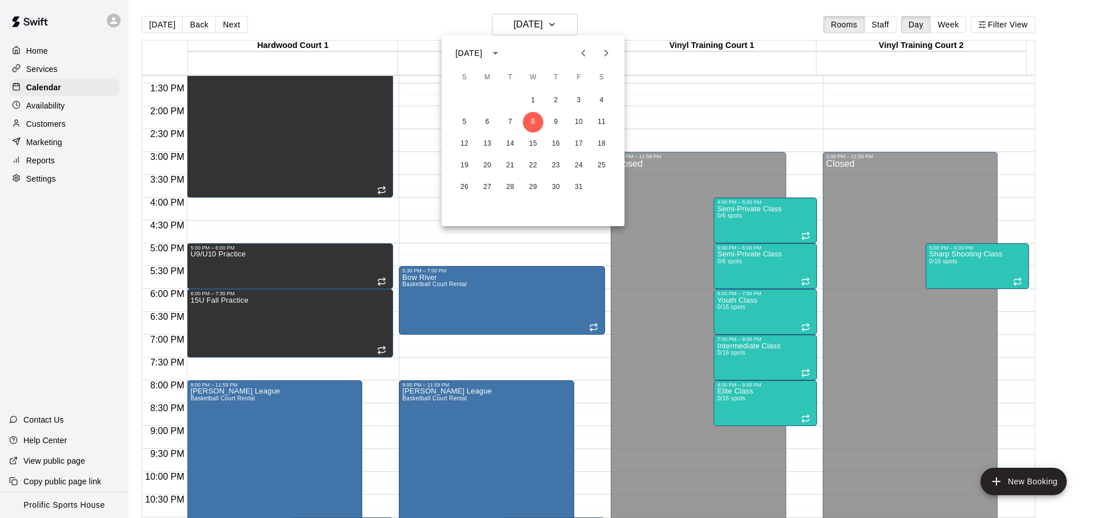
click at [596, 49] on button "Next month" at bounding box center [606, 53] width 23 height 23
click at [560, 123] on button "6" at bounding box center [556, 122] width 21 height 21
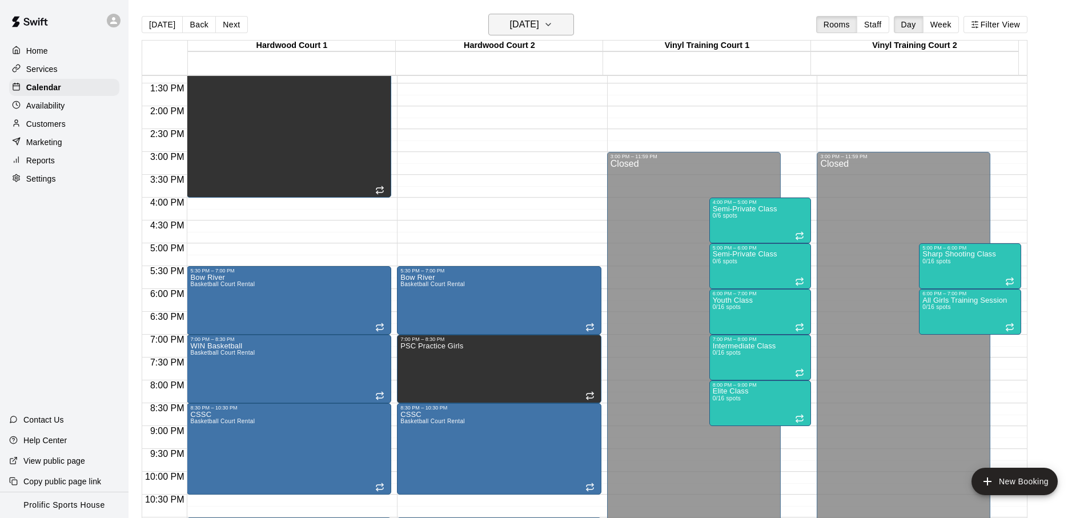
click at [539, 22] on h6 "Thursday Nov 06" at bounding box center [524, 25] width 29 height 16
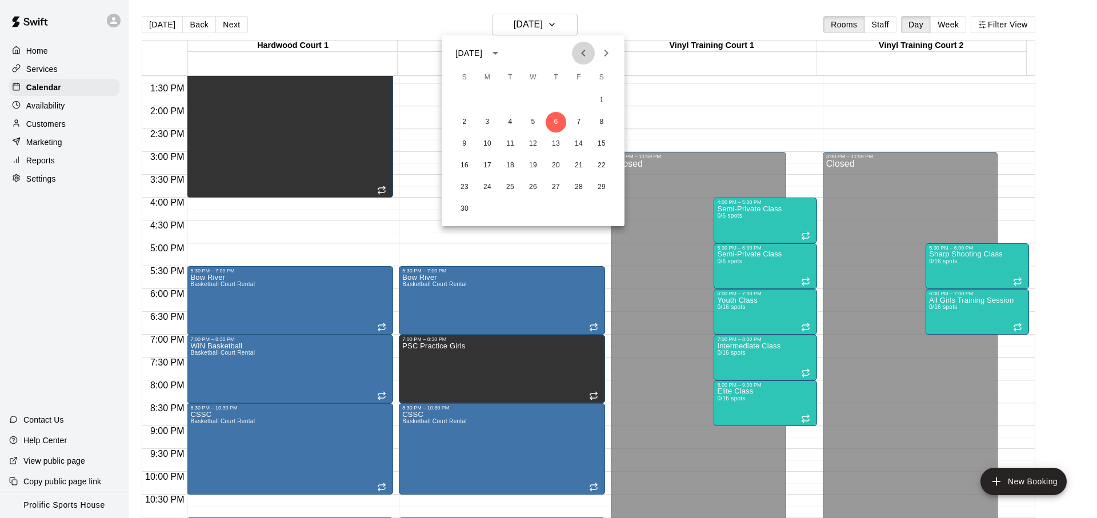
click at [590, 58] on icon "Previous month" at bounding box center [583, 53] width 14 height 14
click at [580, 145] on button "17" at bounding box center [578, 144] width 21 height 21
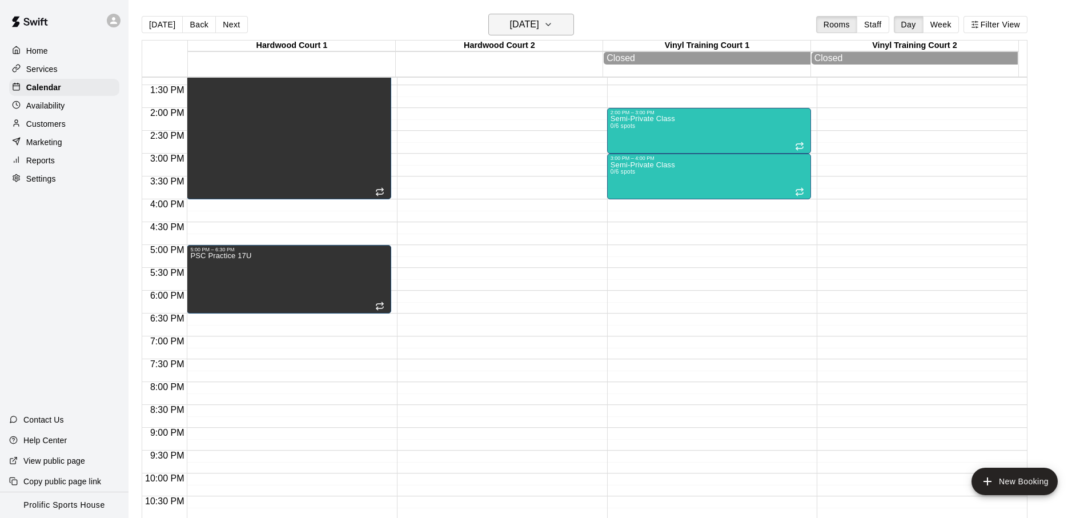
click at [553, 25] on icon "button" at bounding box center [548, 25] width 9 height 14
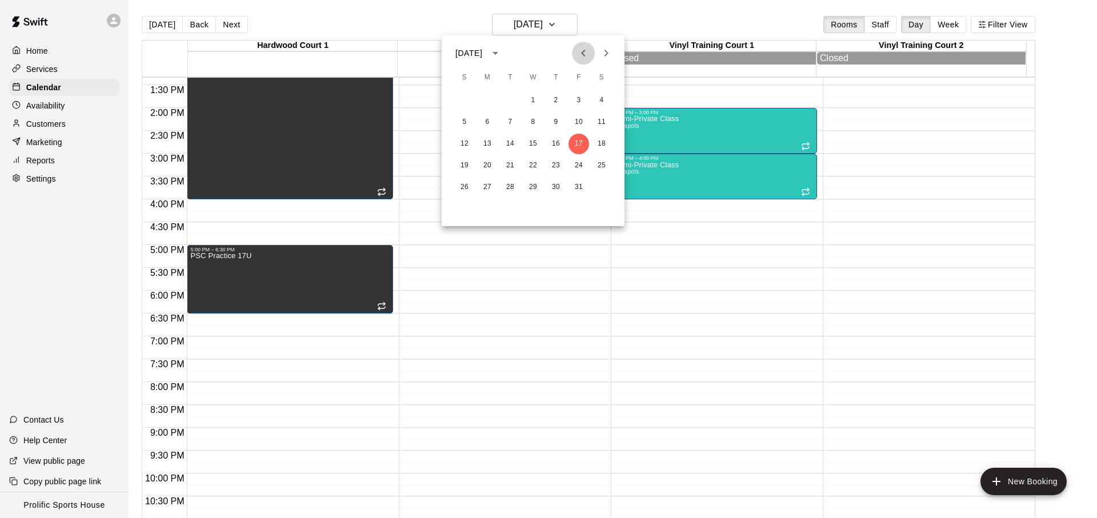
click at [588, 51] on icon "Previous month" at bounding box center [583, 53] width 14 height 14
click at [486, 184] on button "29" at bounding box center [487, 187] width 21 height 21
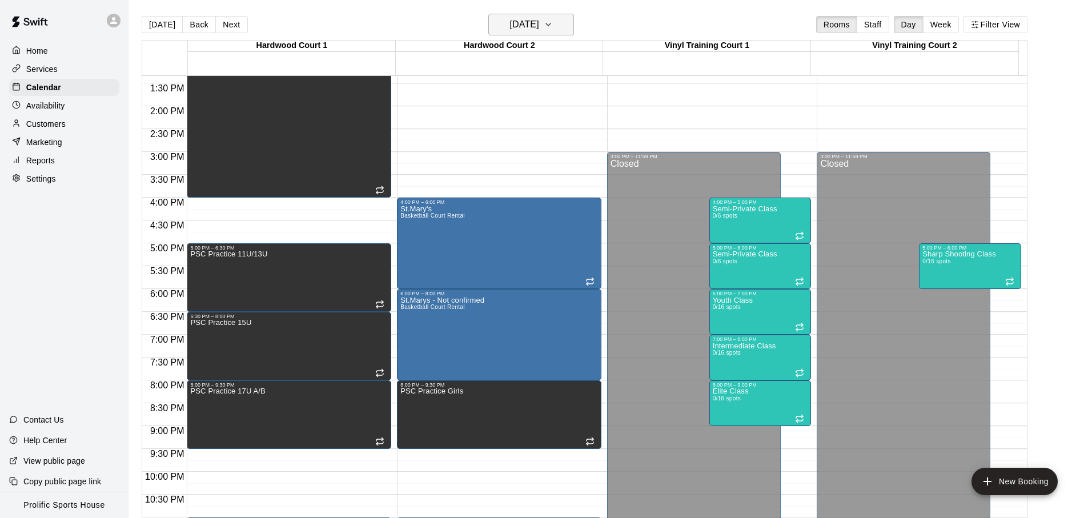
click at [553, 25] on icon "button" at bounding box center [548, 25] width 9 height 14
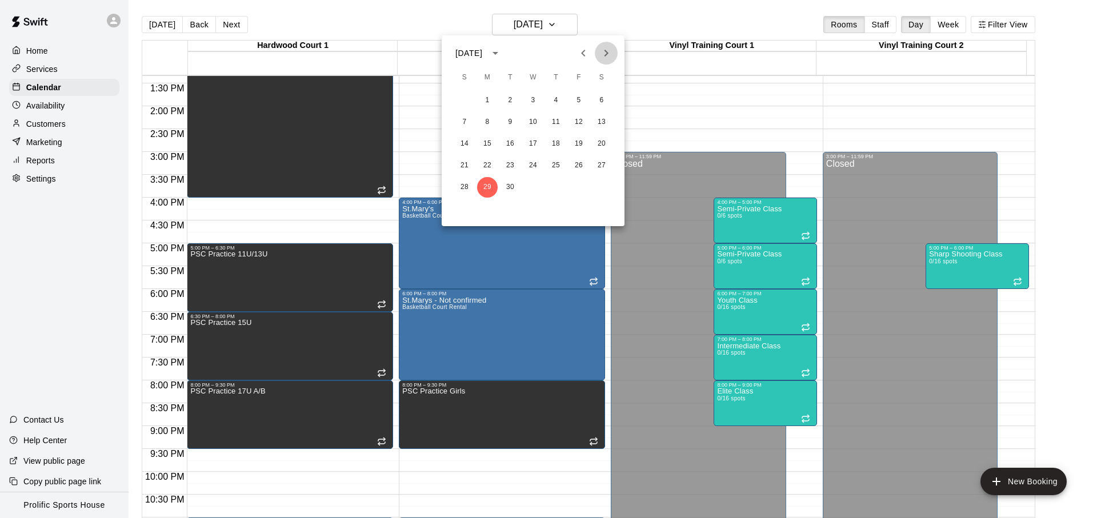
click at [602, 51] on icon "Next month" at bounding box center [606, 53] width 14 height 14
drag, startPoint x: 176, startPoint y: 34, endPoint x: 163, endPoint y: 23, distance: 17.0
click at [175, 31] on div at bounding box center [548, 259] width 1097 height 518
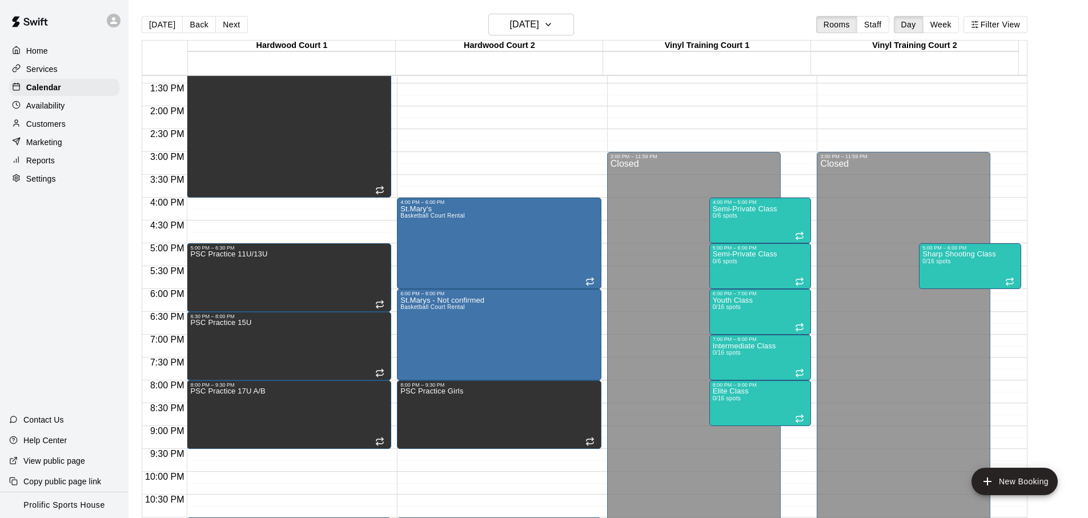
click at [163, 23] on div "October 2025 S M T W T F S 1 2 3 4 5 6 7 8 9 10 11 12 13 14 15 16 17 18 19 20 2…" at bounding box center [544, 259] width 1088 height 518
click at [163, 23] on button "[DATE]" at bounding box center [162, 24] width 41 height 17
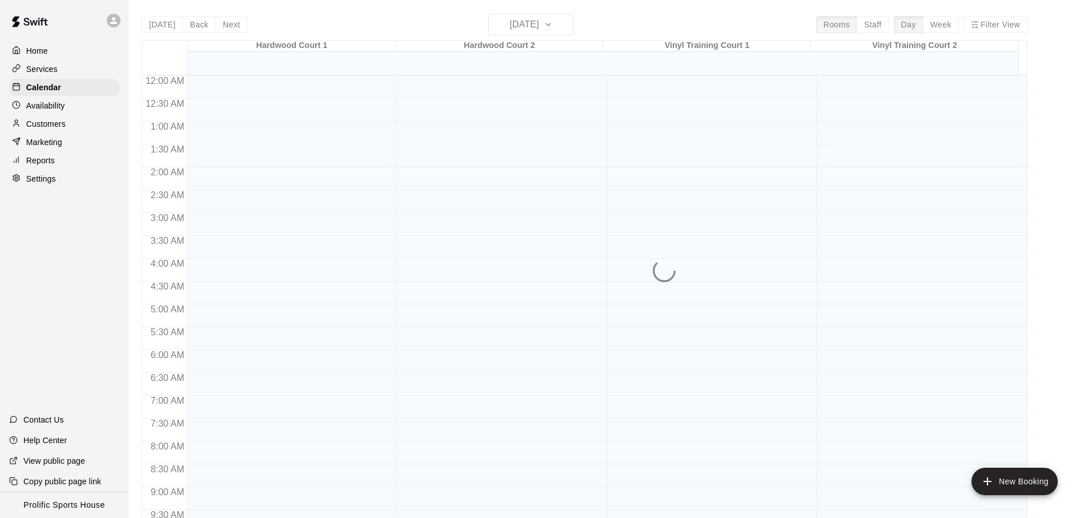
scroll to position [607, 0]
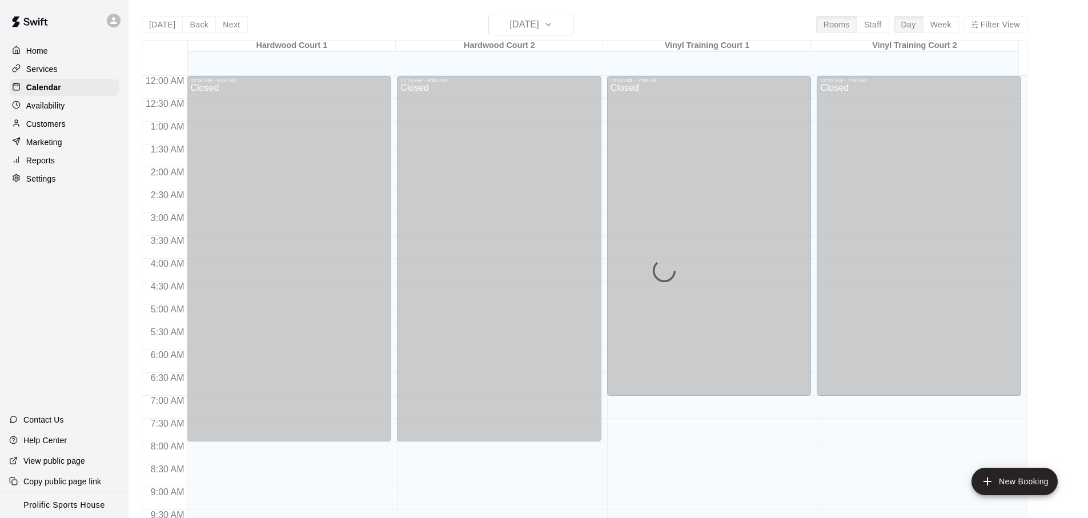
scroll to position [607, 0]
